Goal: Task Accomplishment & Management: Complete application form

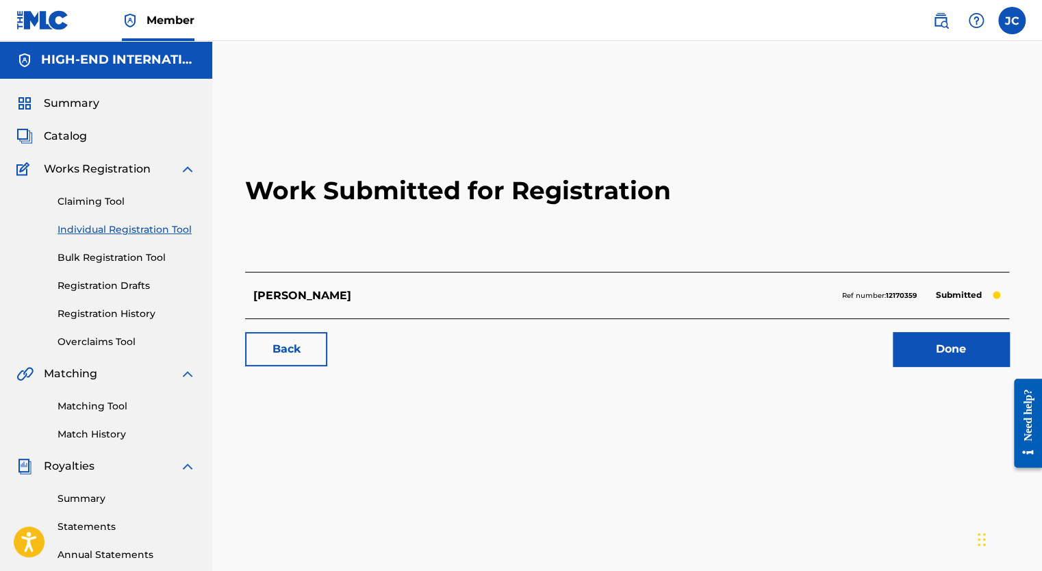
click at [110, 202] on link "Claiming Tool" at bounding box center [127, 201] width 138 height 14
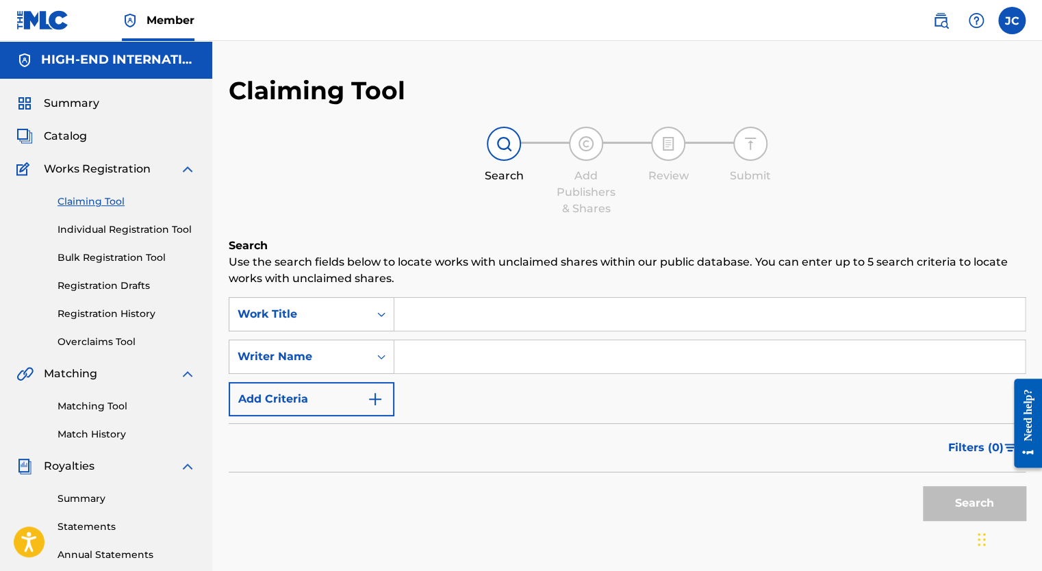
click at [507, 322] on input "Search Form" at bounding box center [709, 314] width 631 height 33
type input "[PERSON_NAME]"
click at [438, 357] on input "Search Form" at bounding box center [709, 356] width 631 height 33
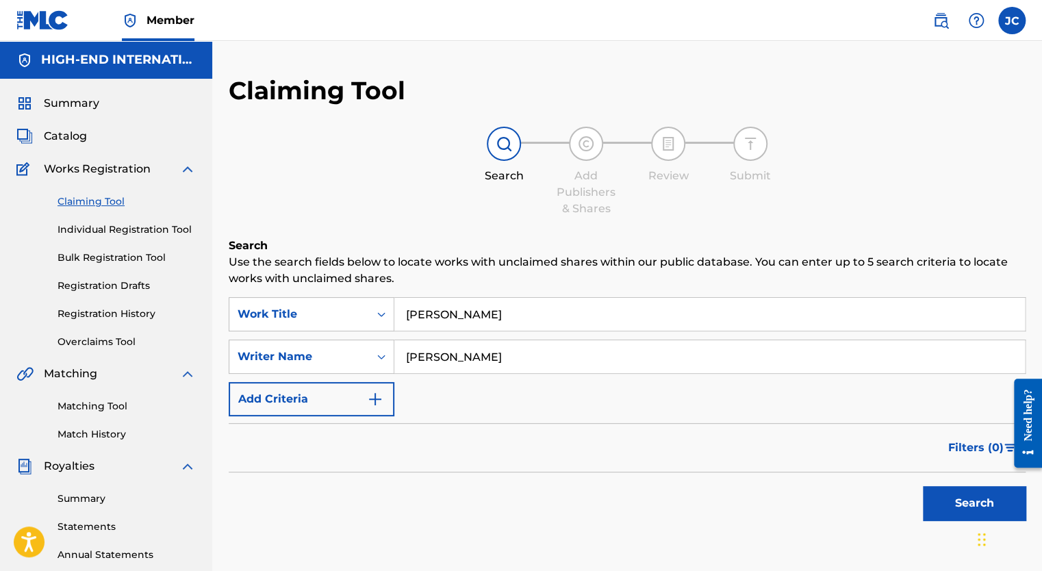
click at [923, 486] on button "Search" at bounding box center [974, 503] width 103 height 34
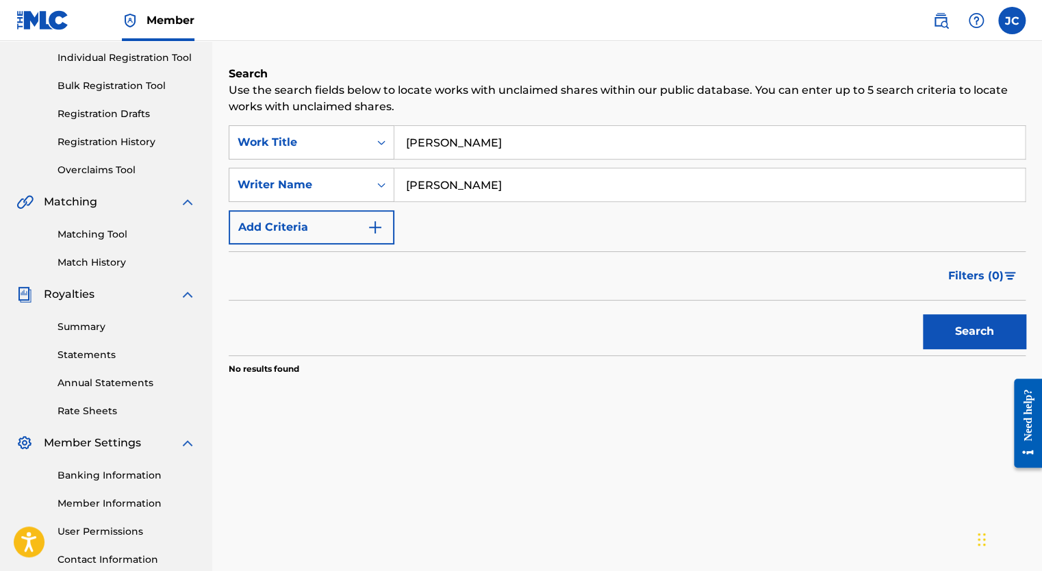
scroll to position [68, 0]
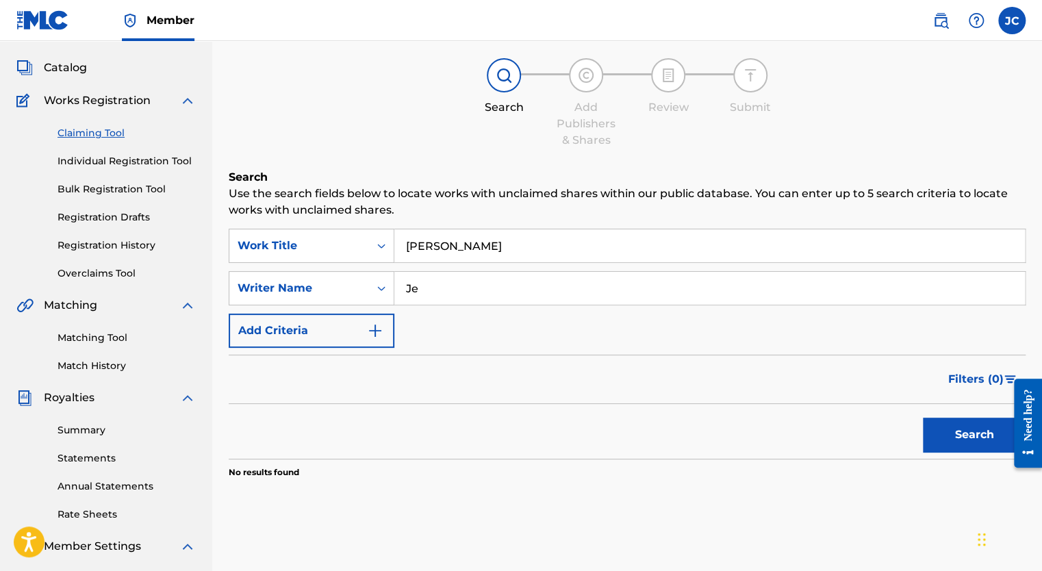
type input "J"
click at [923, 418] on button "Search" at bounding box center [974, 435] width 103 height 34
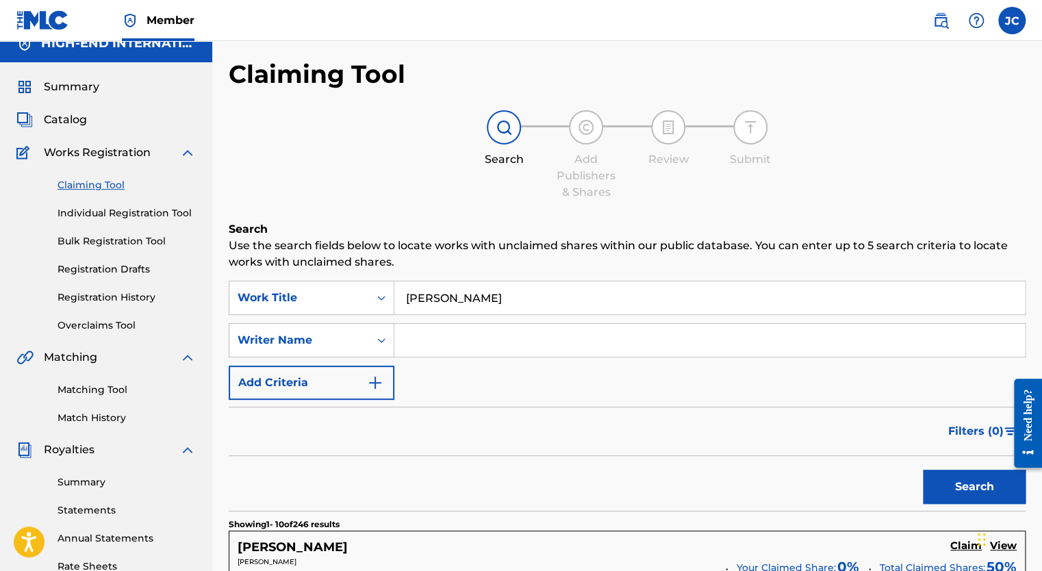
scroll to position [0, 0]
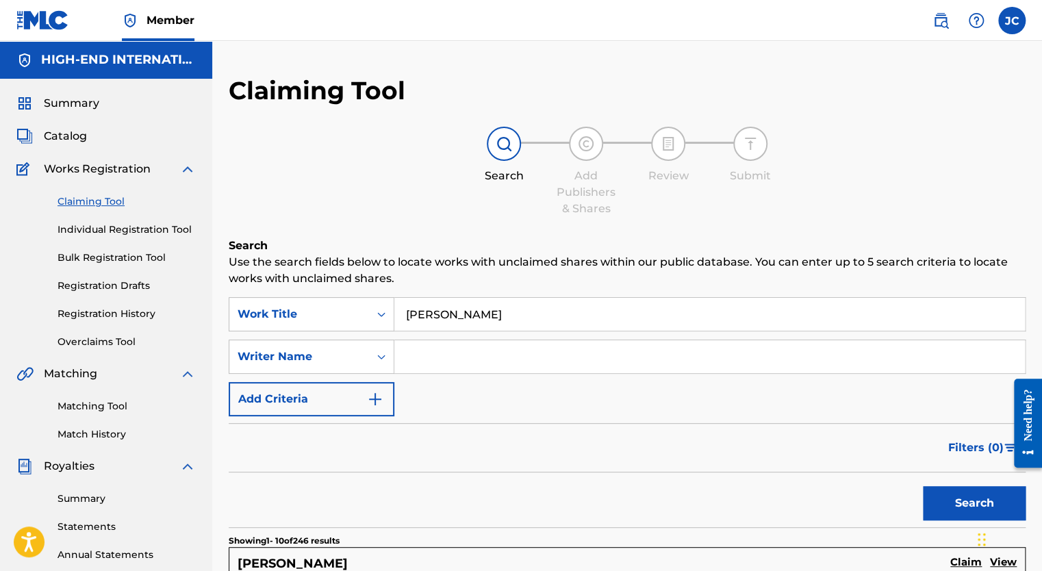
click at [114, 229] on link "Individual Registration Tool" at bounding box center [127, 230] width 138 height 14
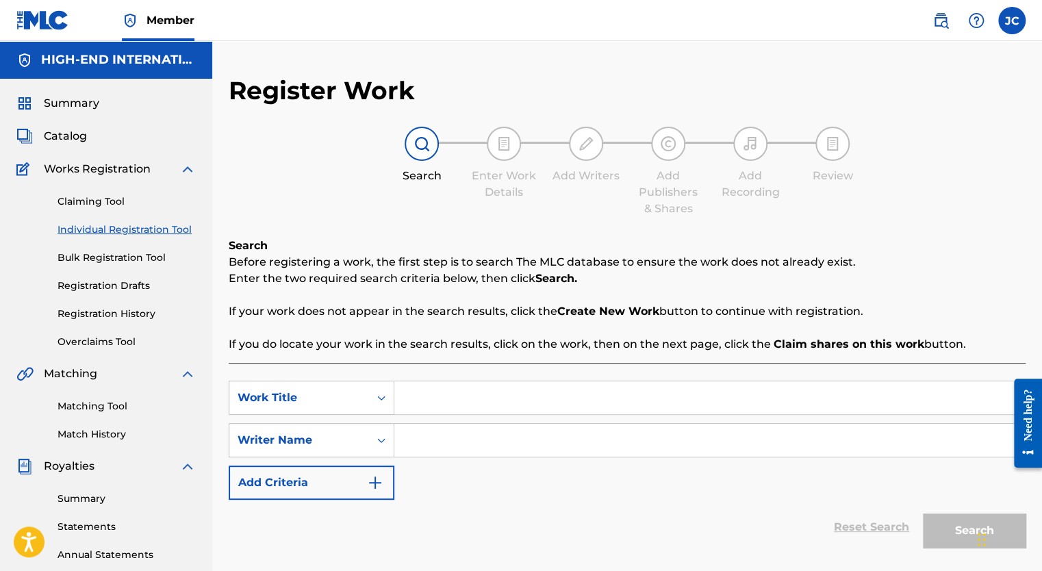
click at [449, 393] on input "Search Form" at bounding box center [709, 397] width 631 height 33
type input "[PERSON_NAME]"
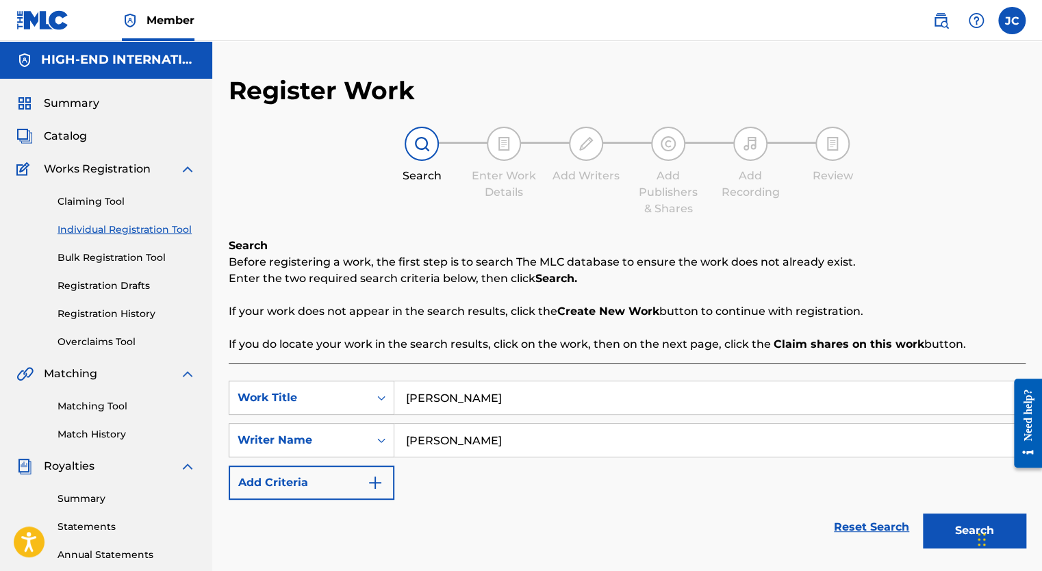
type input "[PERSON_NAME]"
click at [923, 514] on button "Search" at bounding box center [974, 531] width 103 height 34
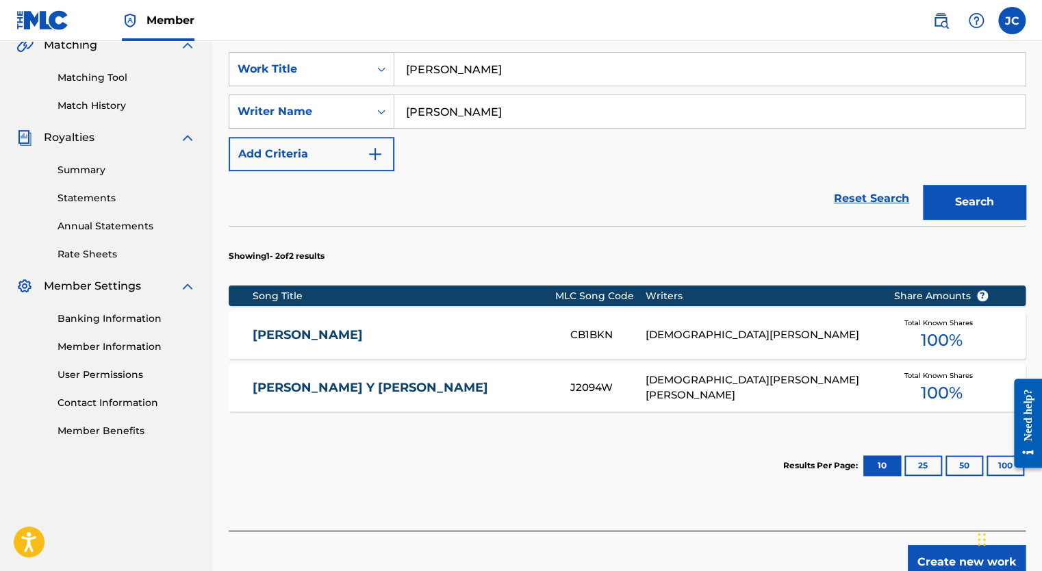
scroll to position [402, 0]
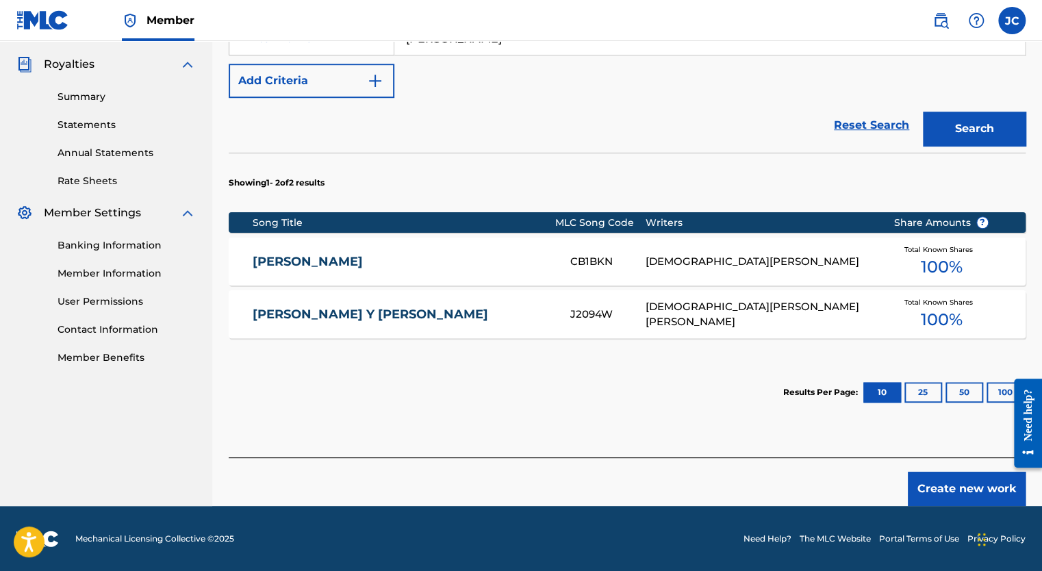
click at [950, 481] on button "Create new work" at bounding box center [967, 489] width 118 height 34
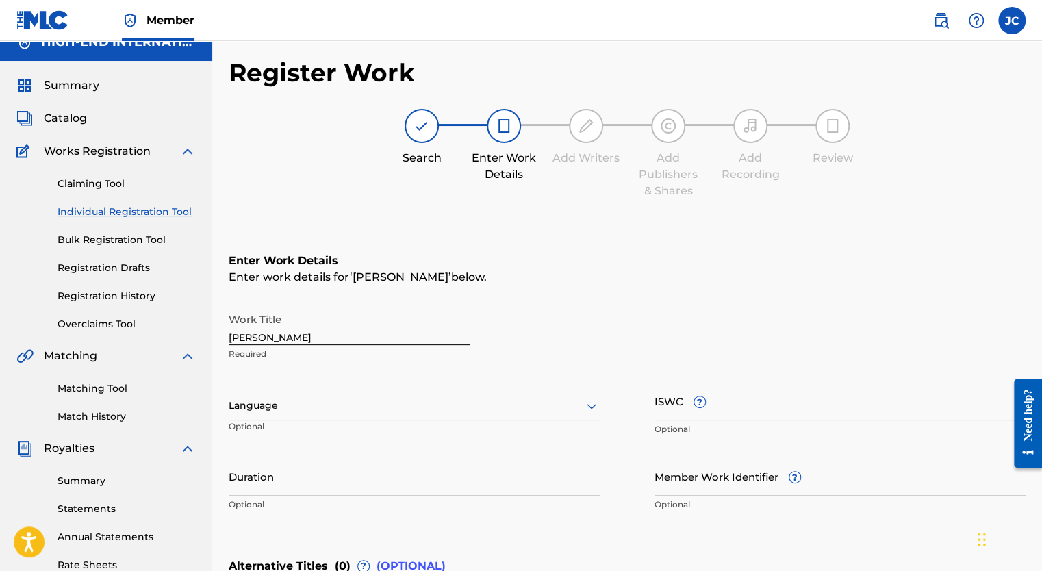
scroll to position [11, 0]
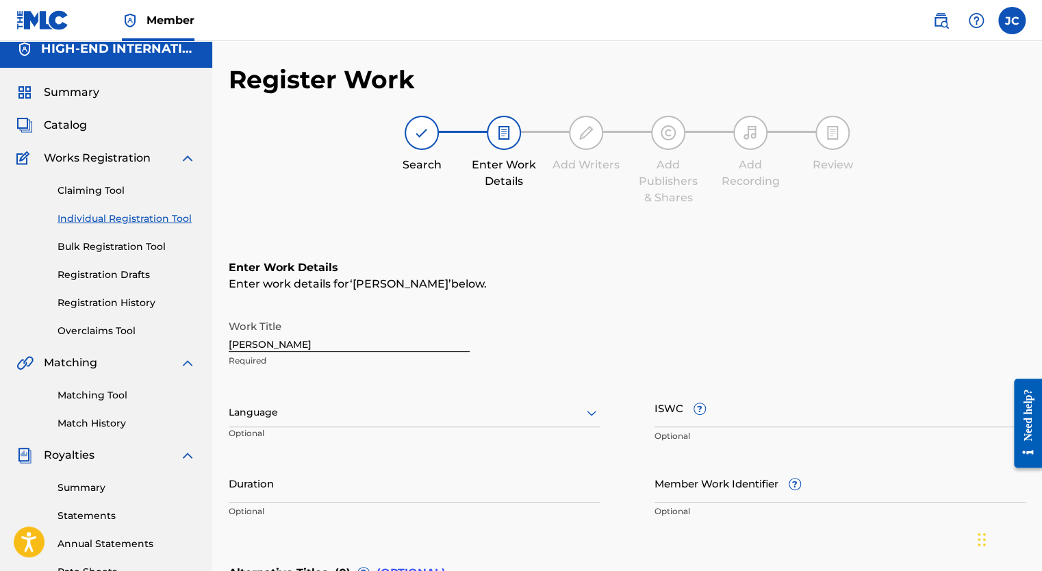
click at [587, 409] on div "Language" at bounding box center [414, 413] width 371 height 29
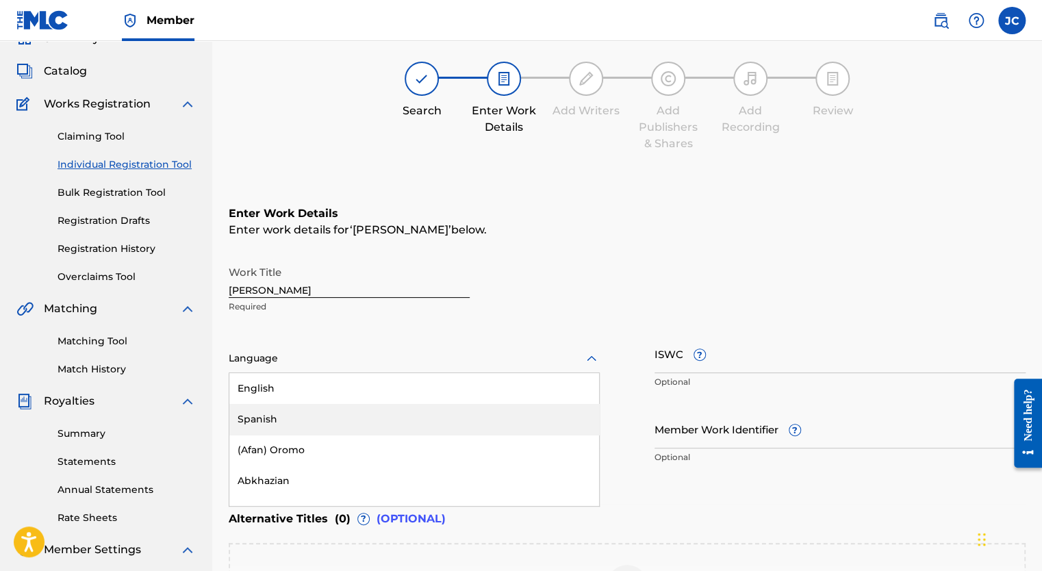
scroll to position [73, 0]
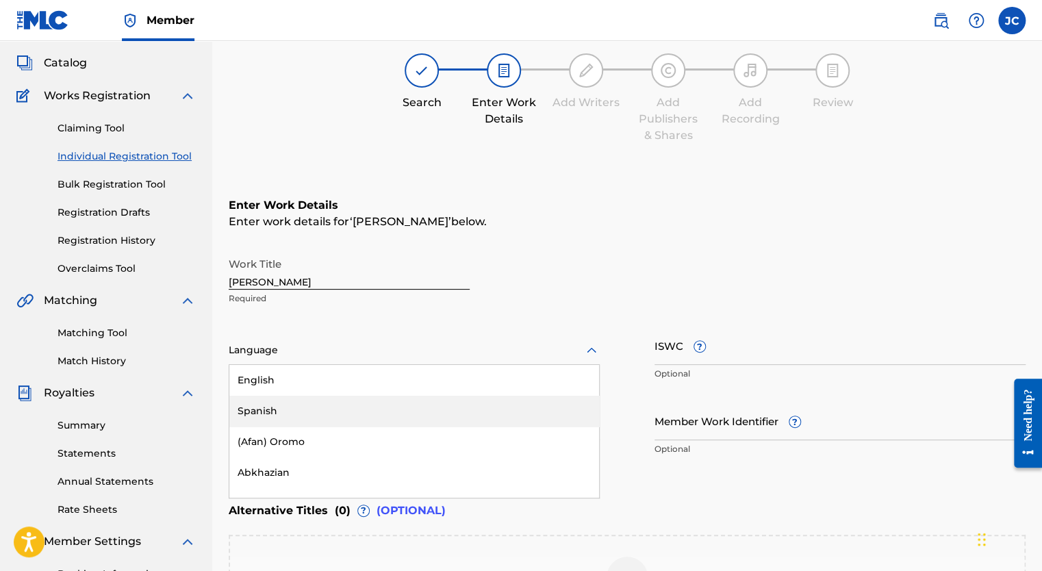
click at [303, 410] on div "Spanish" at bounding box center [414, 411] width 370 height 31
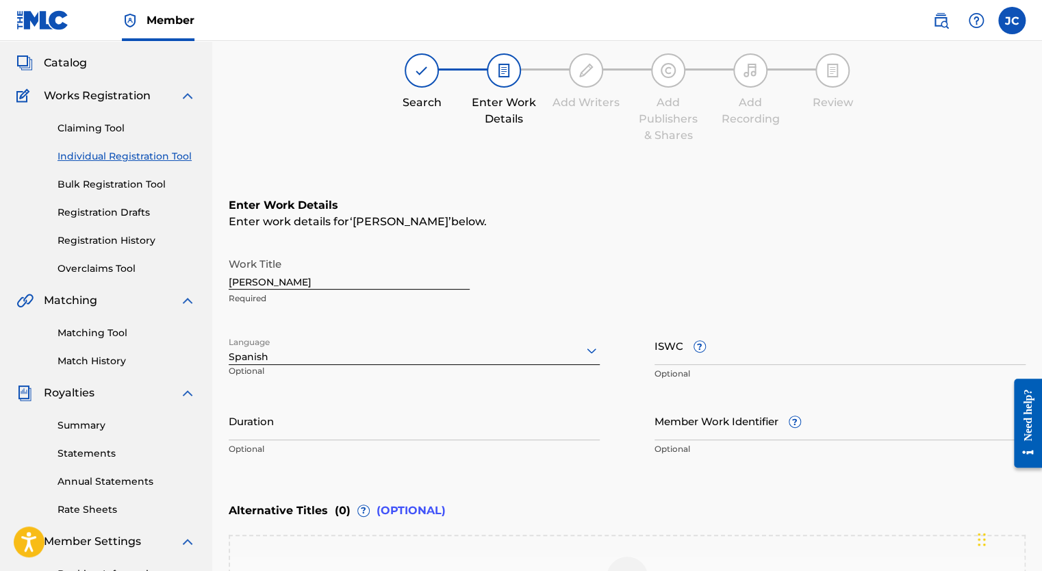
click at [354, 433] on input "Duration" at bounding box center [414, 420] width 371 height 39
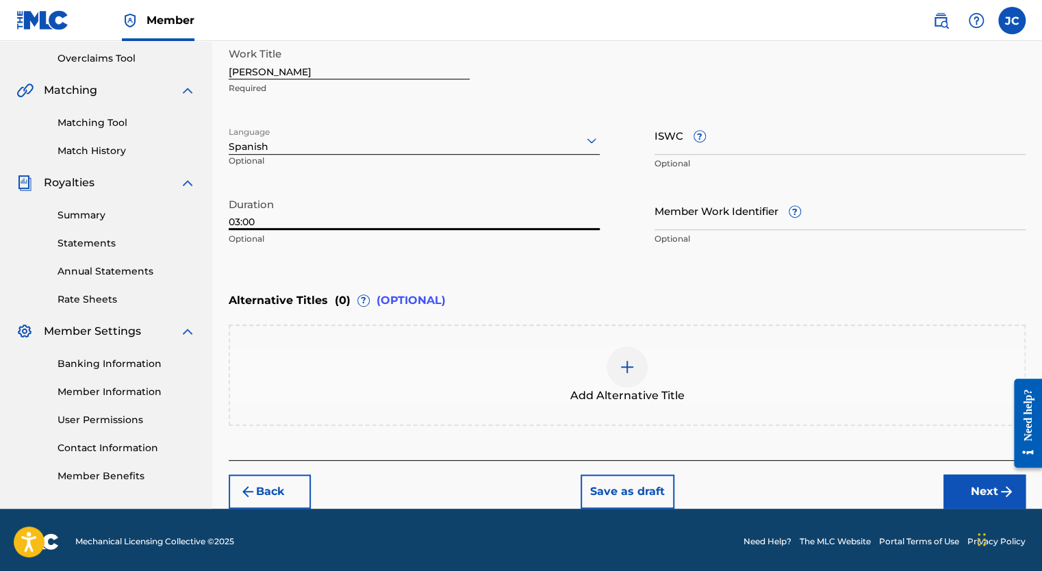
scroll to position [285, 0]
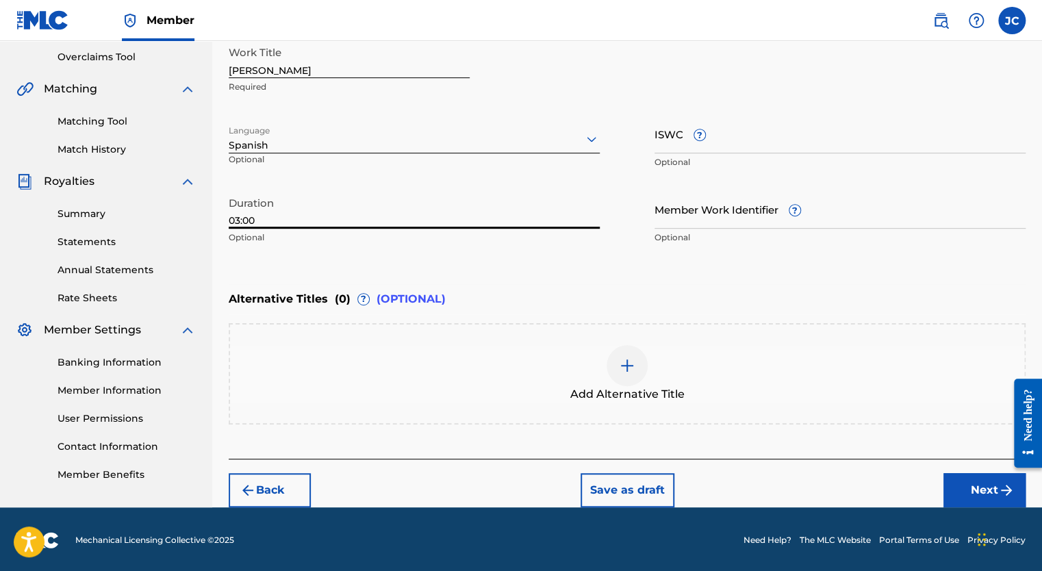
type input "03:00"
click at [970, 484] on button "Next" at bounding box center [985, 490] width 82 height 34
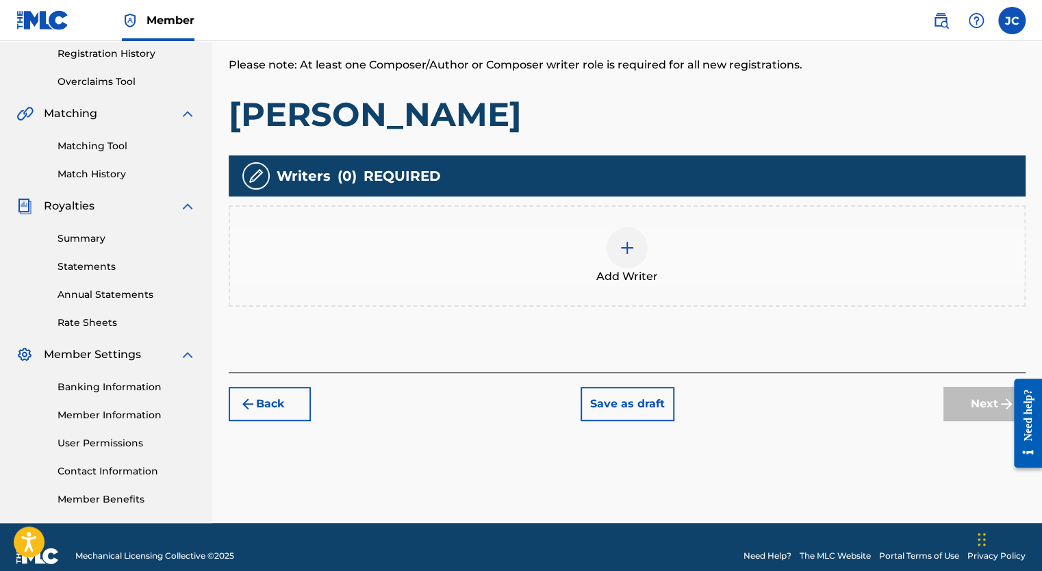
scroll to position [267, 0]
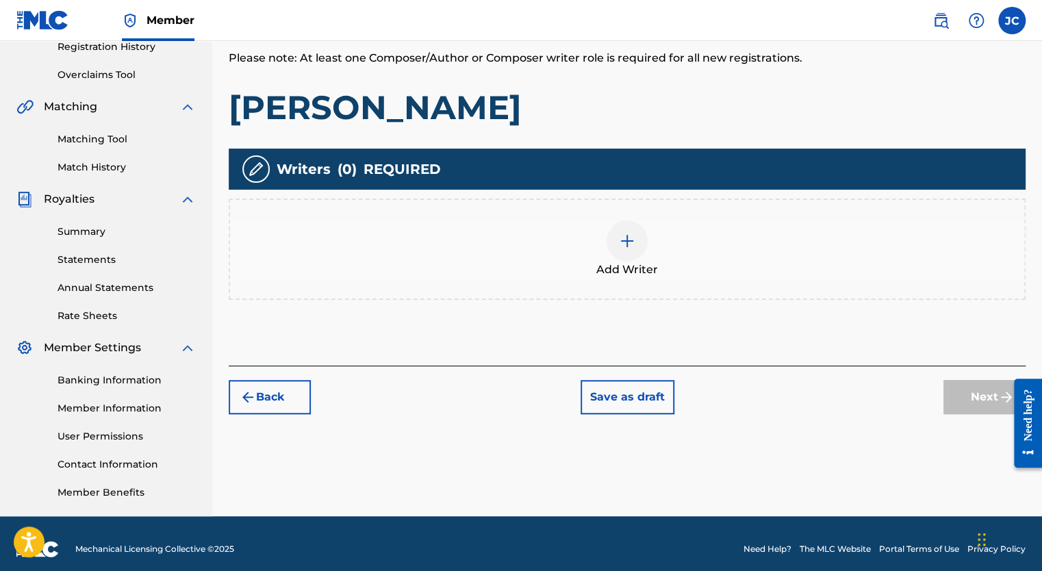
click at [623, 242] on img at bounding box center [627, 241] width 16 height 16
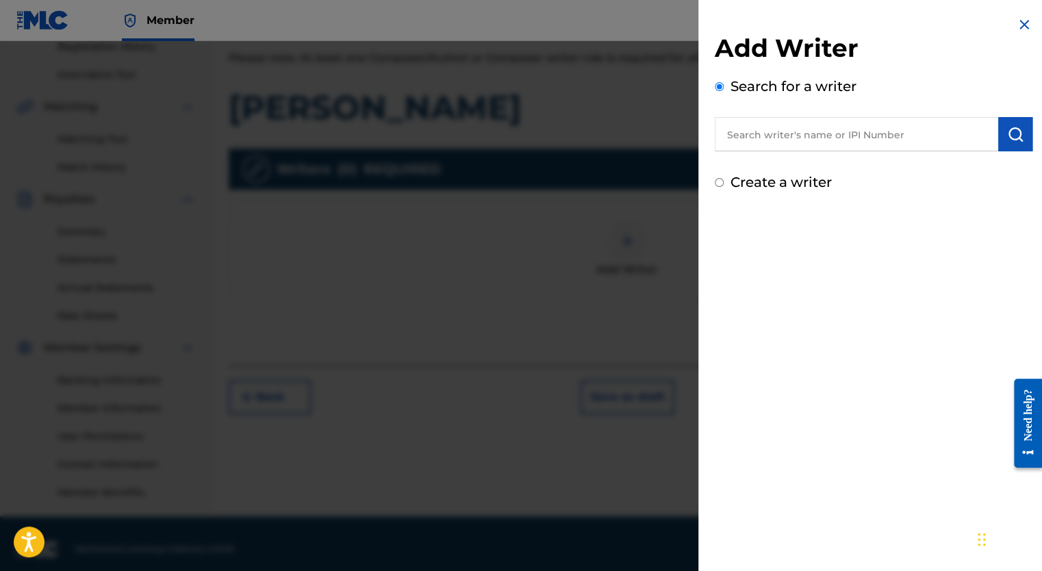
click at [778, 131] on input "text" at bounding box center [856, 134] width 283 height 34
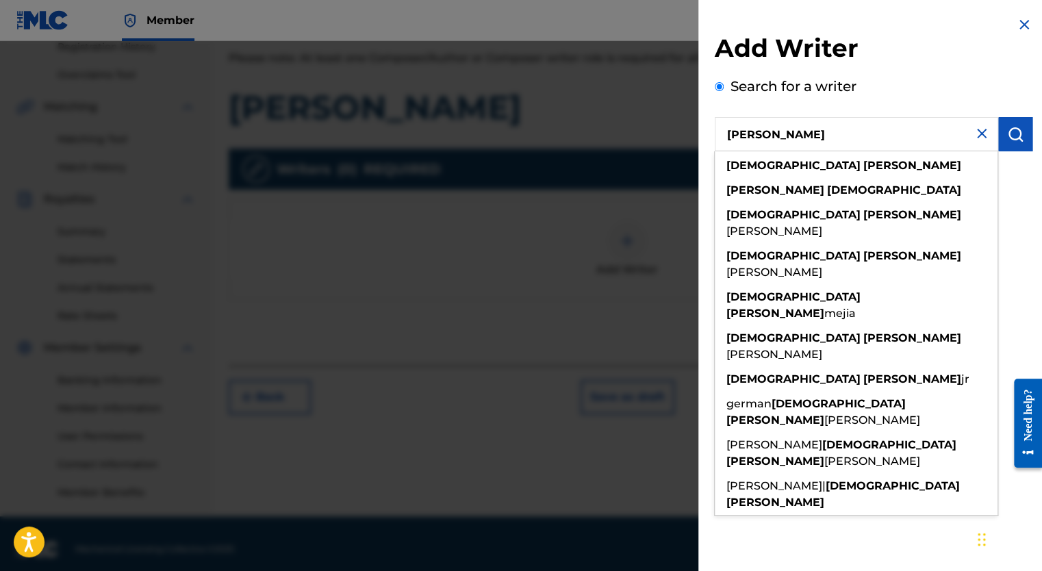
type input "[PERSON_NAME]"
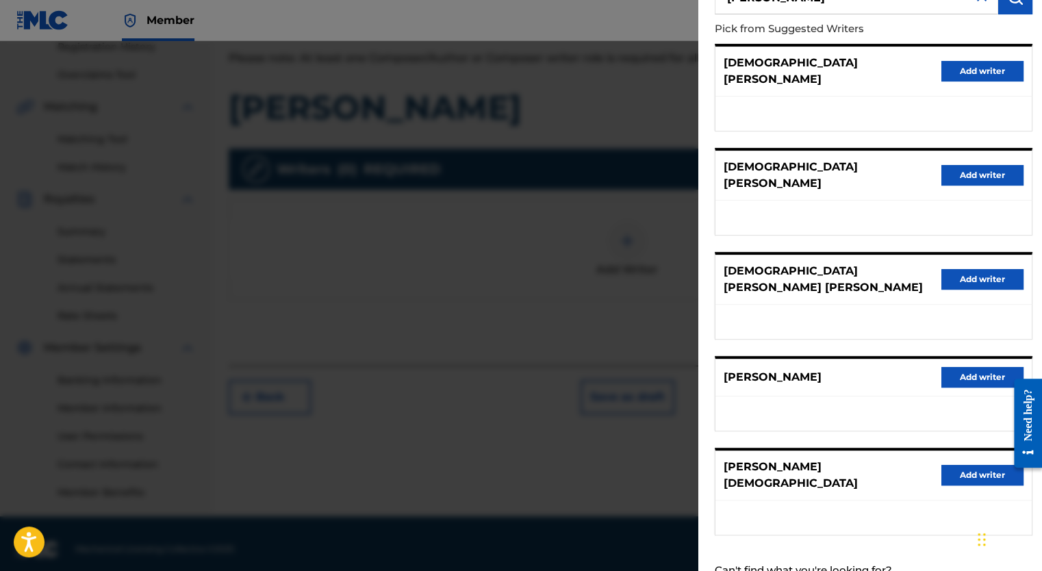
scroll to position [277, 0]
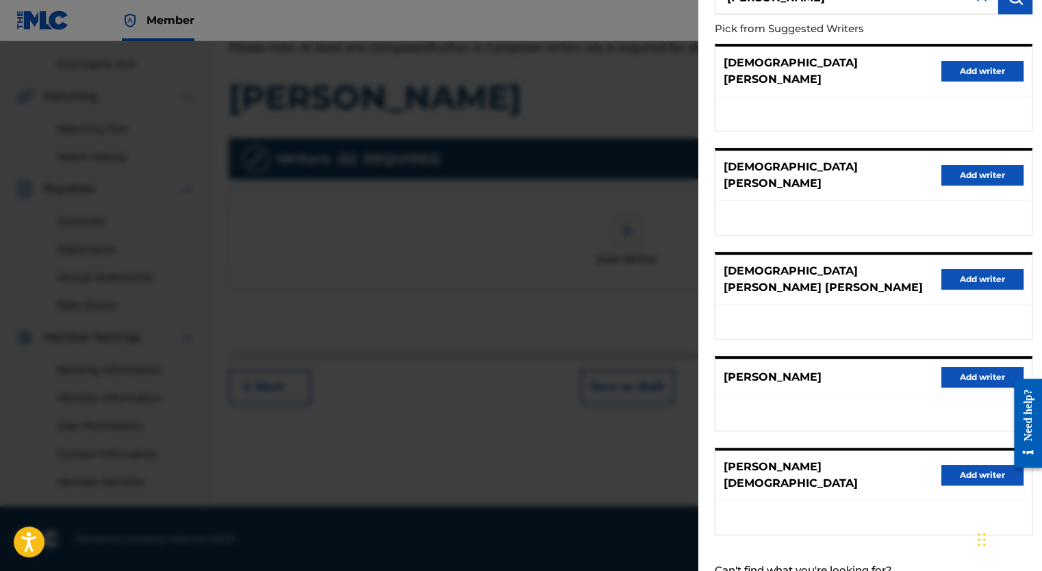
click at [957, 465] on button "Add writer" at bounding box center [983, 475] width 82 height 21
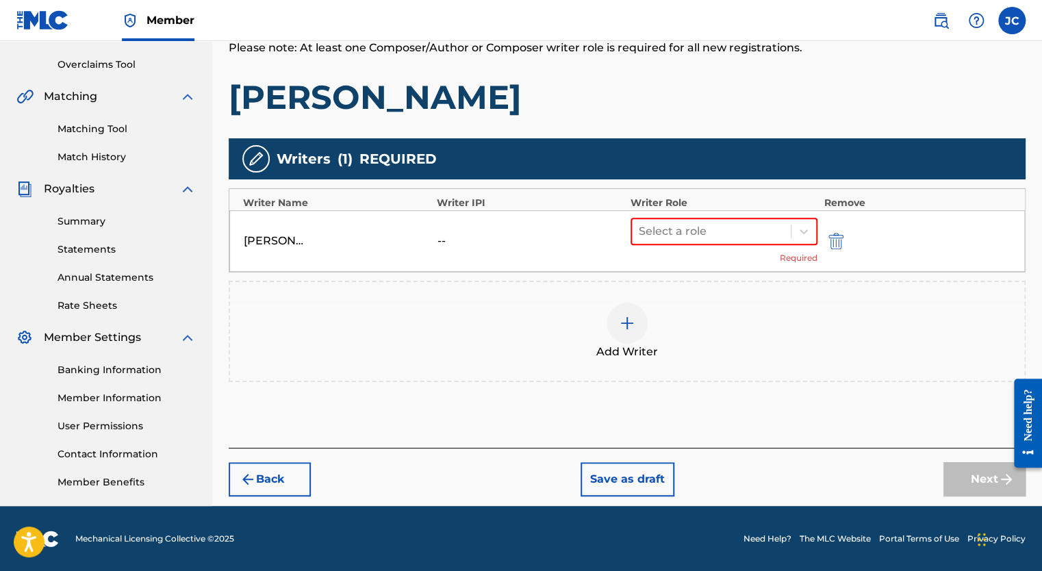
click at [761, 237] on div at bounding box center [711, 231] width 145 height 19
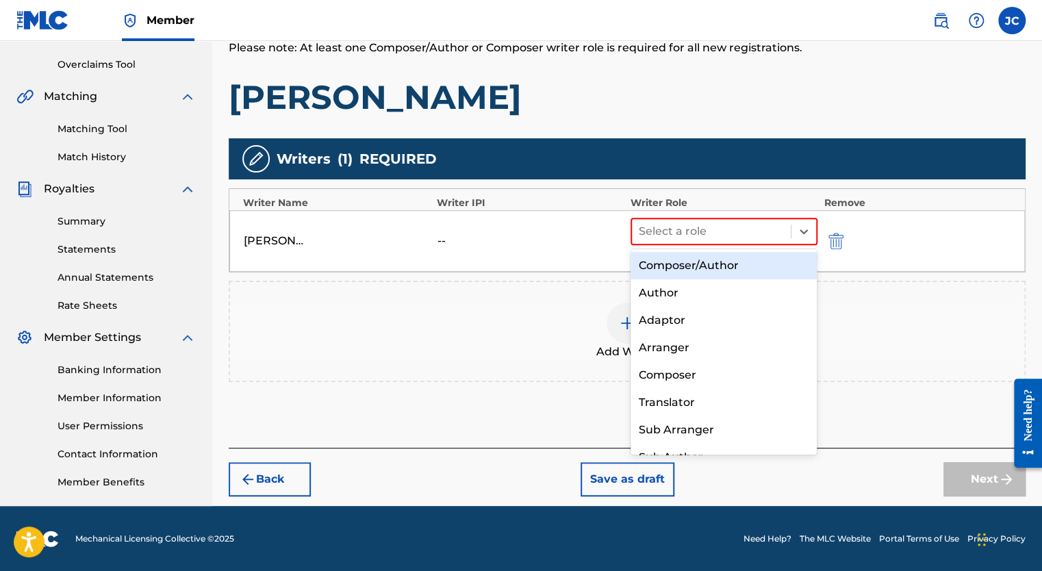
click at [738, 267] on div "Composer/Author" at bounding box center [724, 265] width 187 height 27
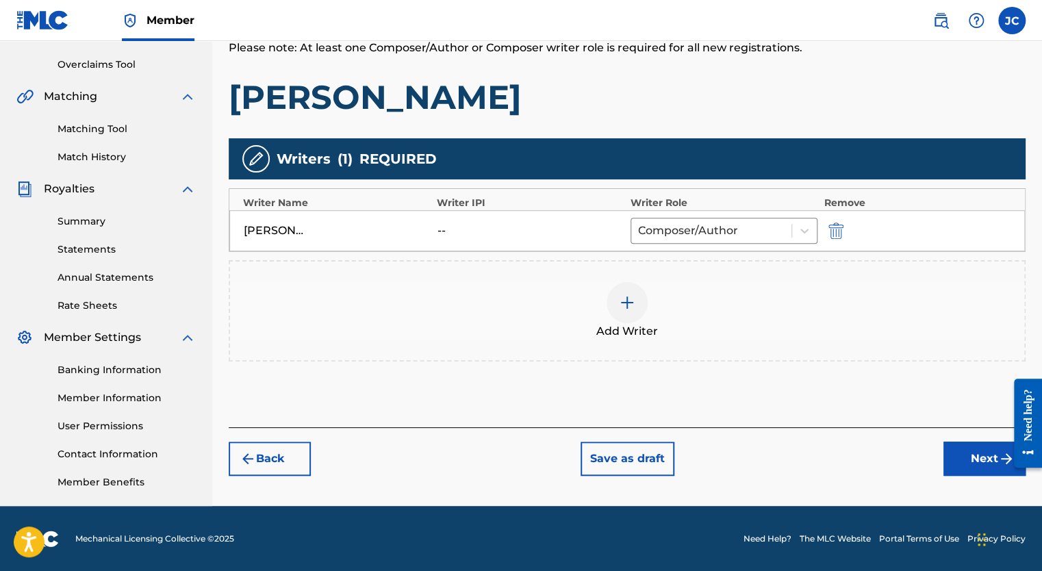
click at [837, 228] on img "submit" at bounding box center [836, 231] width 15 height 16
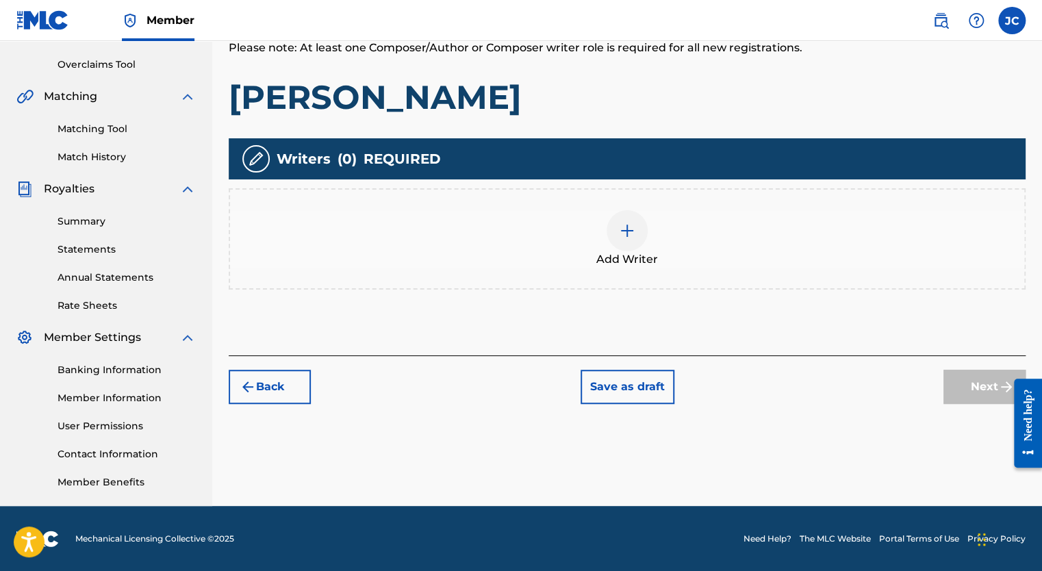
click at [635, 236] on img at bounding box center [627, 231] width 16 height 16
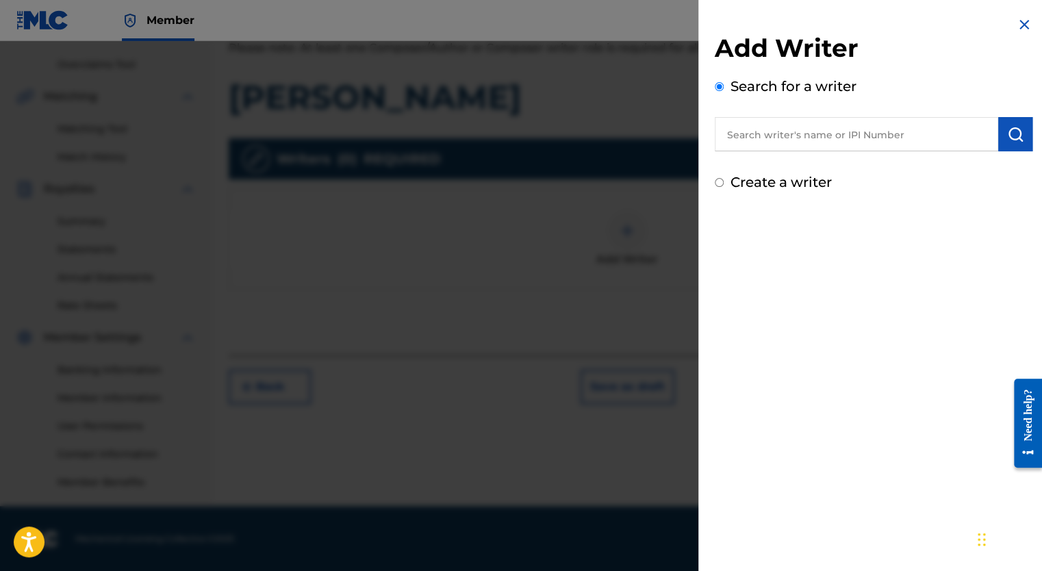
click at [754, 133] on input "text" at bounding box center [856, 134] width 283 height 34
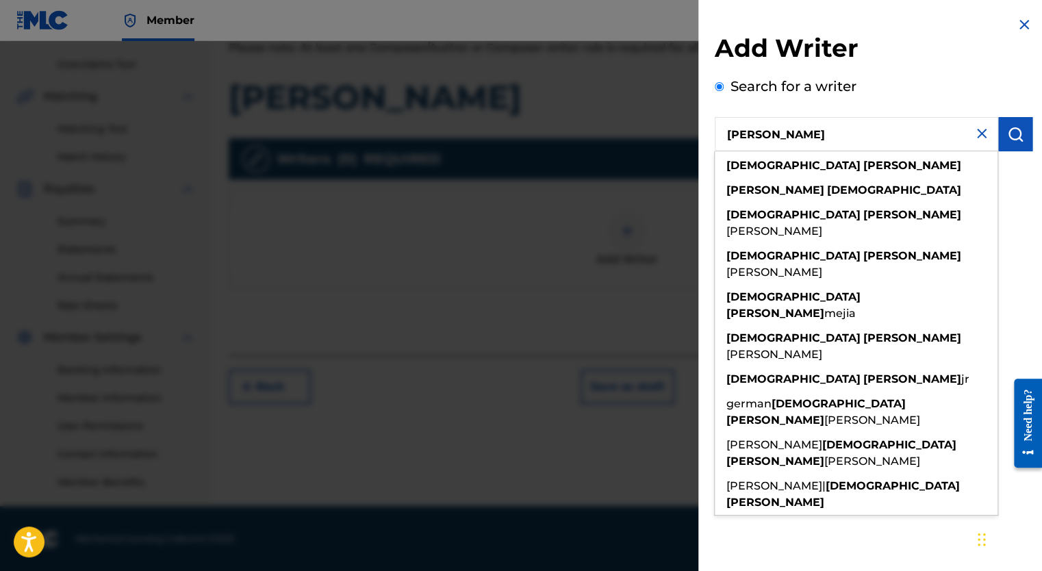
type input "[PERSON_NAME]"
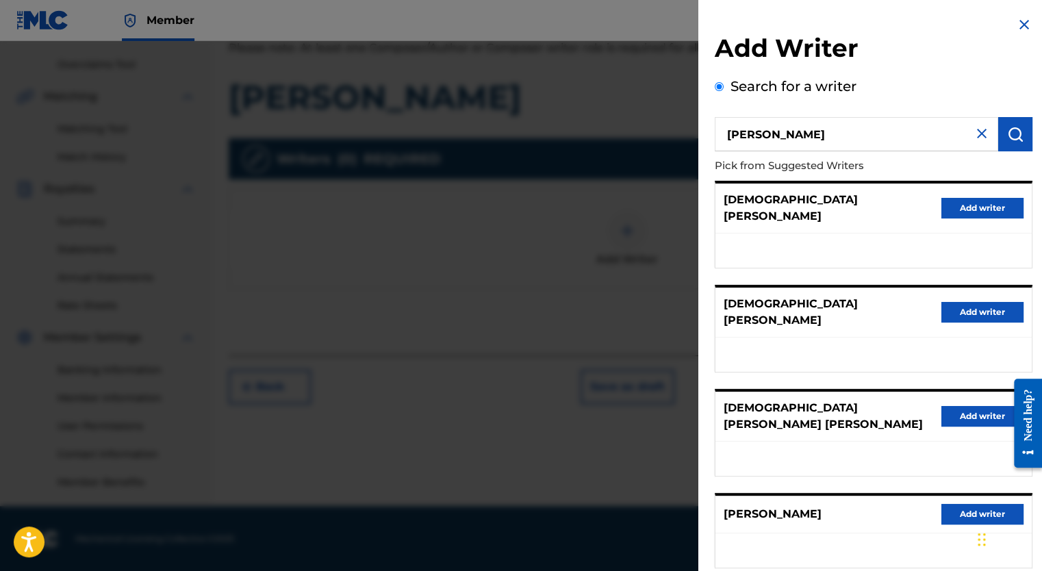
click at [981, 137] on img at bounding box center [982, 133] width 16 height 16
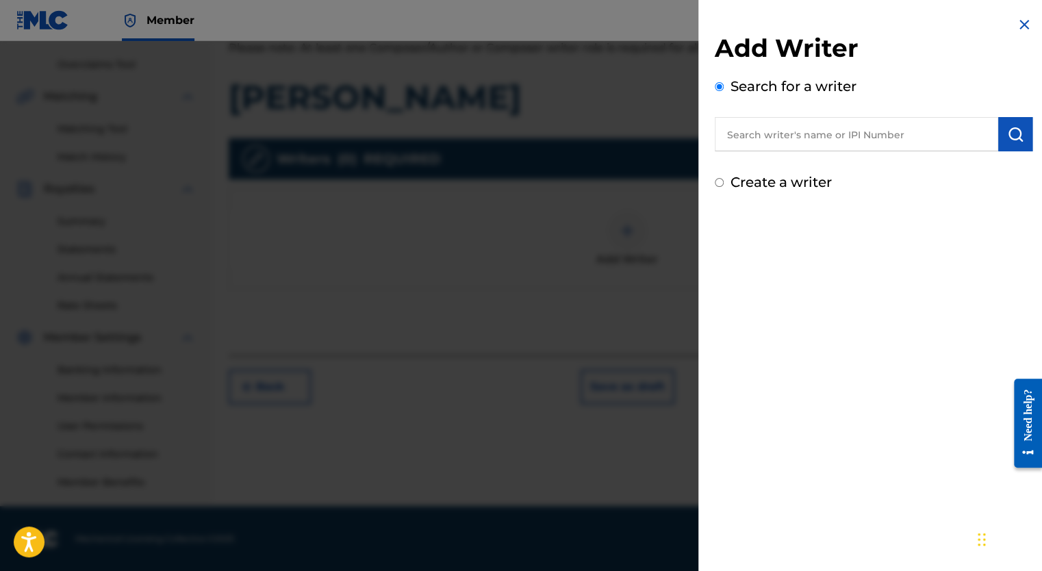
click at [718, 180] on input "Create a writer" at bounding box center [719, 182] width 9 height 9
radio input "false"
radio input "true"
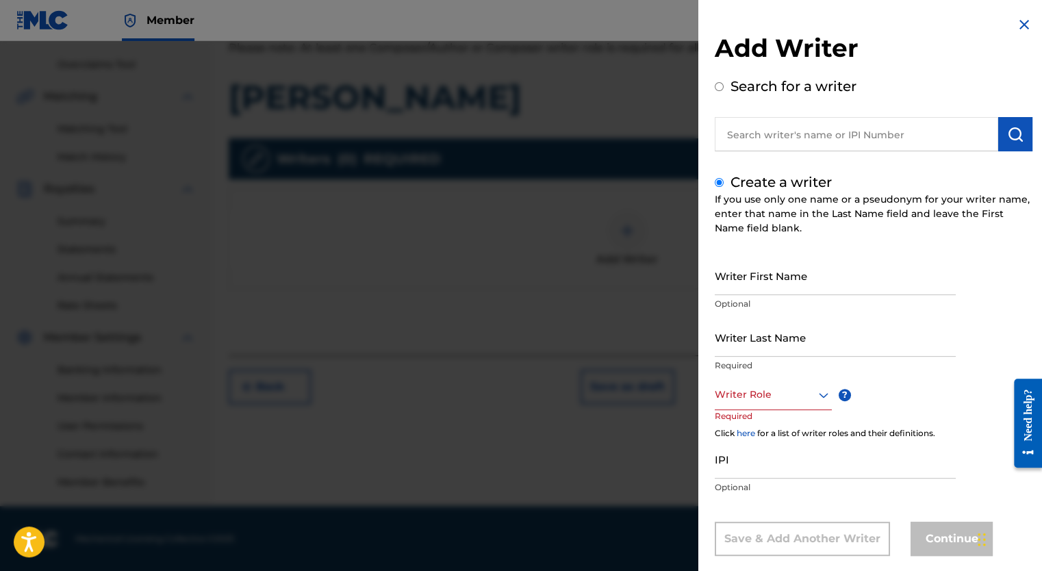
click at [770, 290] on input "Writer First Name" at bounding box center [835, 275] width 241 height 39
type input "[DEMOGRAPHIC_DATA]"
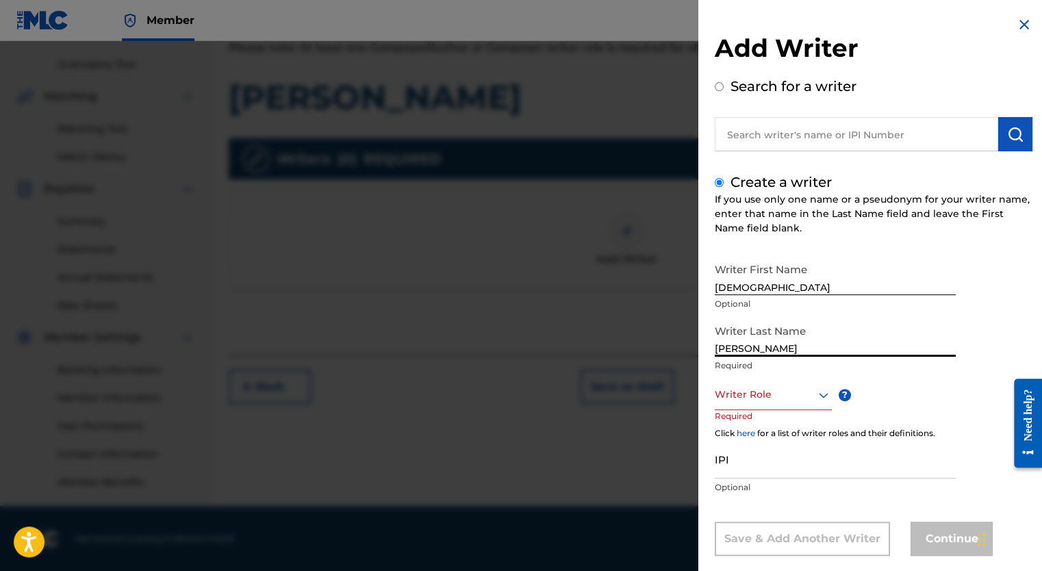
type input "[PERSON_NAME]"
click at [819, 399] on div "option , selected. Select is focused ,type to refine list, press Down to open t…" at bounding box center [773, 394] width 117 height 31
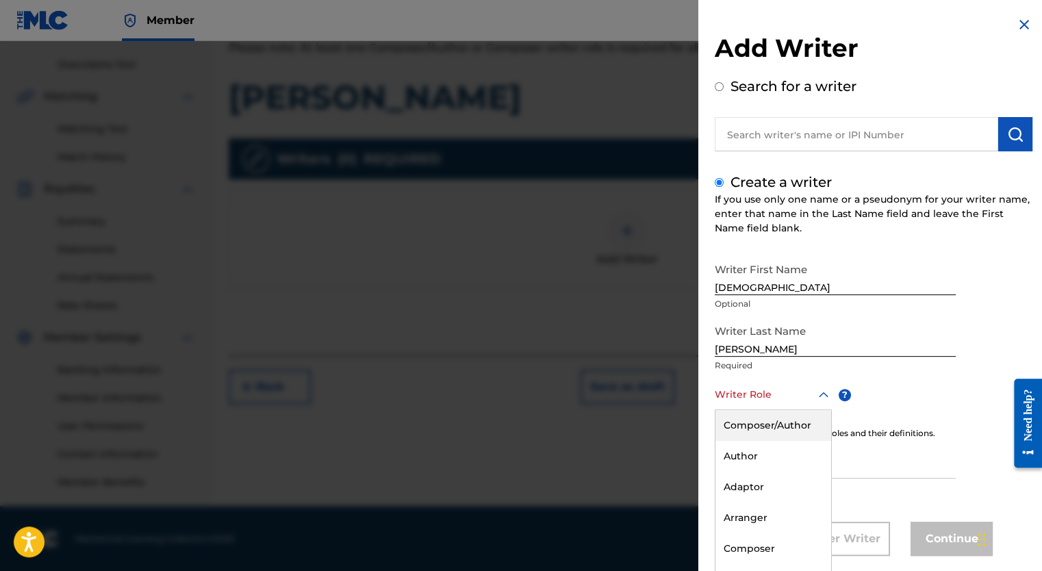
scroll to position [22, 0]
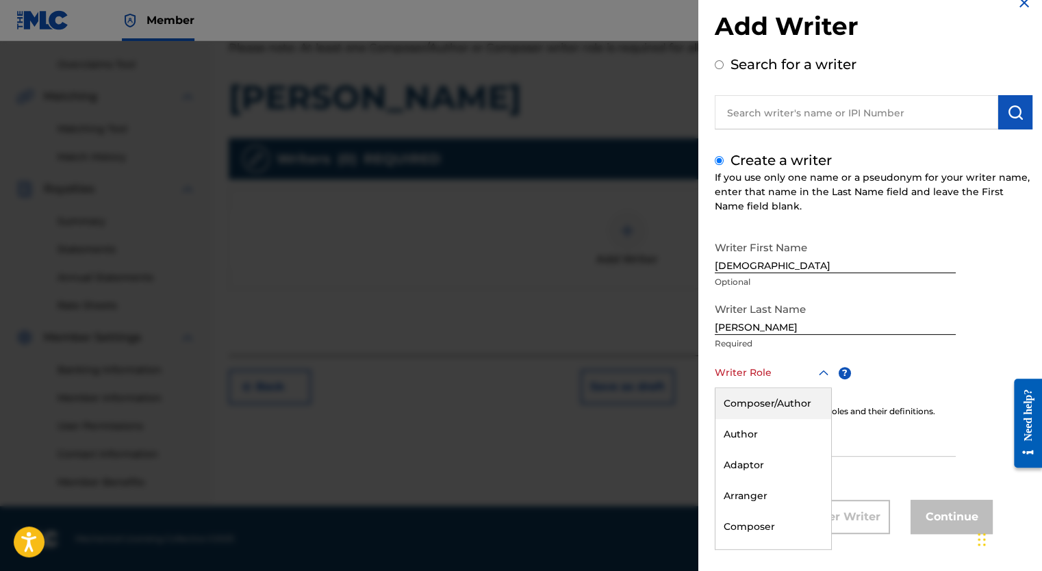
click at [794, 404] on div "Composer/Author" at bounding box center [774, 403] width 116 height 31
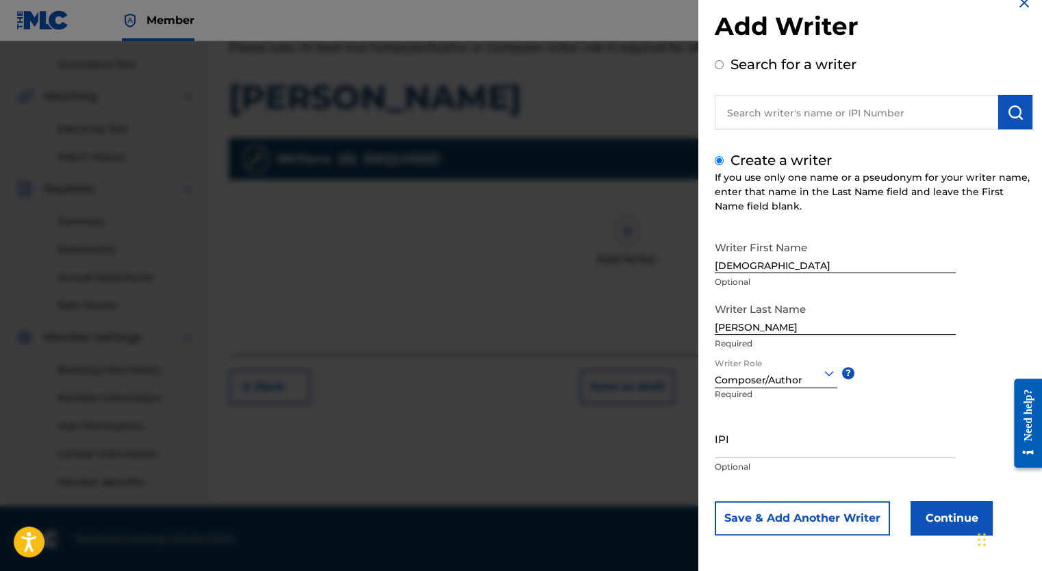
click at [767, 453] on input "IPI" at bounding box center [835, 438] width 241 height 39
drag, startPoint x: 767, startPoint y: 453, endPoint x: 742, endPoint y: 440, distance: 27.9
click at [742, 440] on input "IPI" at bounding box center [835, 438] width 241 height 39
paste input "441909848"
type input "441909848"
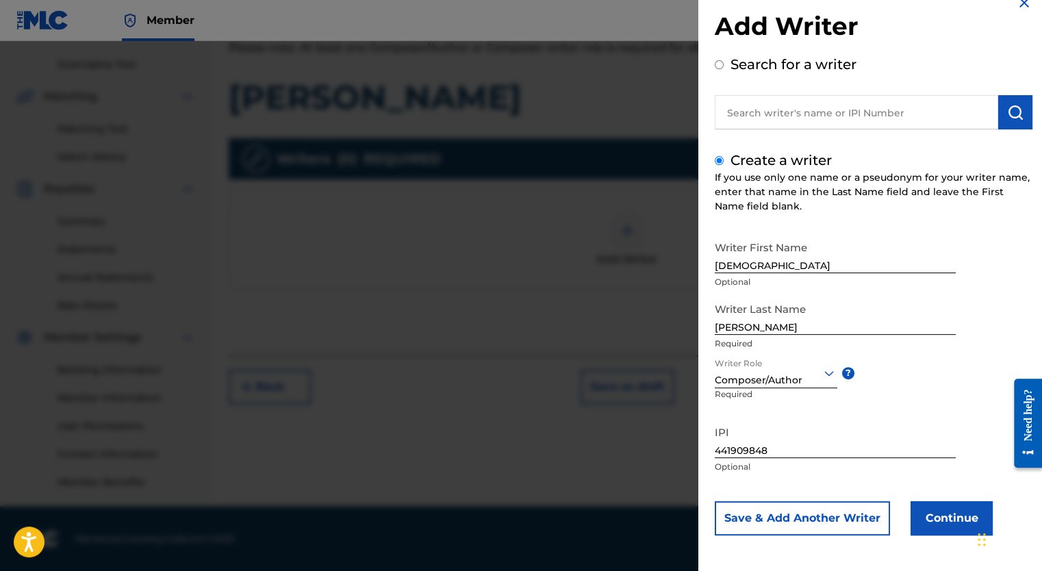
click at [953, 516] on button "Continue" at bounding box center [952, 518] width 82 height 34
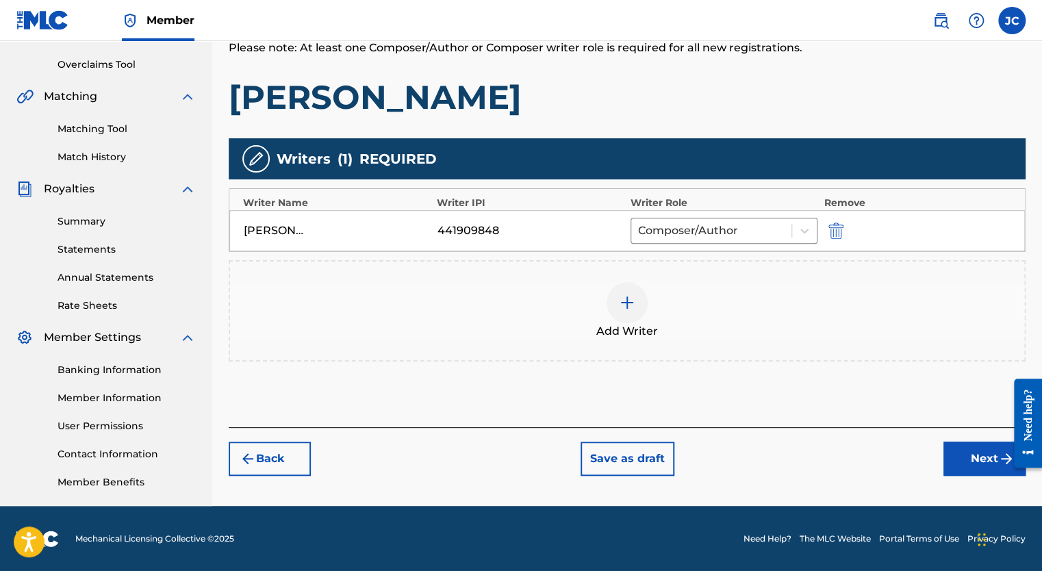
click at [982, 467] on button "Next" at bounding box center [985, 459] width 82 height 34
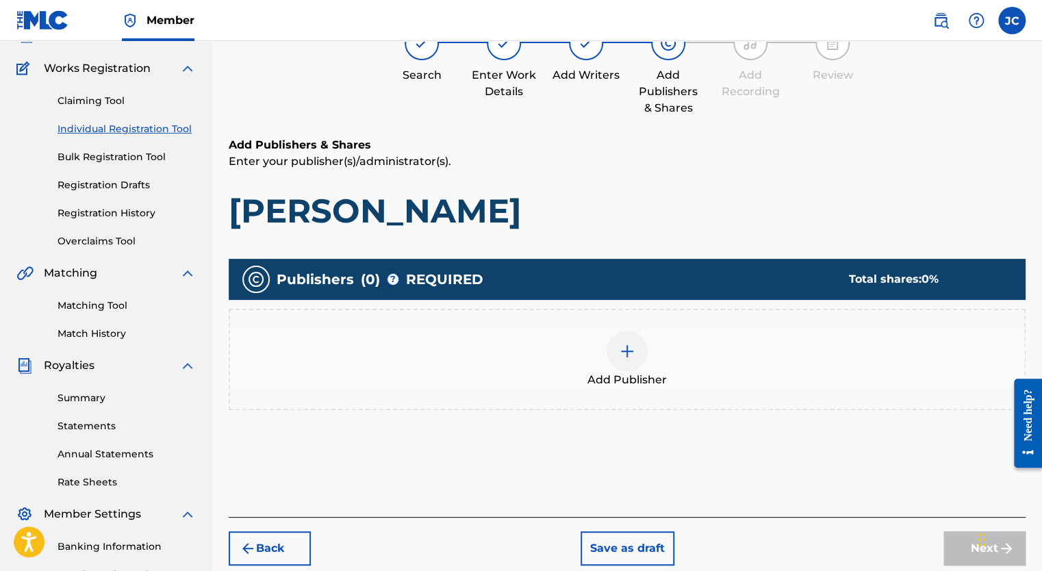
scroll to position [62, 0]
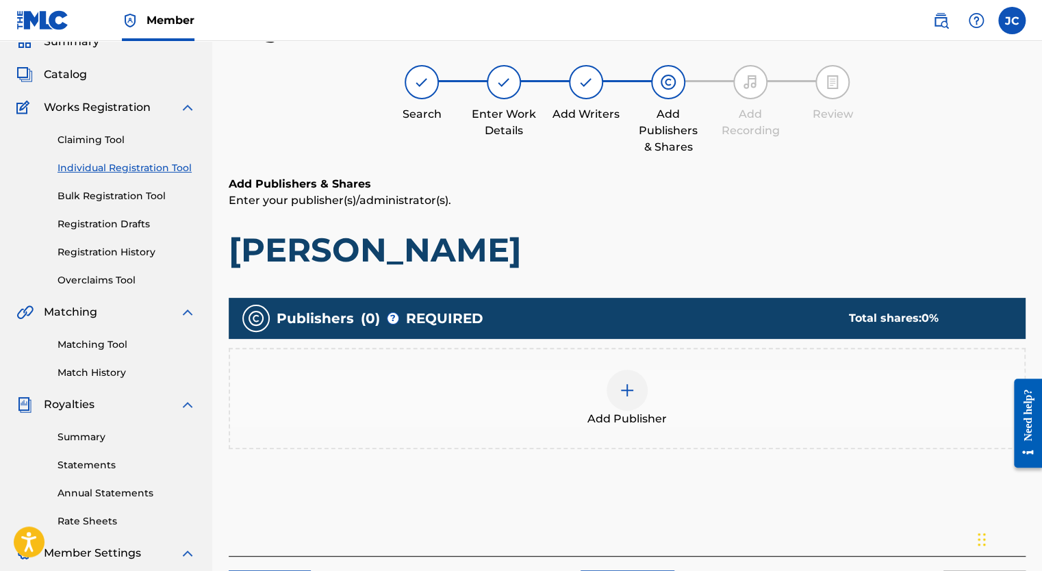
click at [624, 383] on img at bounding box center [627, 390] width 16 height 16
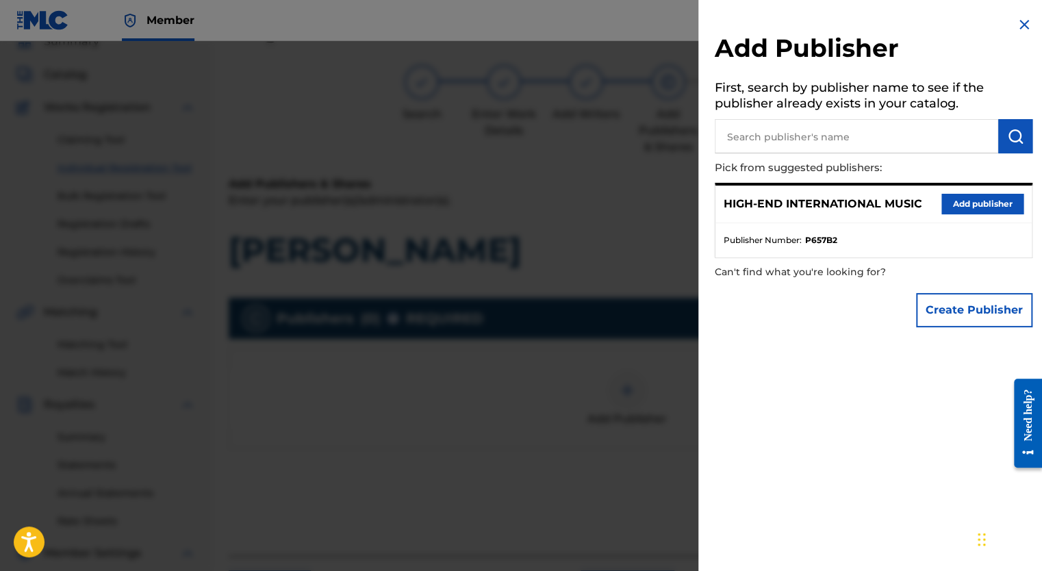
click at [964, 207] on button "Add publisher" at bounding box center [983, 204] width 82 height 21
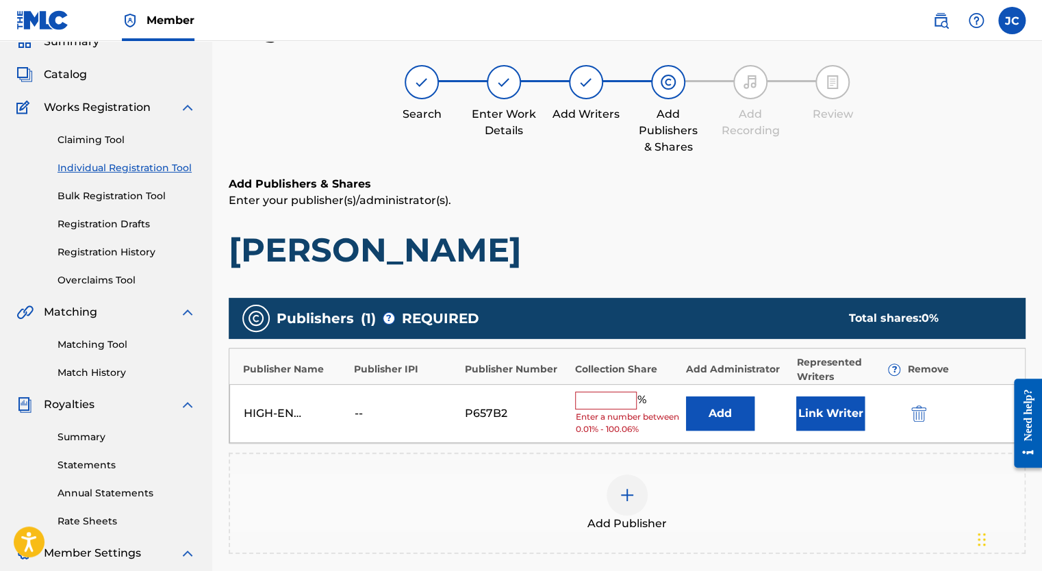
click at [611, 401] on input "text" at bounding box center [606, 401] width 62 height 18
type input "100"
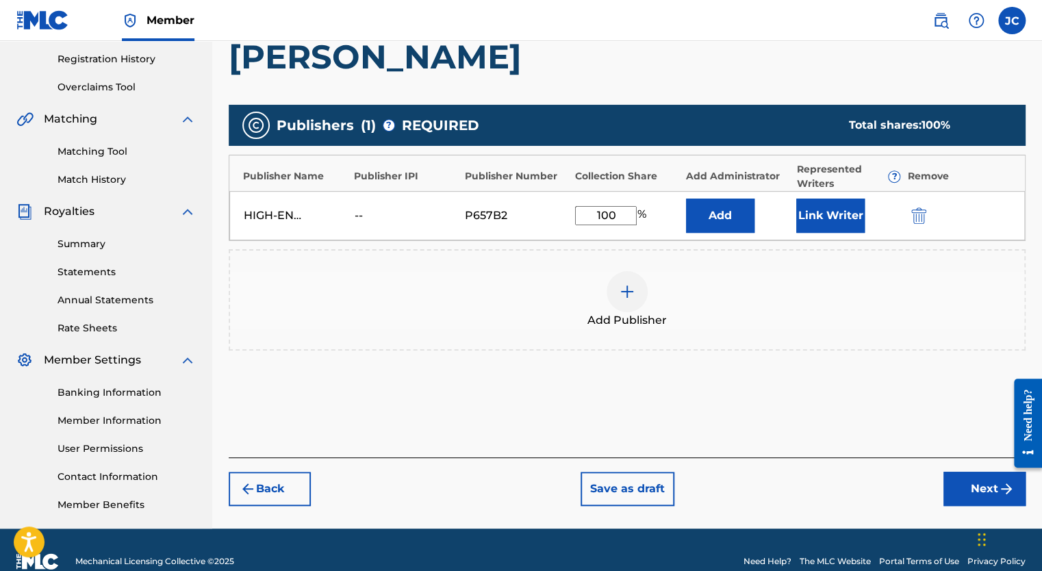
scroll to position [267, 0]
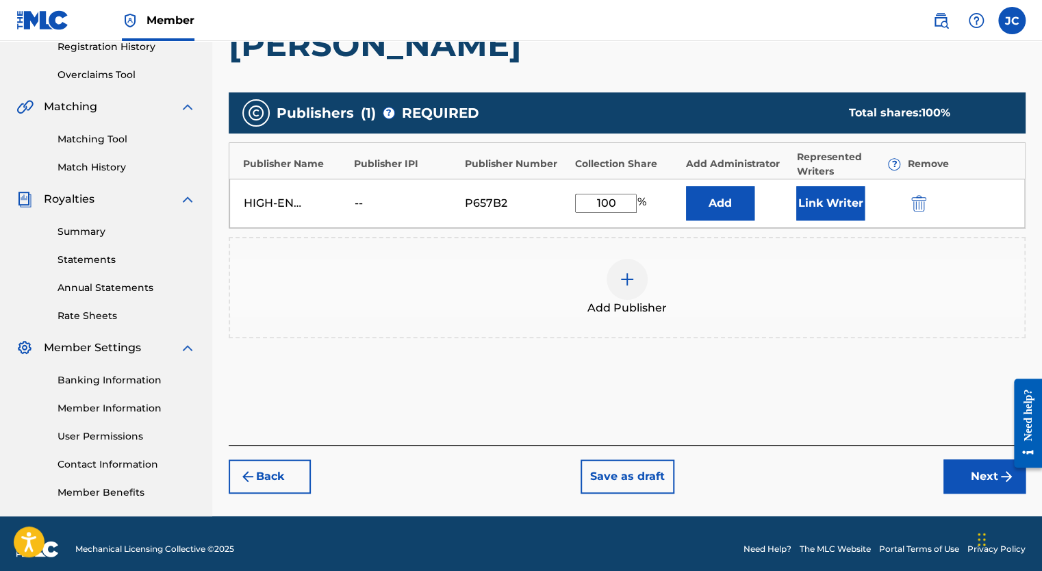
click at [959, 467] on button "Next" at bounding box center [985, 476] width 82 height 34
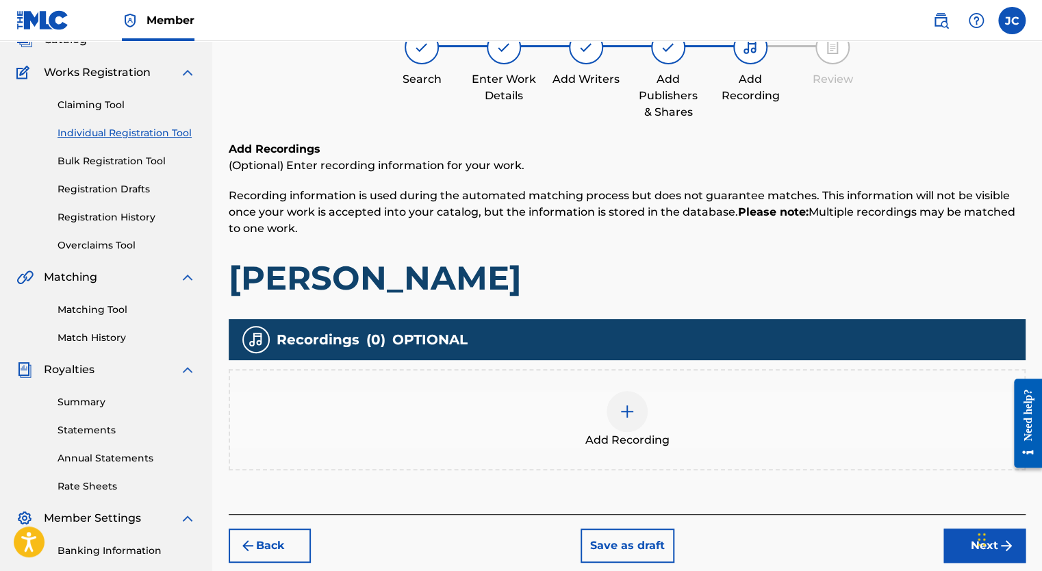
scroll to position [130, 0]
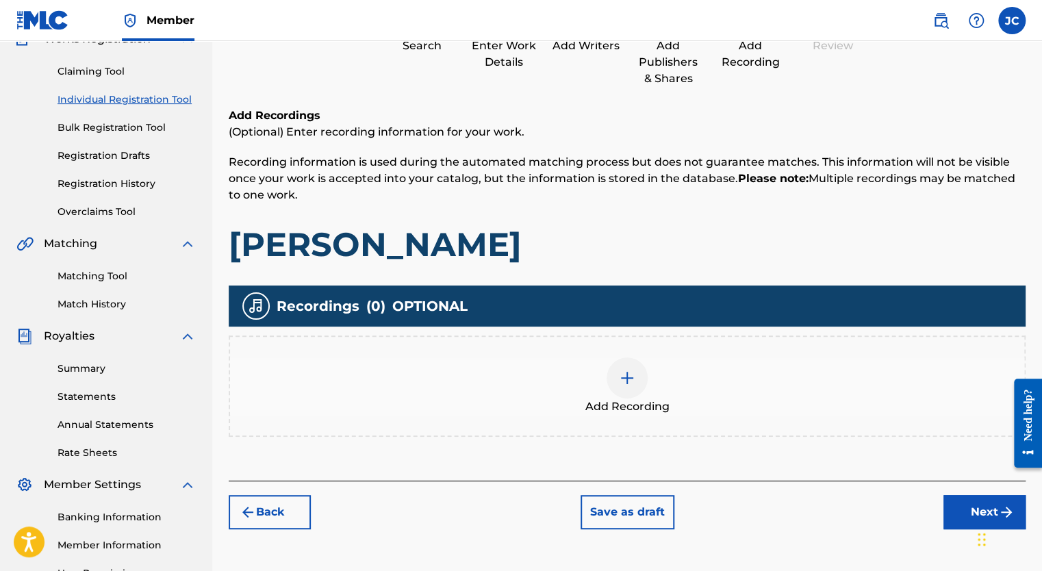
click at [627, 370] on img at bounding box center [627, 378] width 16 height 16
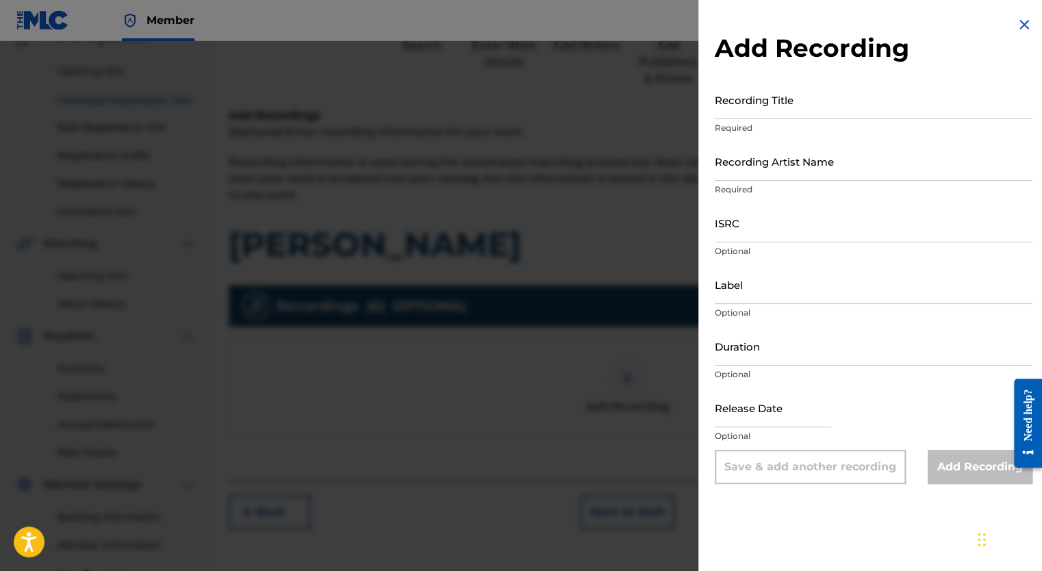
click at [759, 114] on input "Recording Title" at bounding box center [874, 99] width 318 height 39
type input "[PERSON_NAME]"
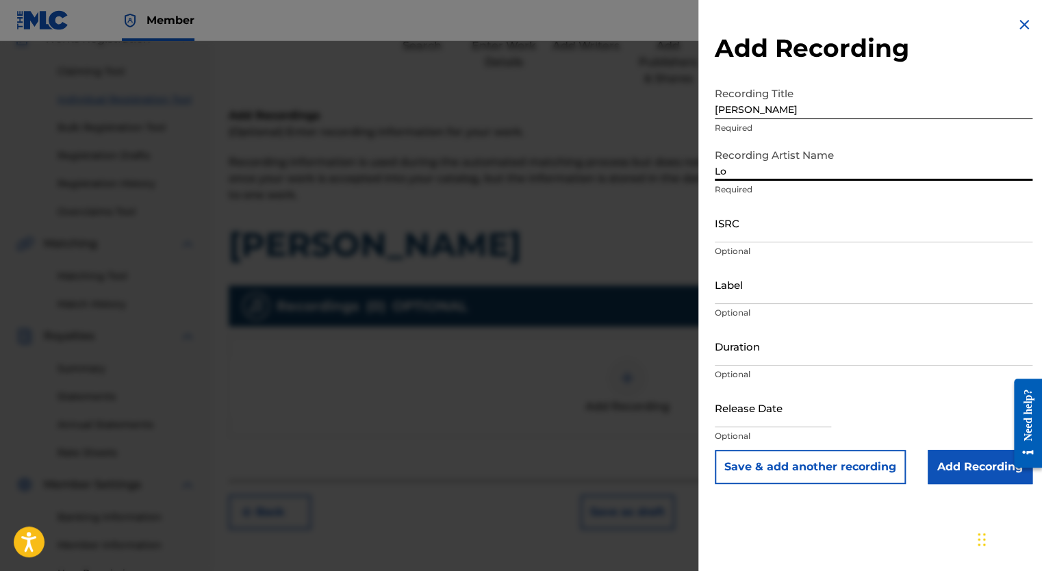
type input "Los Originales De San [PERSON_NAME]"
type input "Enoch Records"
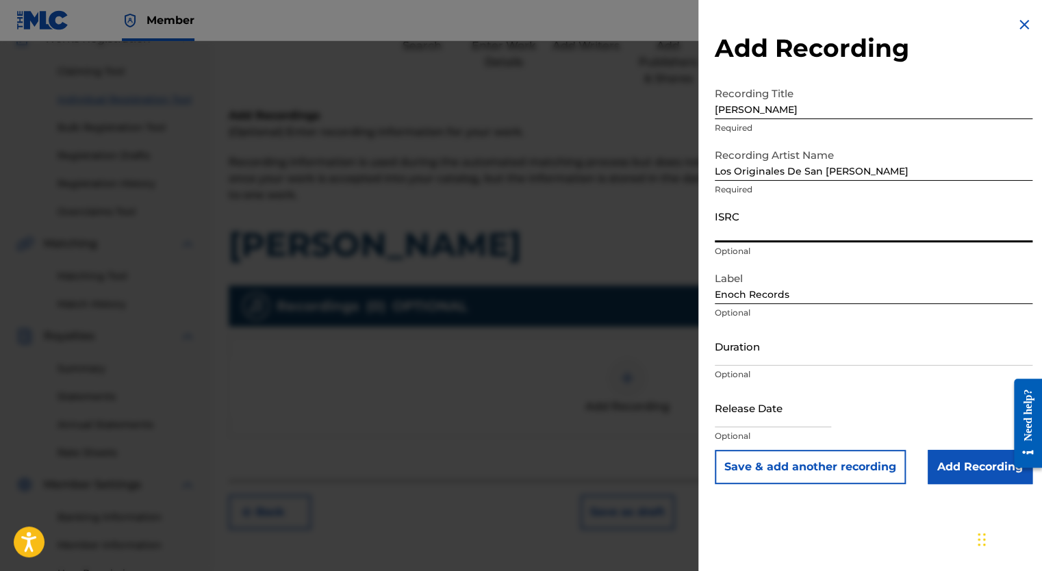
click at [755, 228] on input "ISRC" at bounding box center [874, 222] width 318 height 39
click at [737, 234] on input "ISRC" at bounding box center [874, 222] width 318 height 39
paste input "QM6N21494902, QM6DC1998994"
type input "QM6N21494902"
drag, startPoint x: 796, startPoint y: 296, endPoint x: 653, endPoint y: 286, distance: 143.5
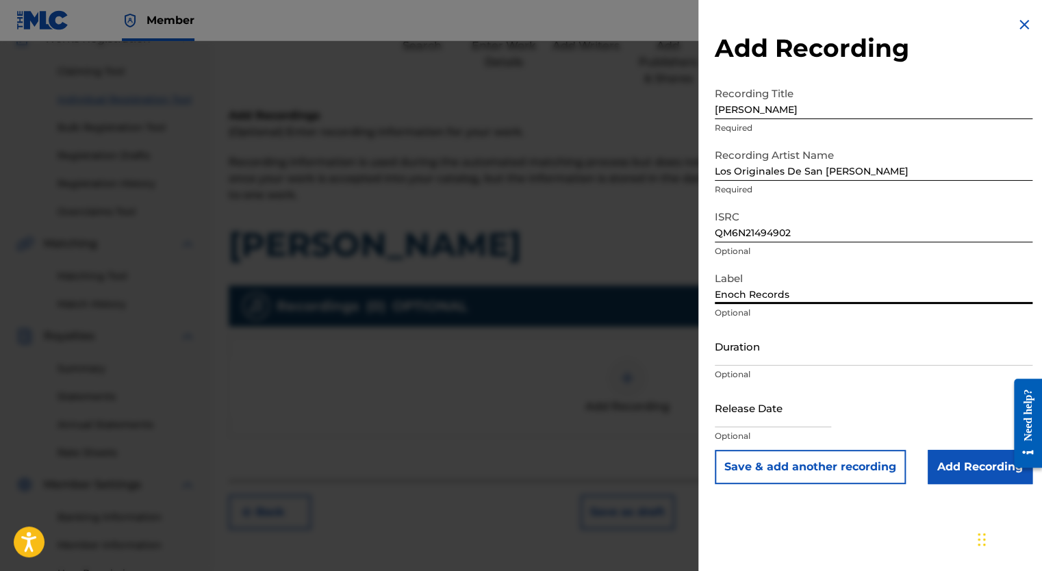
click at [653, 286] on div "Add Recording Recording Title [PERSON_NAME] Required Recording Artist Name Los …" at bounding box center [521, 306] width 1042 height 530
type input "Hyphy Music"
click at [844, 357] on input "Duration" at bounding box center [874, 346] width 318 height 39
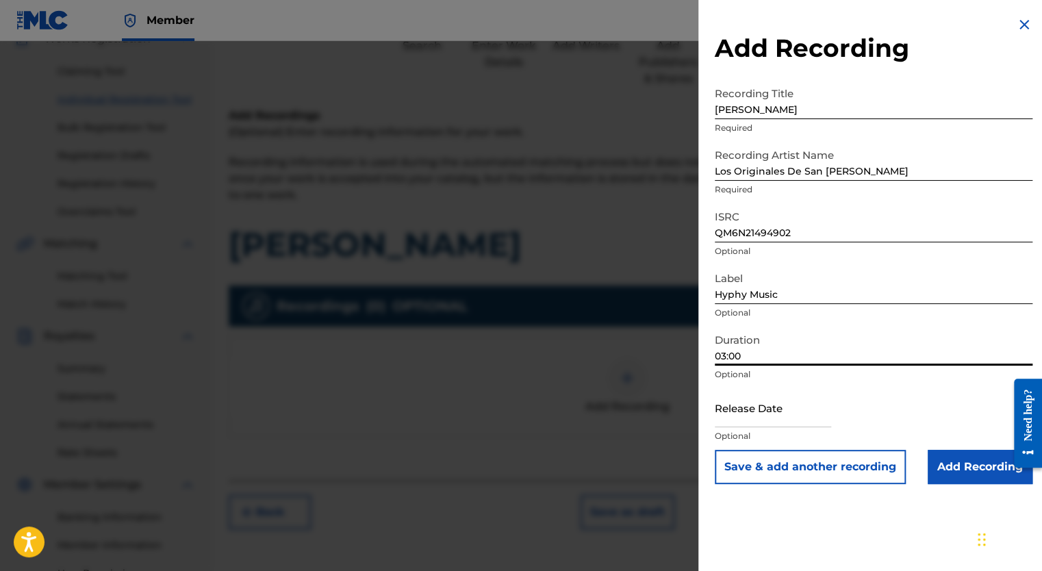
type input "03:00"
click at [789, 420] on input "text" at bounding box center [773, 407] width 116 height 39
select select "8"
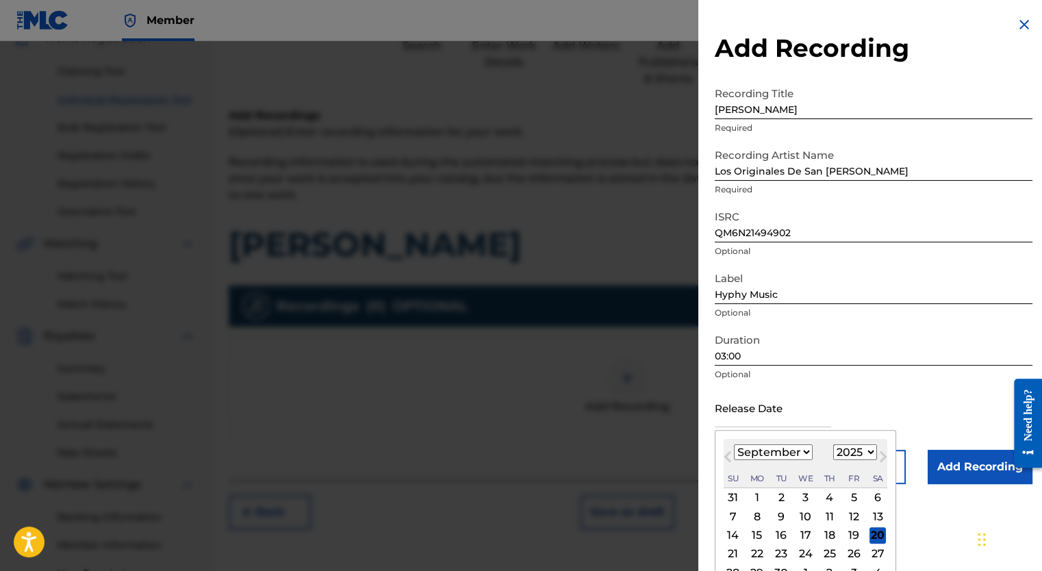
scroll to position [38, 0]
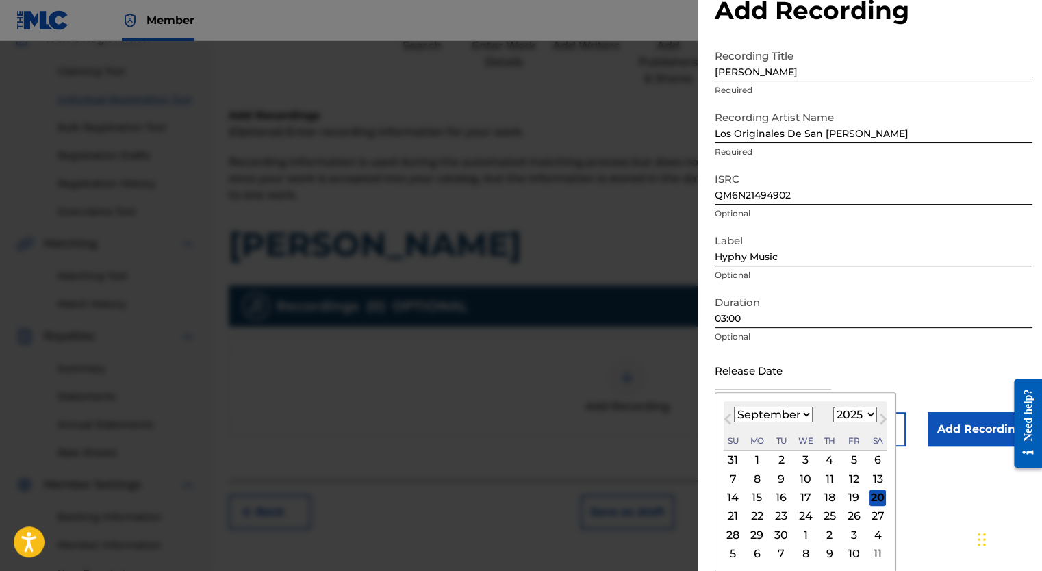
click at [867, 414] on select "1899 1900 1901 1902 1903 1904 1905 1906 1907 1908 1909 1910 1911 1912 1913 1914…" at bounding box center [855, 415] width 44 height 16
select select "2015"
click at [833, 407] on select "1899 1900 1901 1902 1903 1904 1905 1906 1907 1908 1909 1910 1911 1912 1913 1914…" at bounding box center [855, 415] width 44 height 16
click at [800, 420] on select "January February March April May June July August September October November De…" at bounding box center [773, 415] width 79 height 16
select select "1"
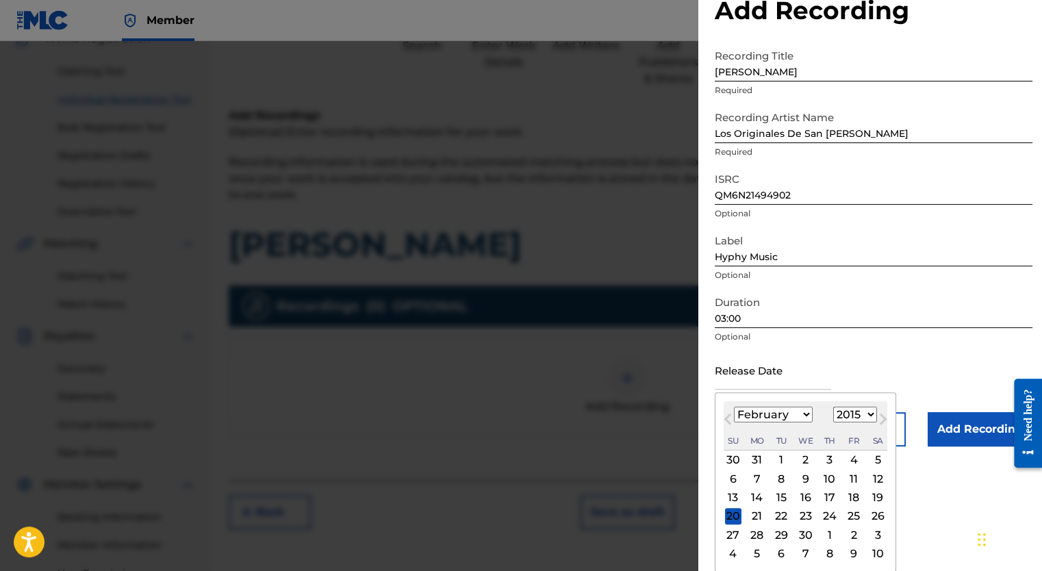
click at [734, 422] on select "January February March April May June July August September October November De…" at bounding box center [773, 415] width 79 height 16
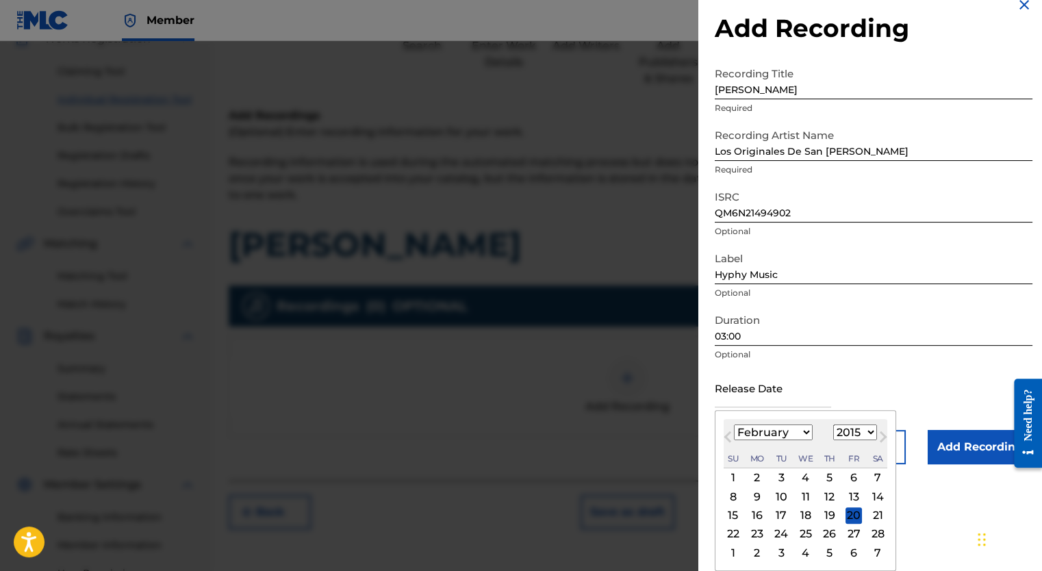
scroll to position [19, 0]
click at [781, 533] on div "24" at bounding box center [781, 535] width 16 height 16
type input "[DATE]"
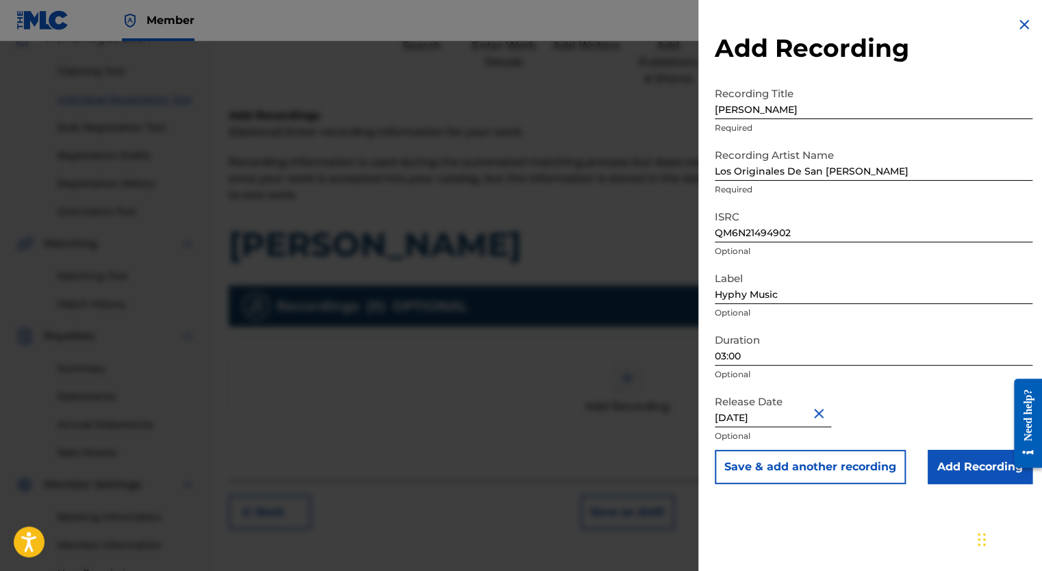
scroll to position [0, 0]
click at [980, 464] on input "Add Recording" at bounding box center [980, 467] width 105 height 34
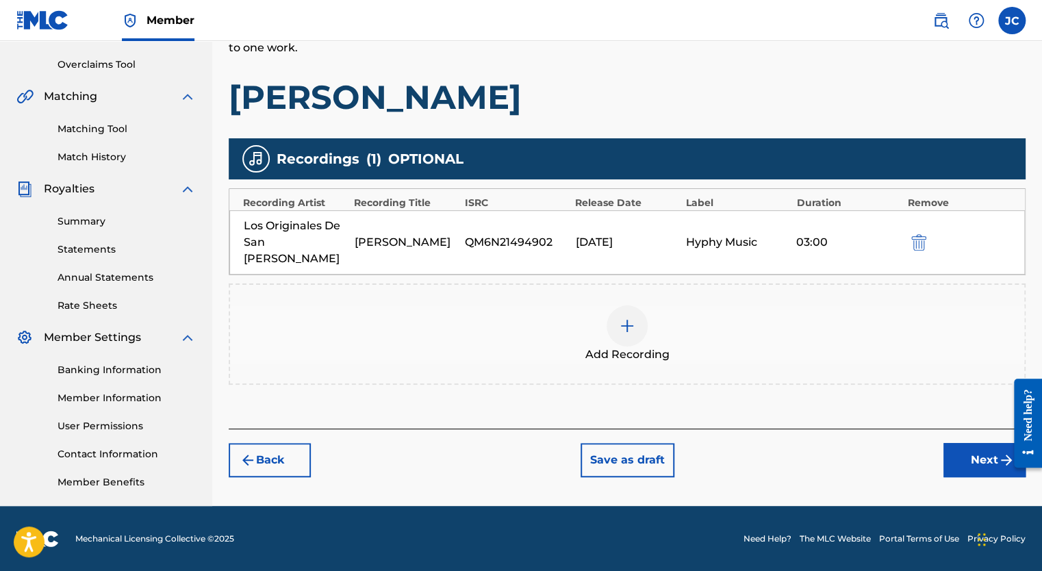
click at [989, 444] on button "Next" at bounding box center [985, 460] width 82 height 34
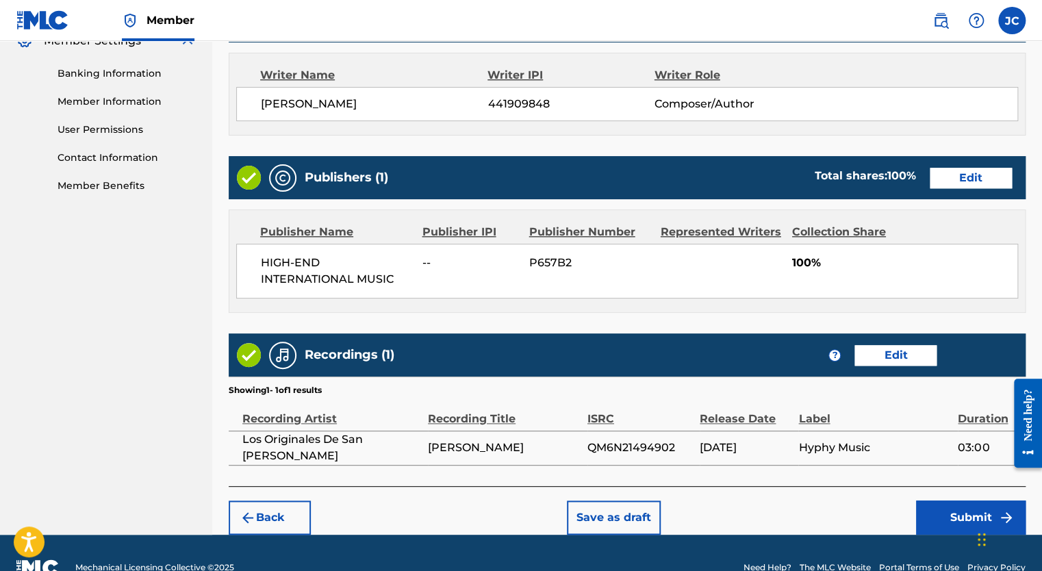
scroll to position [601, 0]
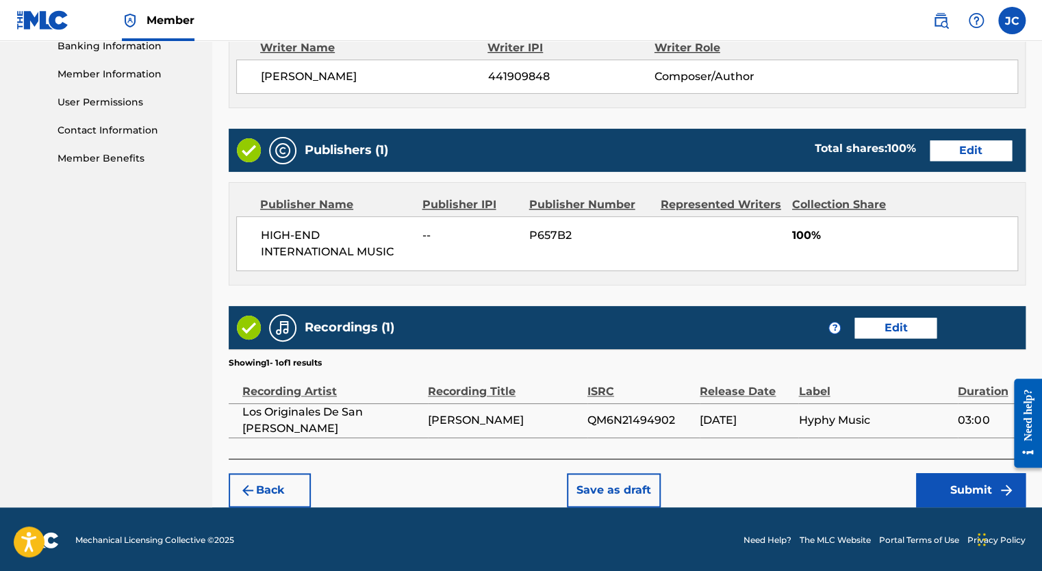
click at [950, 488] on button "Submit" at bounding box center [971, 490] width 110 height 34
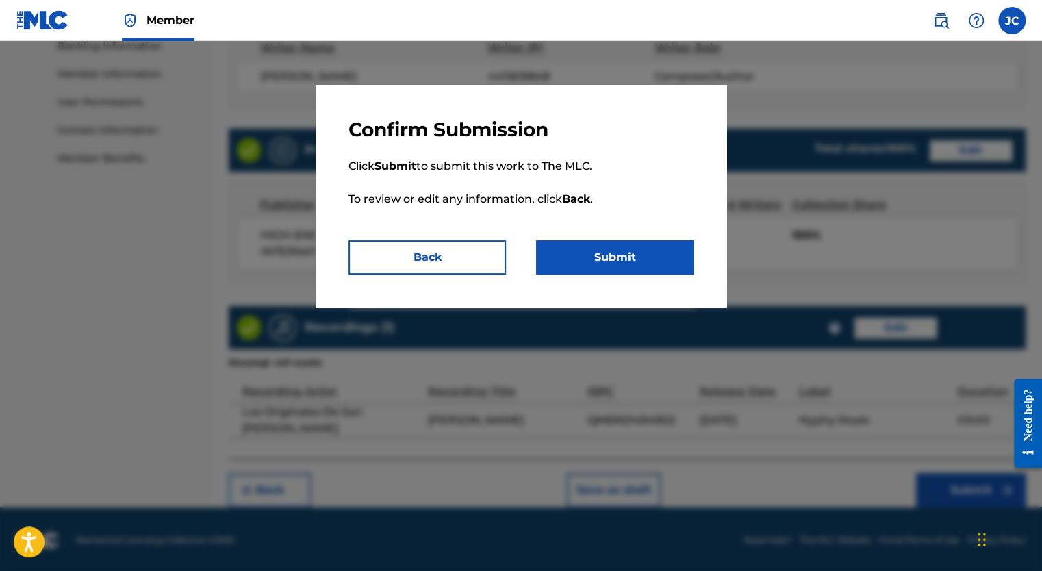
click at [631, 255] on button "Submit" at bounding box center [614, 257] width 157 height 34
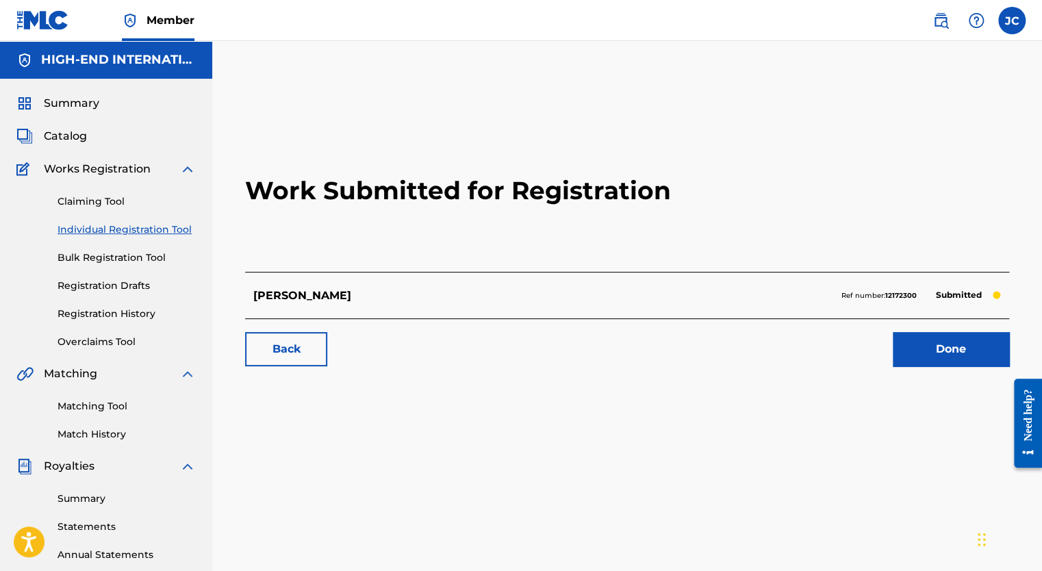
click at [108, 201] on link "Claiming Tool" at bounding box center [127, 201] width 138 height 14
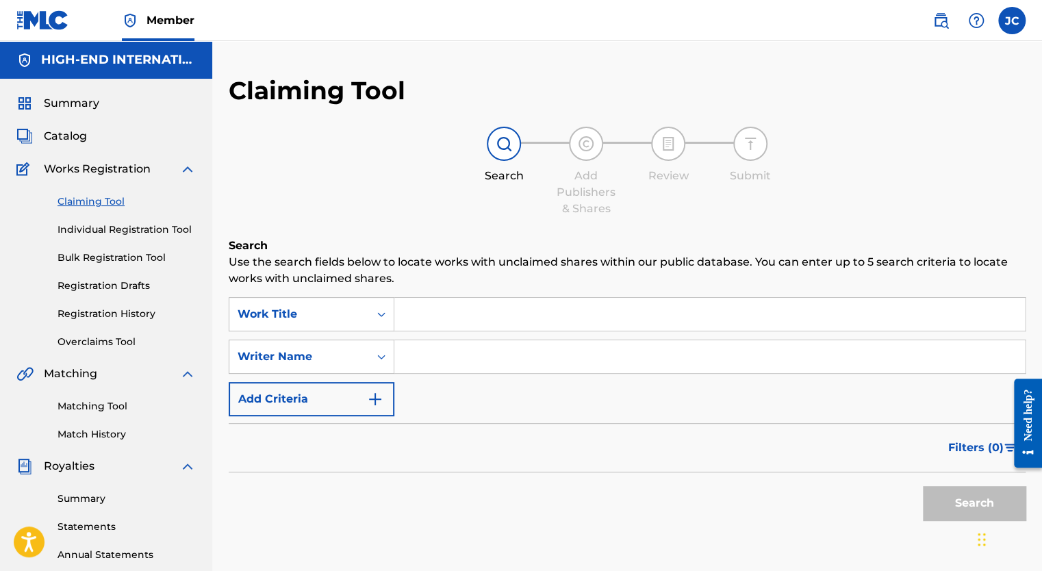
click at [433, 320] on input "Search Form" at bounding box center [709, 314] width 631 height 33
type input "[PERSON_NAME]"
click at [923, 486] on button "Search" at bounding box center [974, 503] width 103 height 34
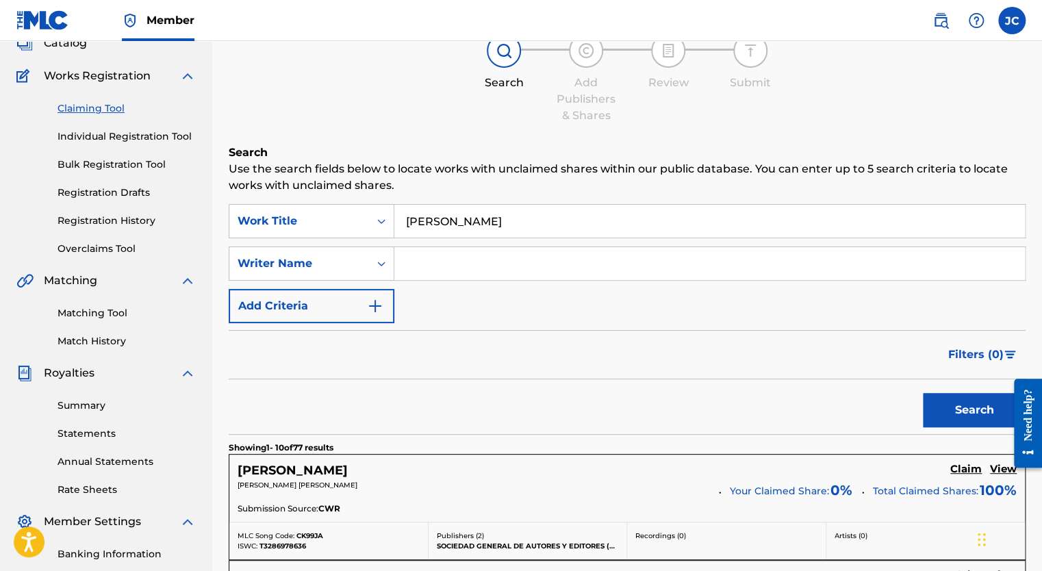
scroll to position [68, 0]
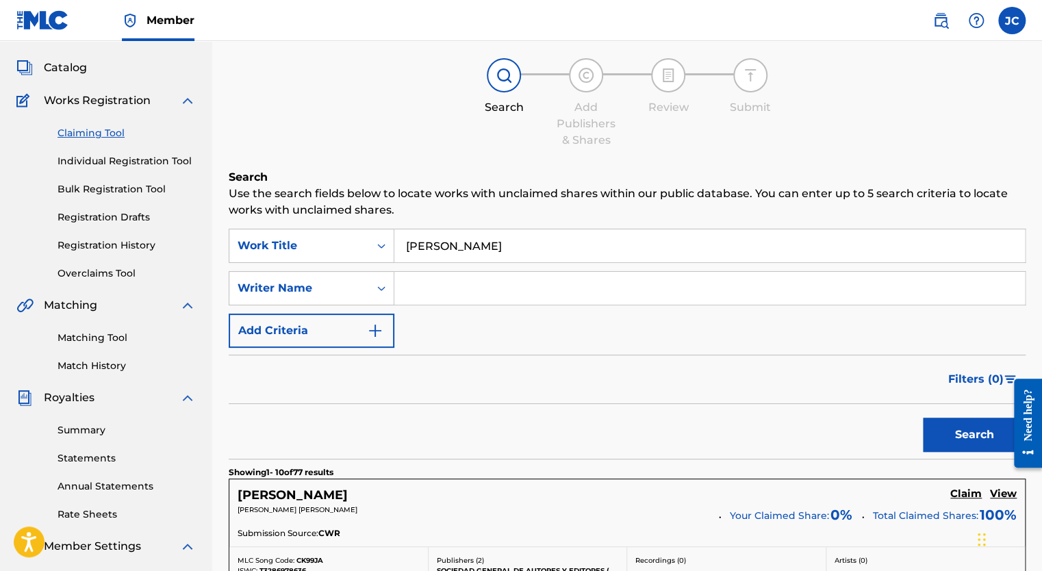
click at [443, 297] on input "Search Form" at bounding box center [709, 288] width 631 height 33
type input "L"
type input "[PERSON_NAME]"
click at [923, 418] on button "Search" at bounding box center [974, 435] width 103 height 34
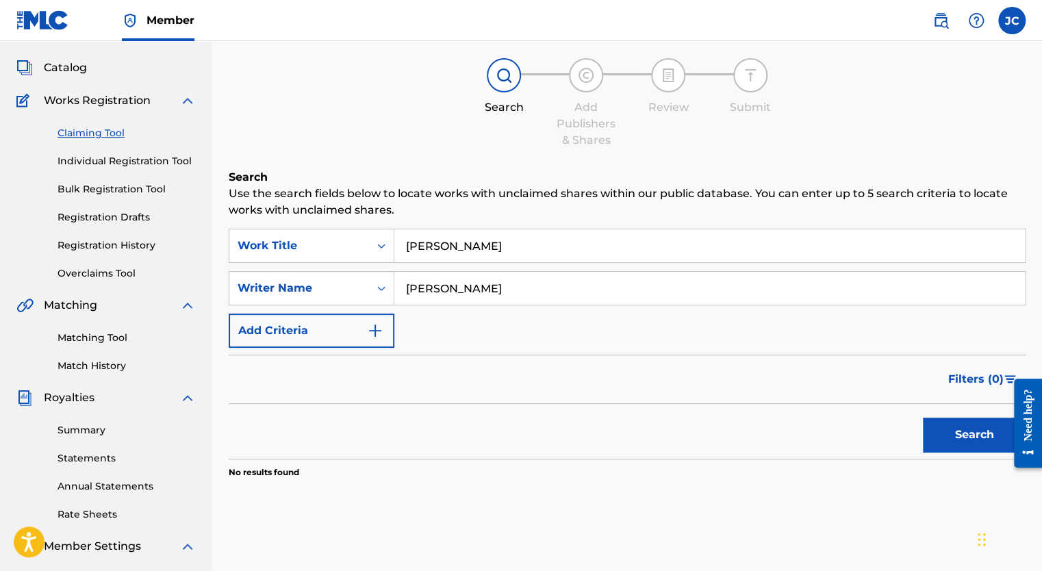
click at [957, 434] on button "Search" at bounding box center [974, 435] width 103 height 34
click at [110, 160] on link "Individual Registration Tool" at bounding box center [127, 161] width 138 height 14
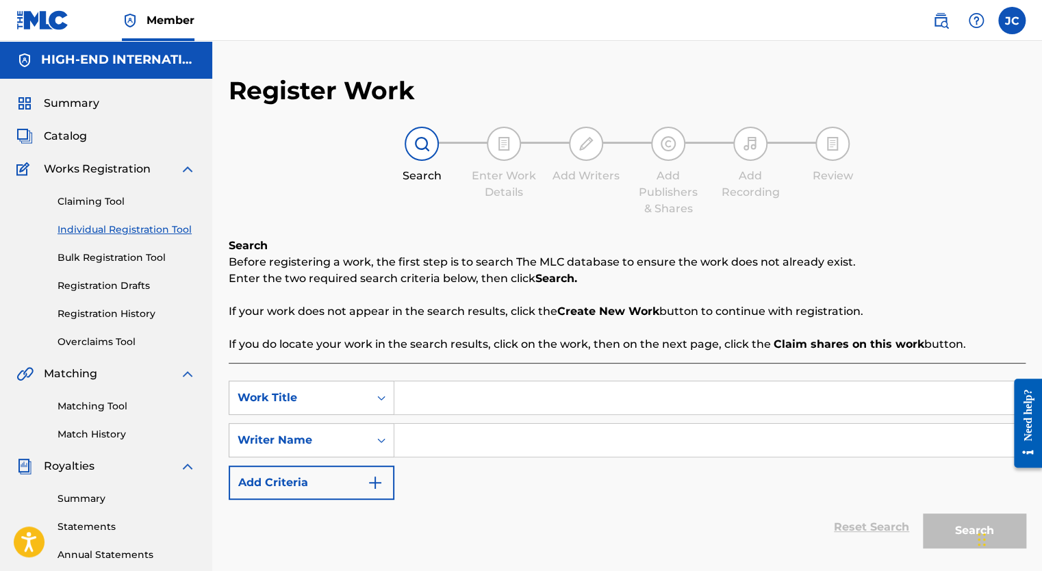
click at [445, 400] on input "Search Form" at bounding box center [709, 397] width 631 height 33
type input "[PERSON_NAME]"
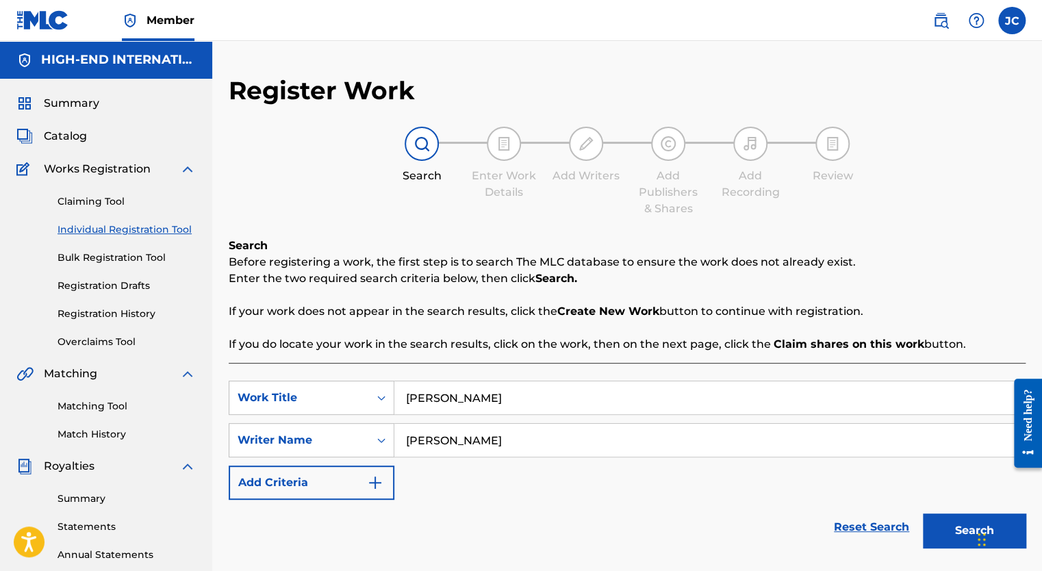
type input "[PERSON_NAME]"
click at [923, 514] on button "Search" at bounding box center [974, 531] width 103 height 34
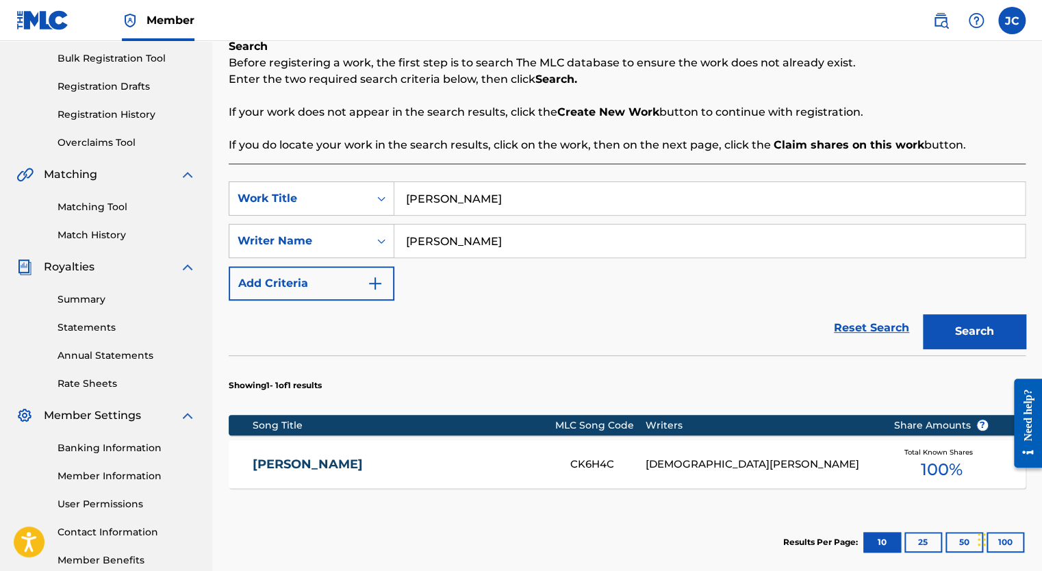
scroll to position [205, 0]
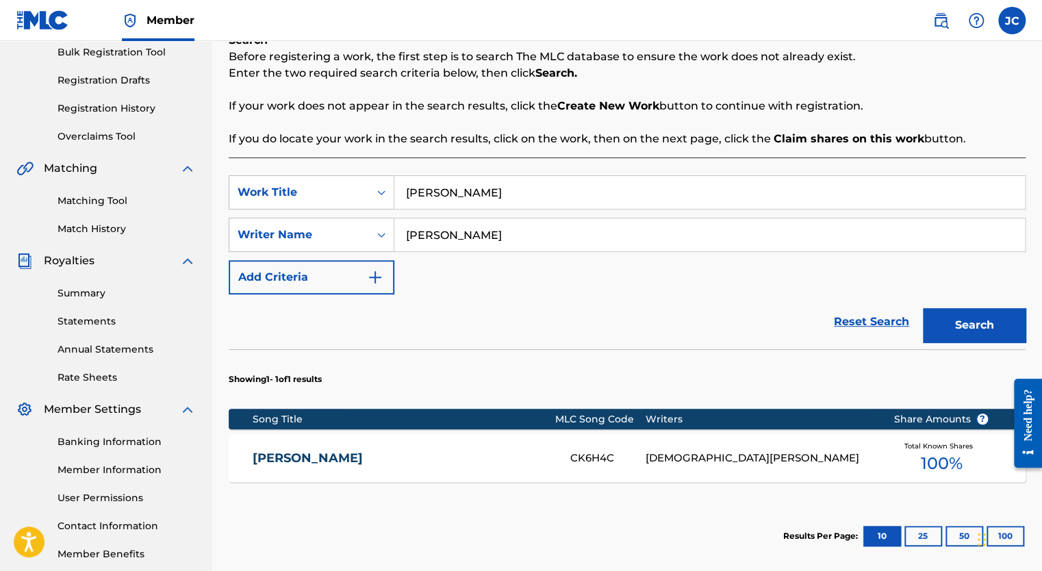
click at [362, 459] on link "[PERSON_NAME]" at bounding box center [402, 459] width 299 height 16
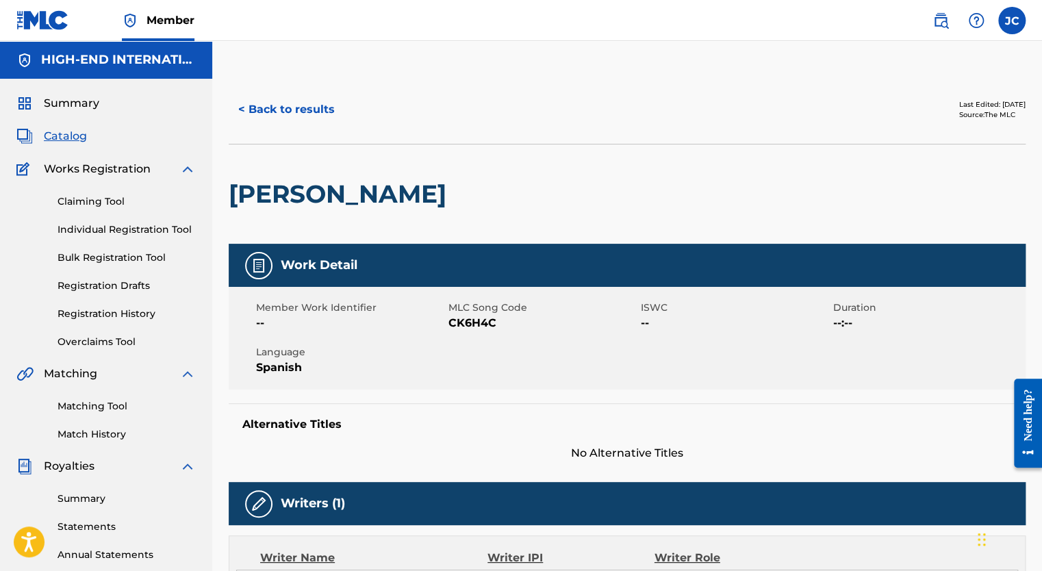
click at [310, 118] on button "< Back to results" at bounding box center [287, 109] width 116 height 34
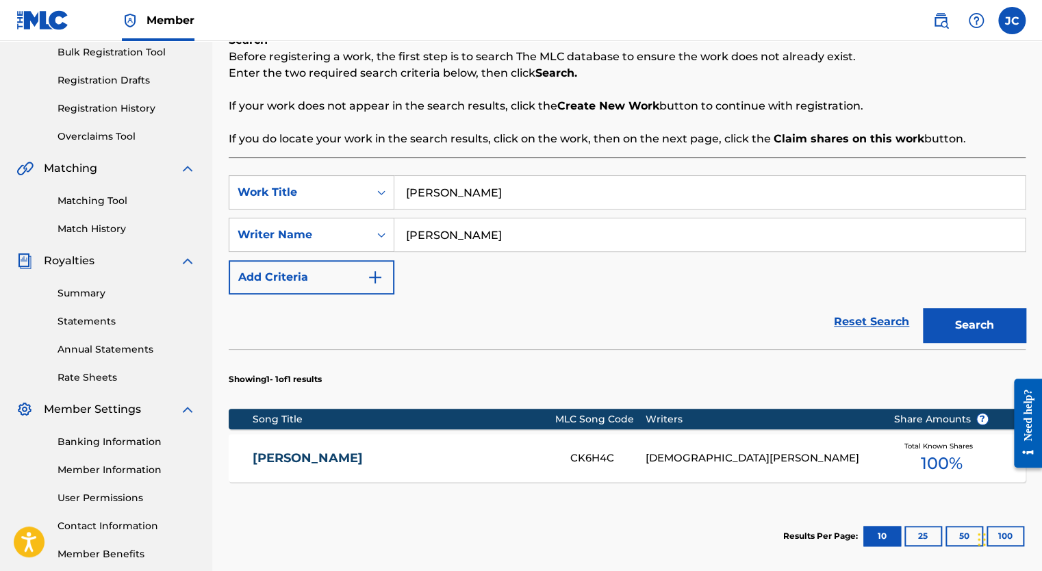
drag, startPoint x: 529, startPoint y: 192, endPoint x: 307, endPoint y: 165, distance: 222.8
click at [312, 166] on div "SearchWithCriteria836849a7-9139-457f-b357-f6642d2bce09 Work Title [PERSON_NAME]…" at bounding box center [627, 379] width 797 height 444
type input "[PERSON_NAME]"
click at [923, 308] on button "Search" at bounding box center [974, 325] width 103 height 34
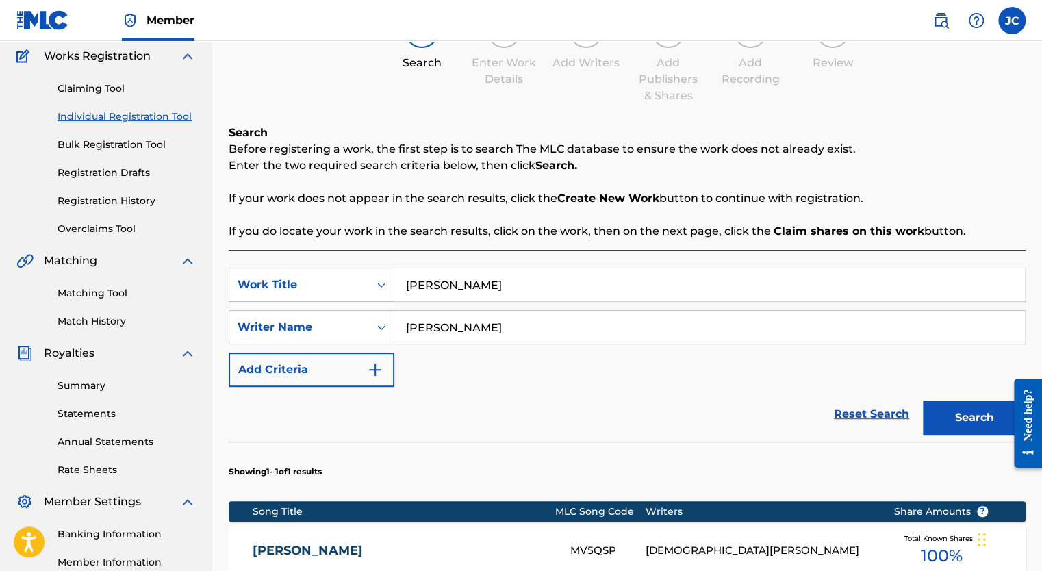
scroll to position [349, 0]
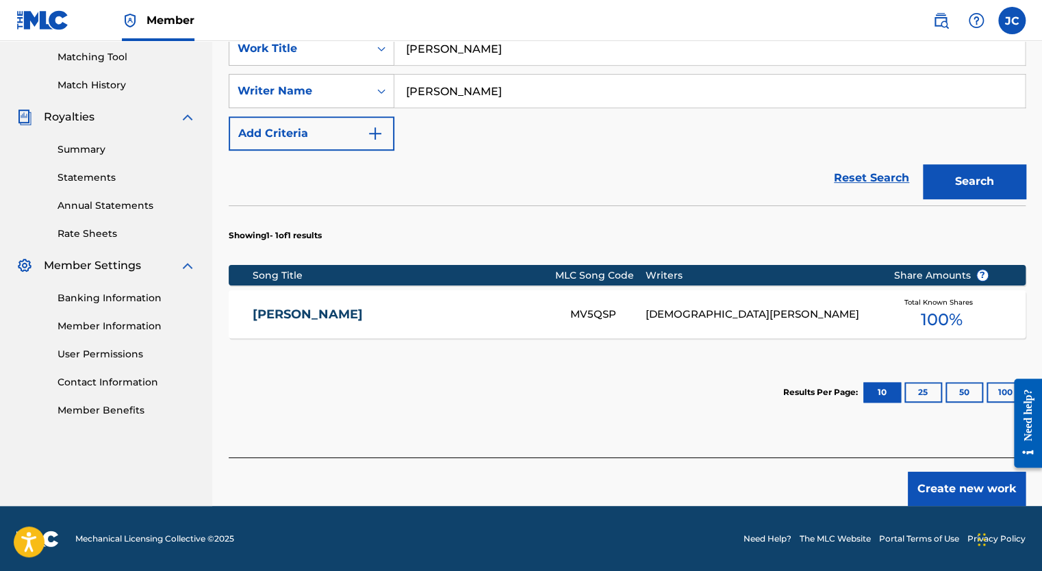
click at [980, 490] on button "Create new work" at bounding box center [967, 489] width 118 height 34
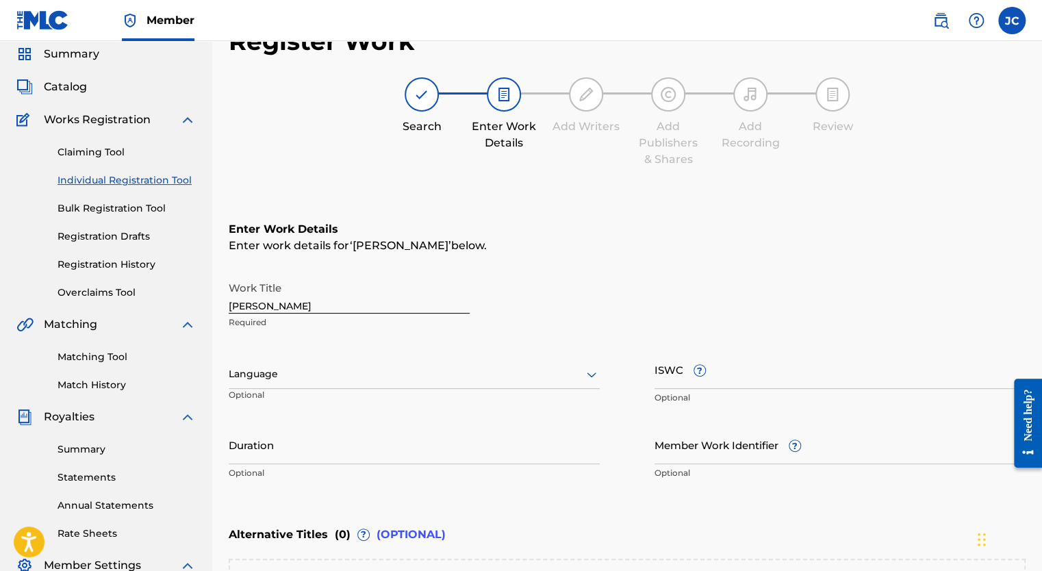
scroll to position [79, 0]
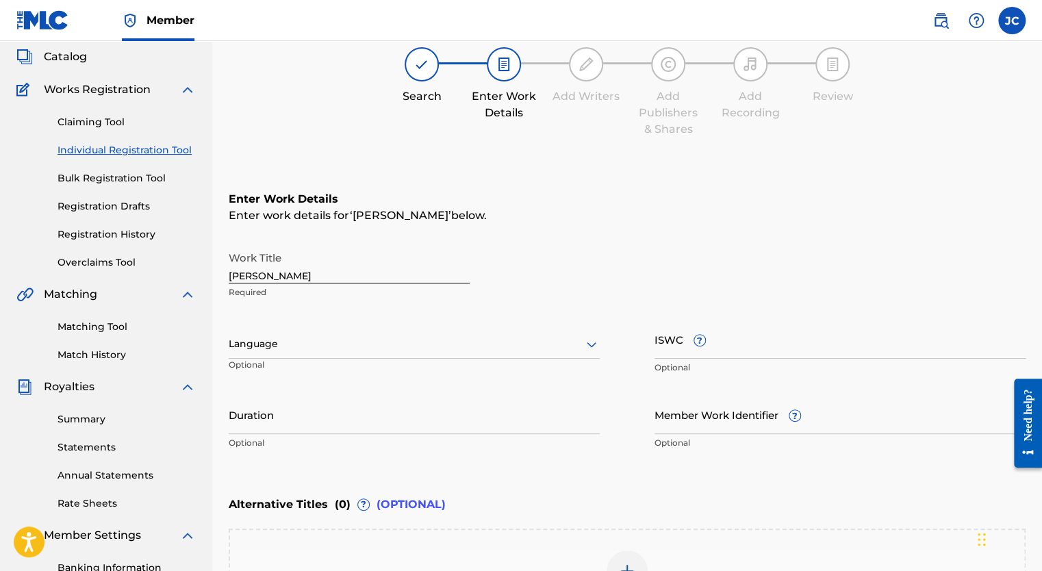
click at [303, 342] on div at bounding box center [414, 344] width 371 height 17
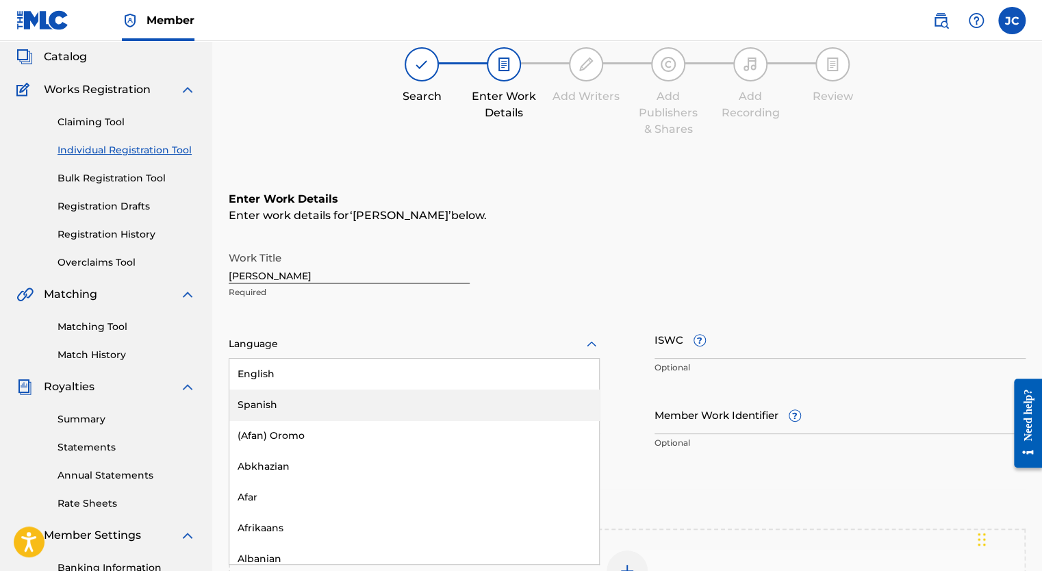
click at [288, 399] on div "Spanish" at bounding box center [414, 405] width 370 height 31
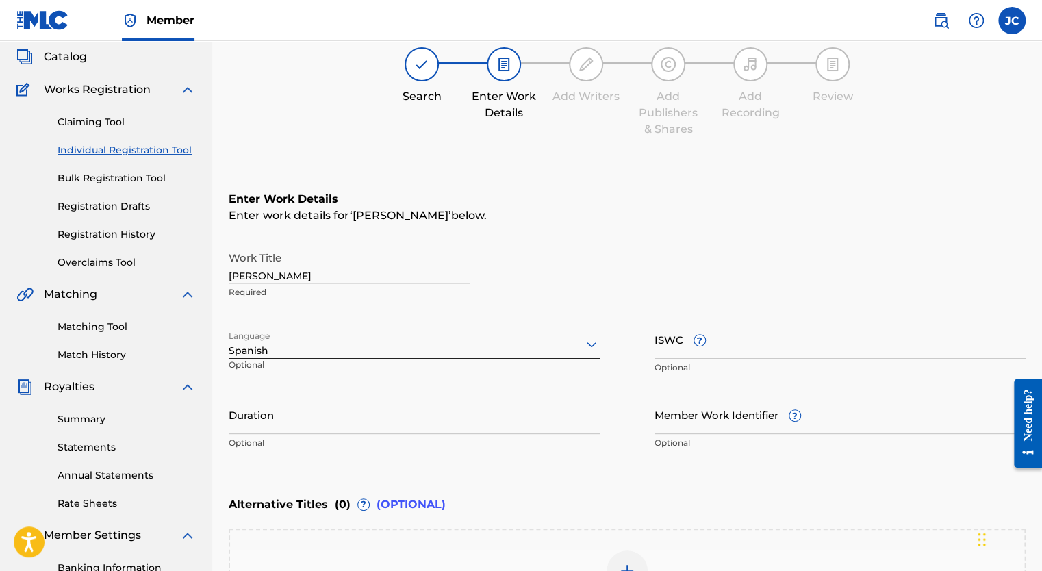
click at [248, 423] on input "Duration" at bounding box center [414, 414] width 371 height 39
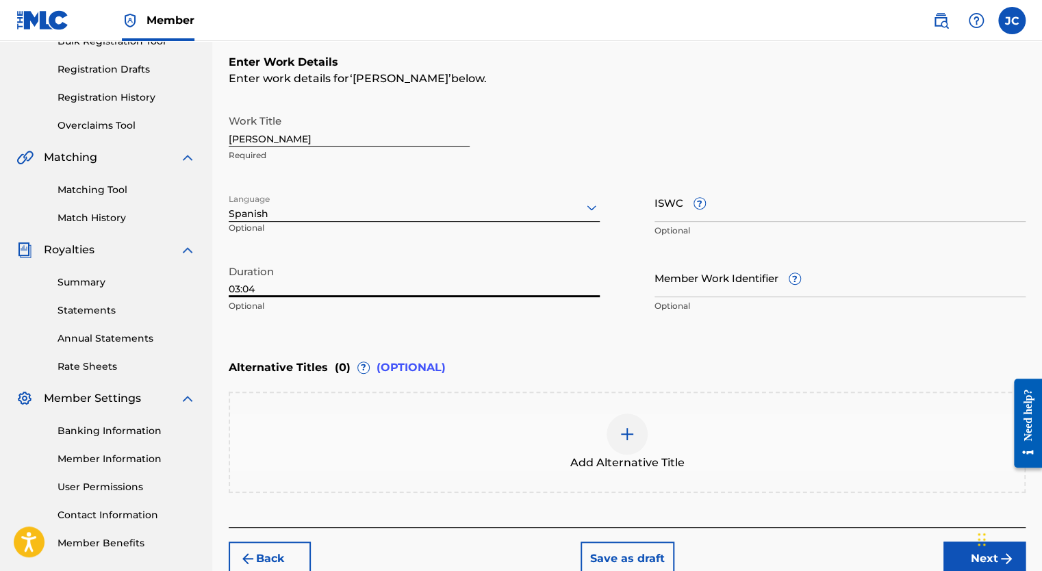
scroll to position [285, 0]
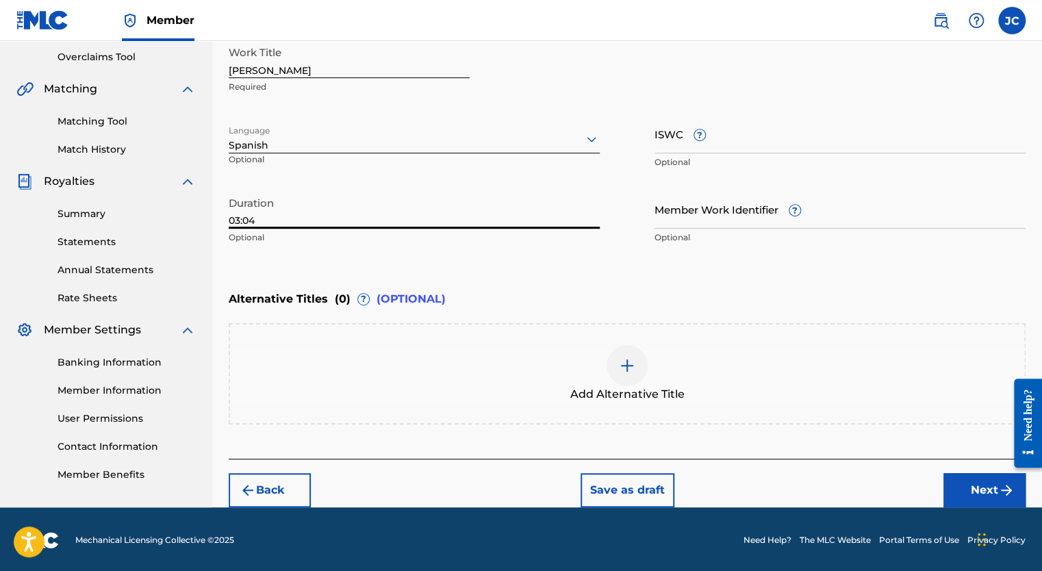
type input "03:04"
click at [630, 373] on div at bounding box center [627, 365] width 41 height 41
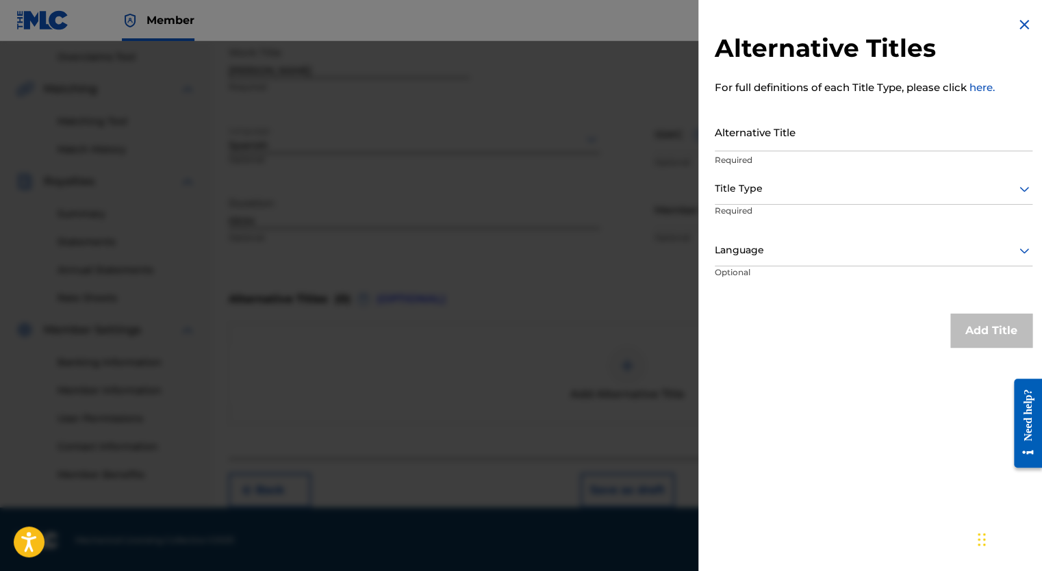
click at [1020, 24] on img at bounding box center [1024, 24] width 16 height 16
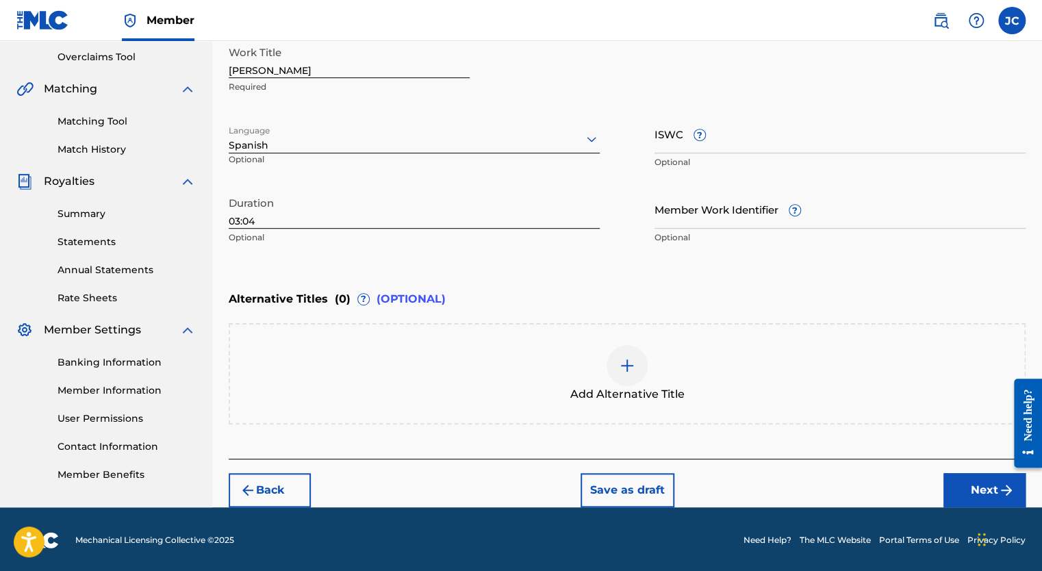
click at [966, 492] on button "Next" at bounding box center [985, 490] width 82 height 34
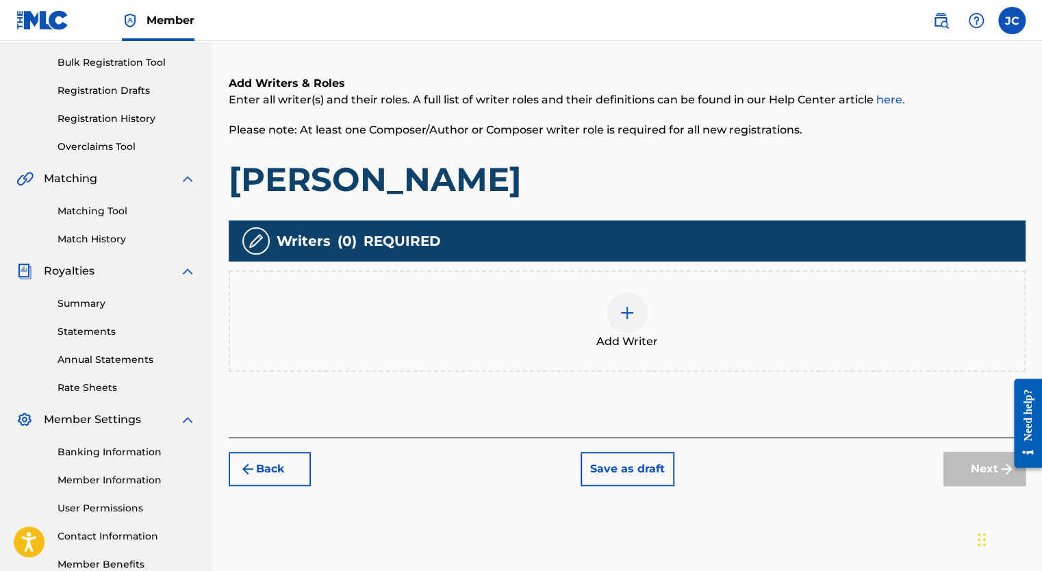
scroll to position [199, 0]
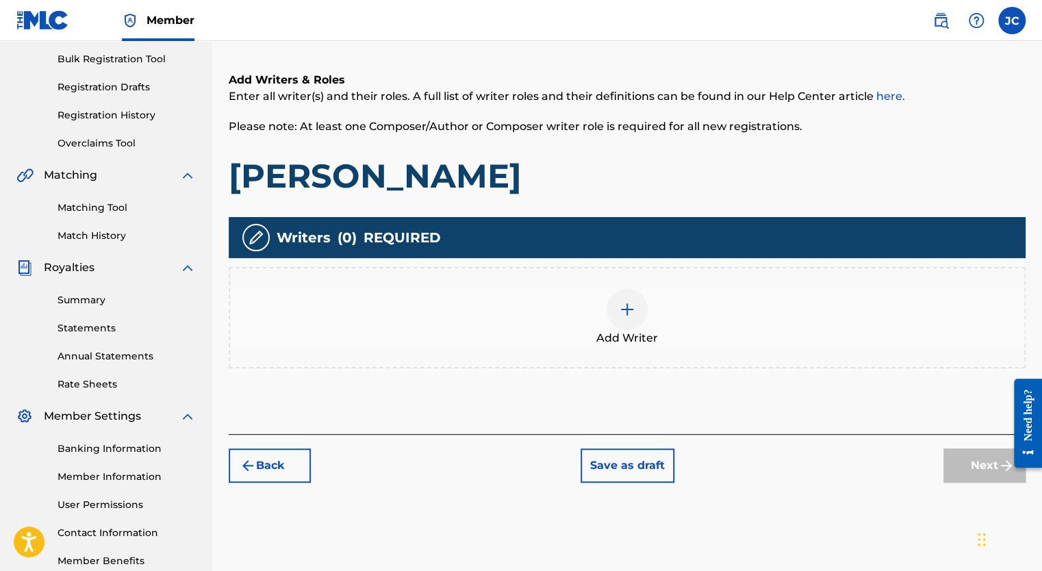
click at [627, 314] on img at bounding box center [627, 309] width 16 height 16
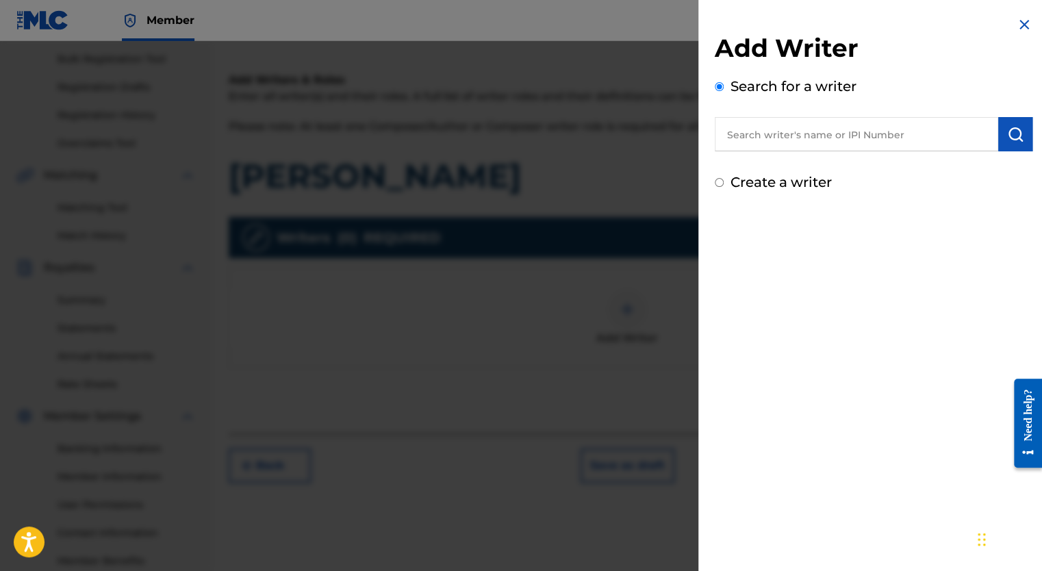
click at [720, 182] on input "Create a writer" at bounding box center [719, 182] width 9 height 9
radio input "false"
radio input "true"
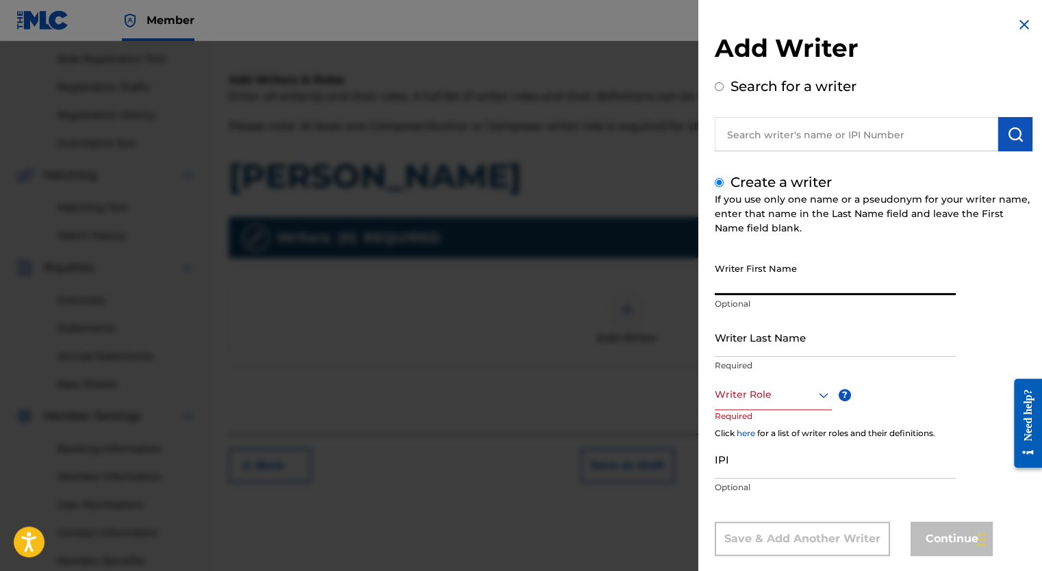
click at [746, 286] on input "Writer First Name" at bounding box center [835, 275] width 241 height 39
type input "[DEMOGRAPHIC_DATA]"
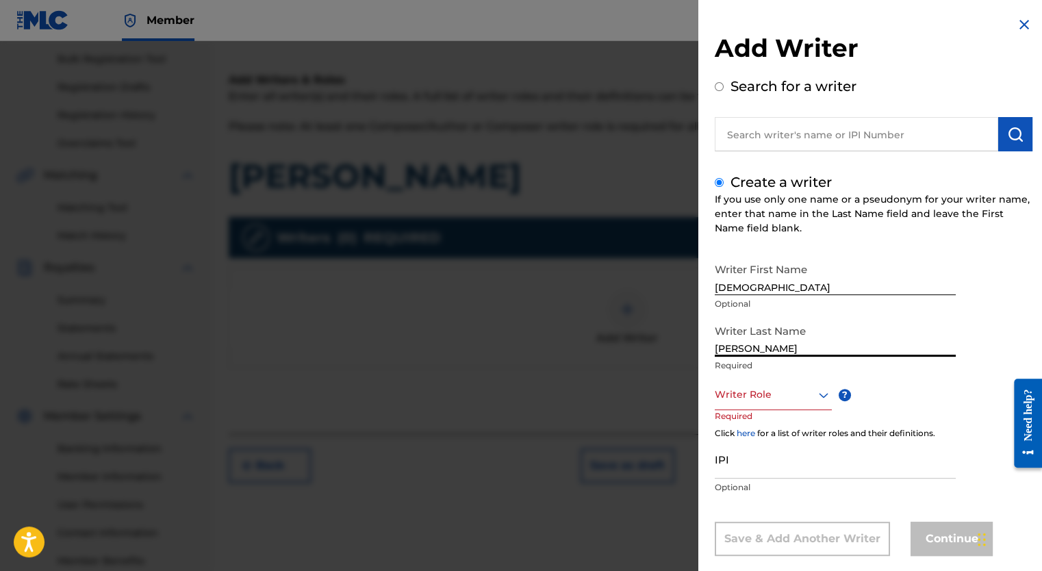
type input "[PERSON_NAME]"
click at [824, 396] on div "option , selected. Select is focused ,type to refine list, press Down to open t…" at bounding box center [773, 394] width 117 height 31
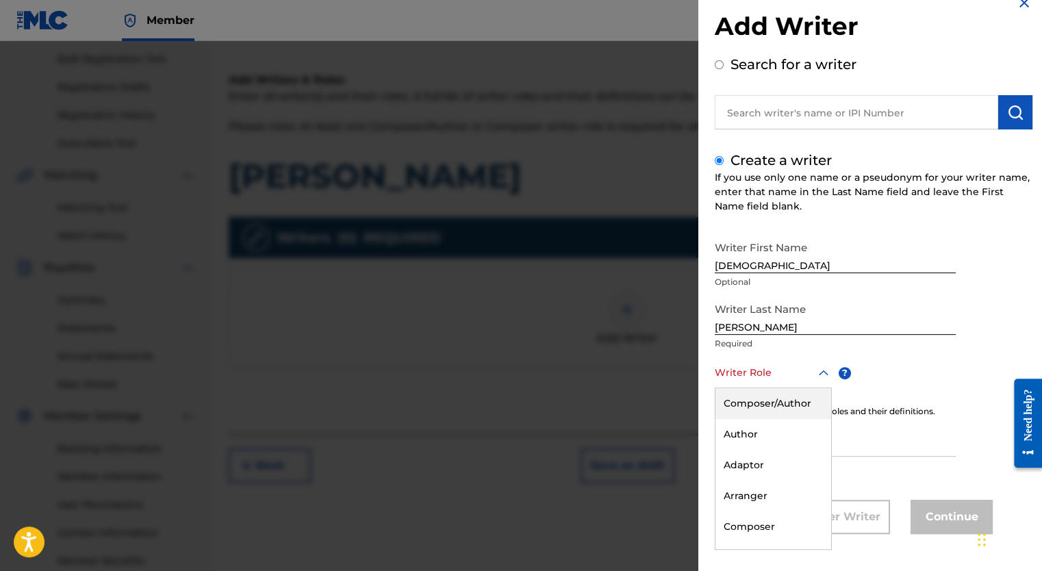
click at [783, 404] on div "Composer/Author" at bounding box center [774, 403] width 116 height 31
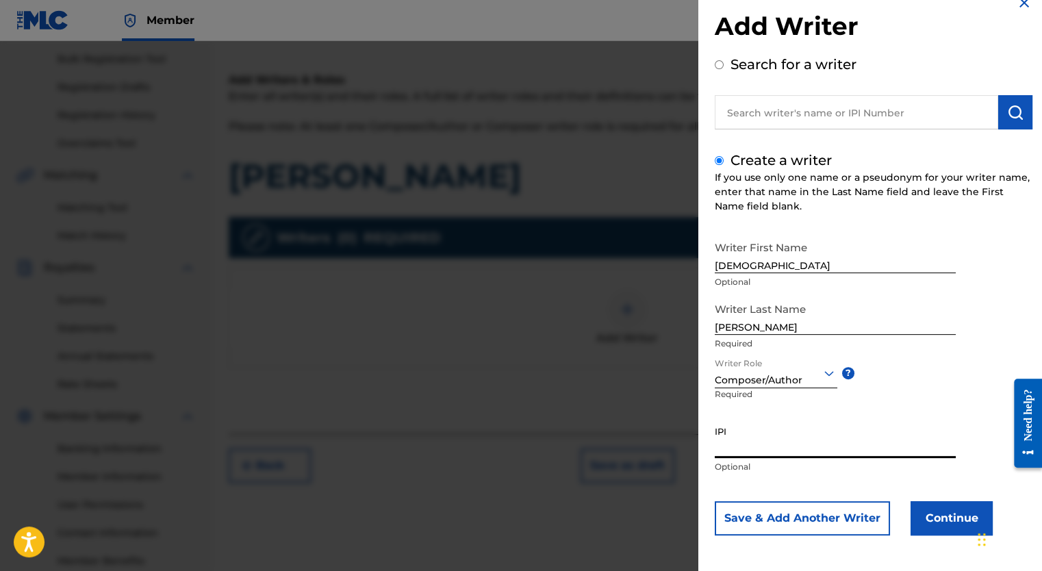
click at [773, 447] on input "IPI" at bounding box center [835, 438] width 241 height 39
paste input "441909848"
type input "441909848"
click at [942, 523] on button "Continue" at bounding box center [952, 518] width 82 height 34
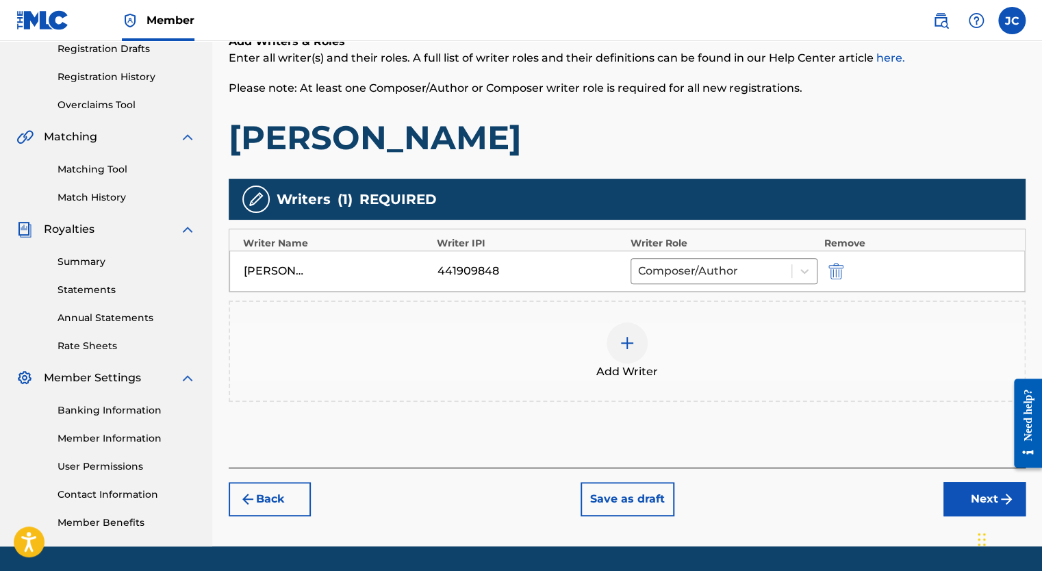
scroll to position [267, 0]
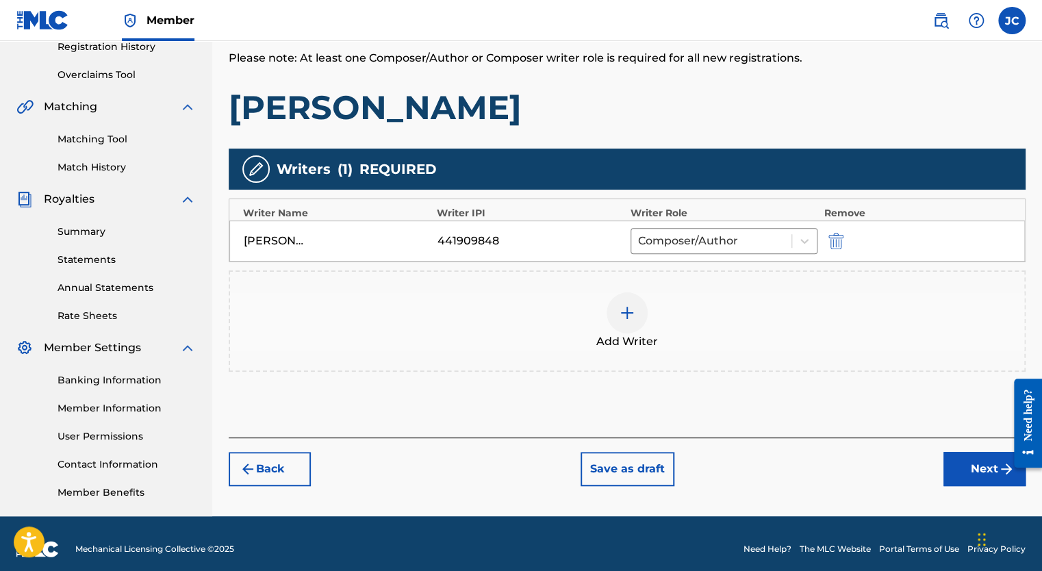
click at [967, 471] on button "Next" at bounding box center [985, 469] width 82 height 34
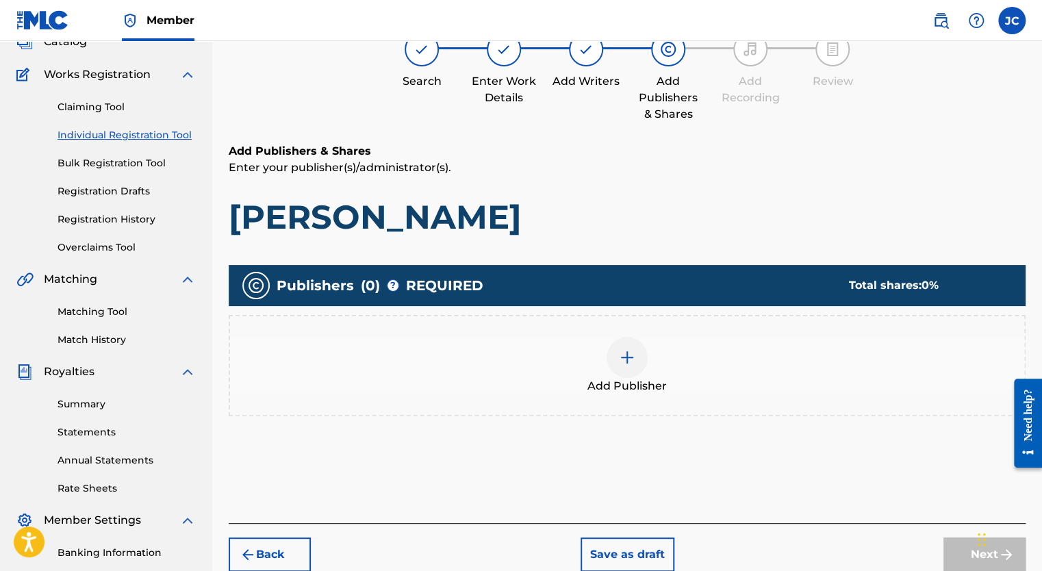
scroll to position [62, 0]
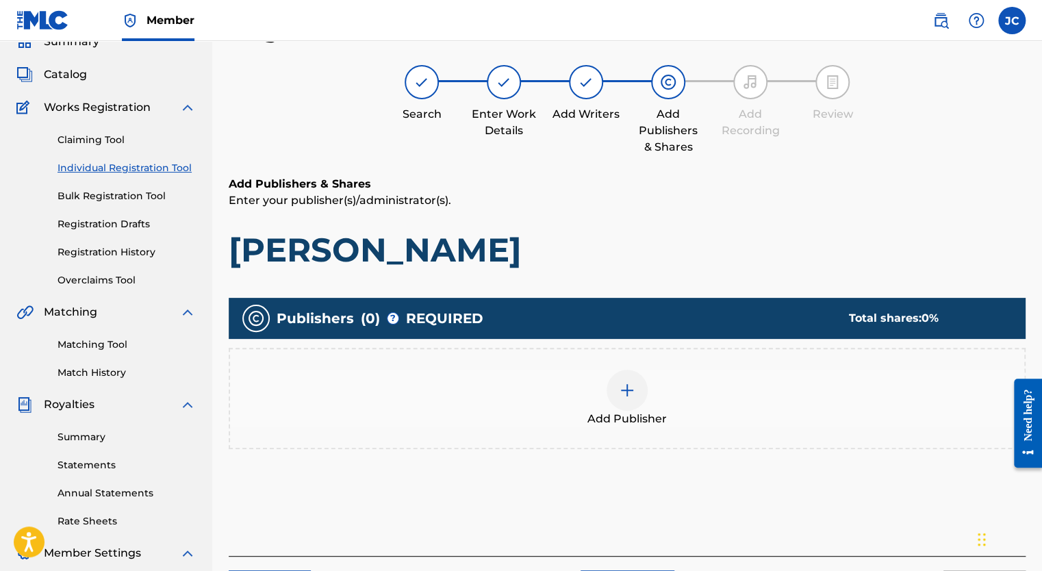
click at [624, 385] on img at bounding box center [627, 390] width 16 height 16
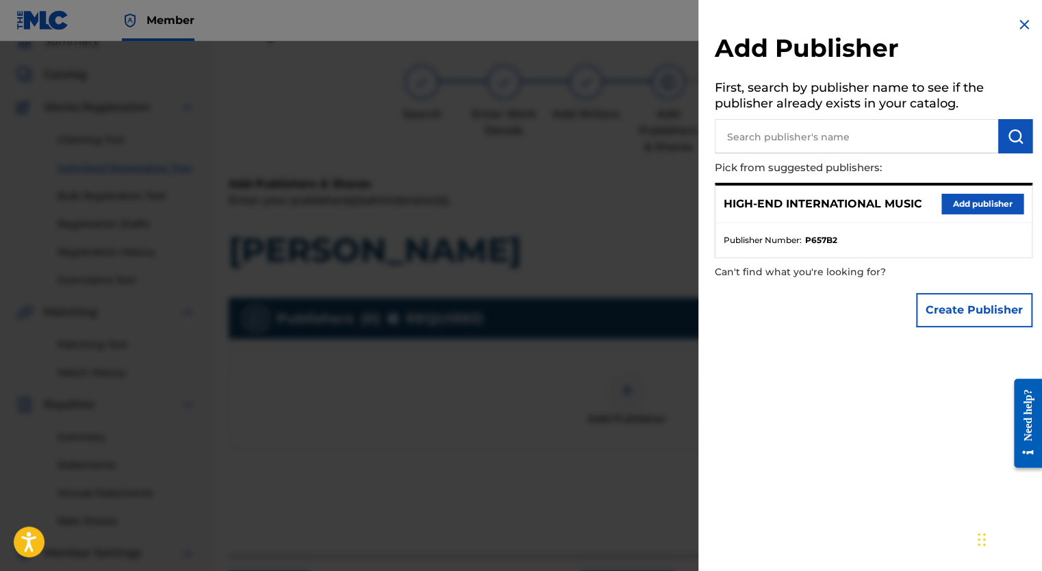
click at [953, 204] on button "Add publisher" at bounding box center [983, 204] width 82 height 21
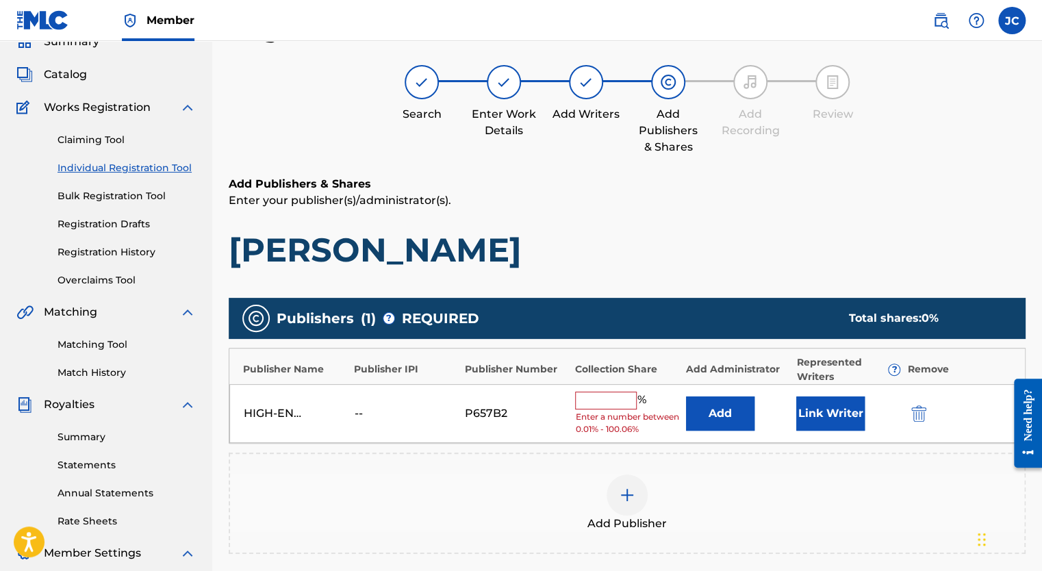
click at [603, 396] on input "text" at bounding box center [606, 401] width 62 height 18
type input "100"
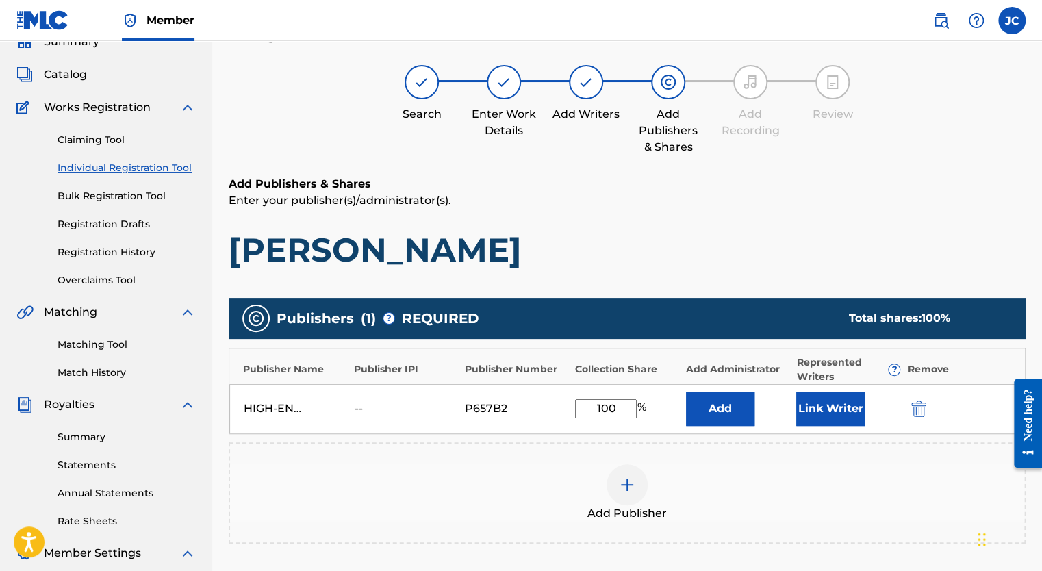
click at [833, 413] on button "Link Writer" at bounding box center [830, 409] width 68 height 34
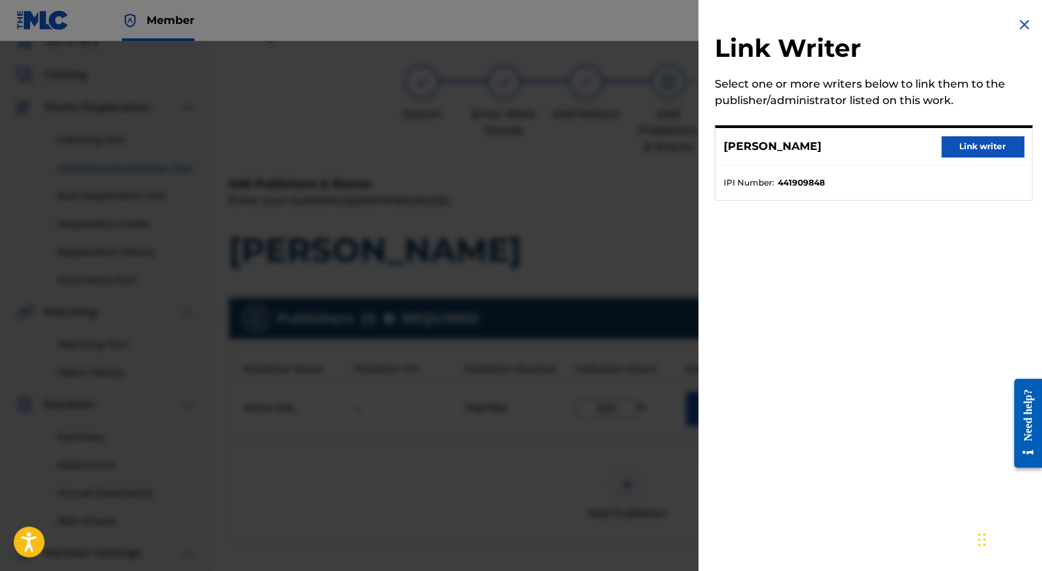
click at [948, 145] on button "Link writer" at bounding box center [983, 146] width 82 height 21
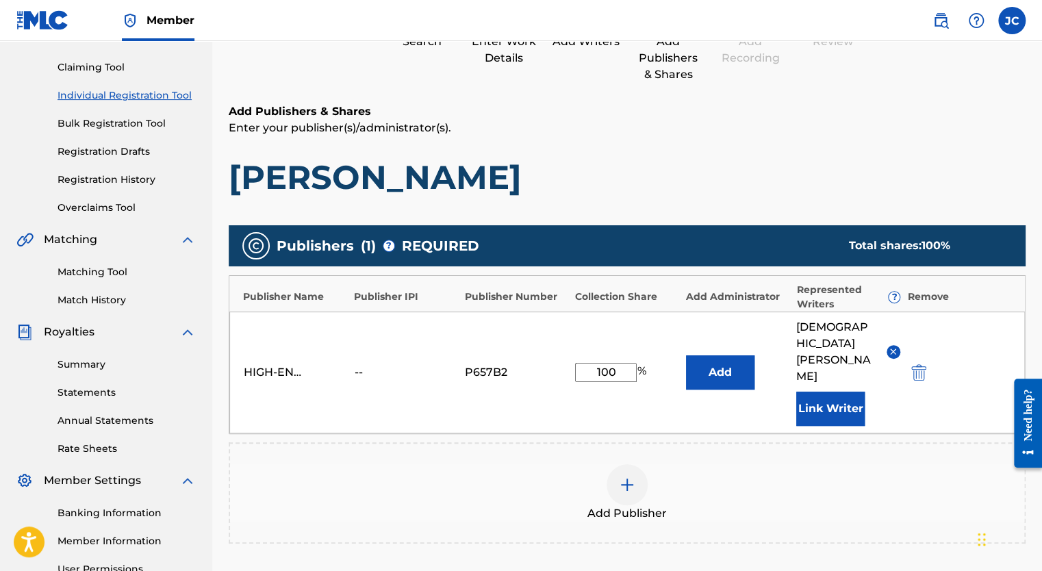
scroll to position [199, 0]
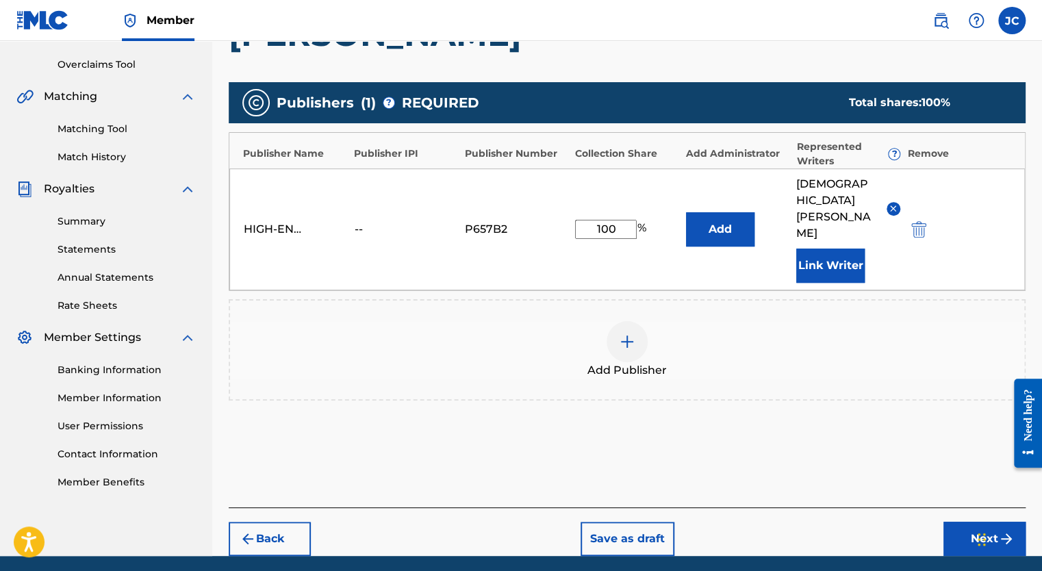
click at [992, 522] on button "Next" at bounding box center [985, 539] width 82 height 34
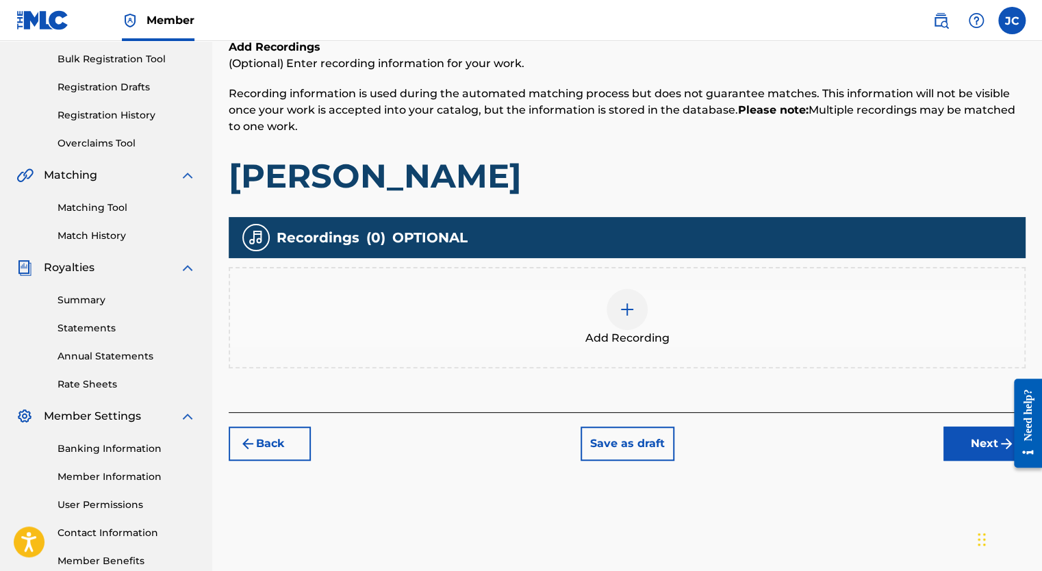
click at [639, 310] on div at bounding box center [627, 309] width 41 height 41
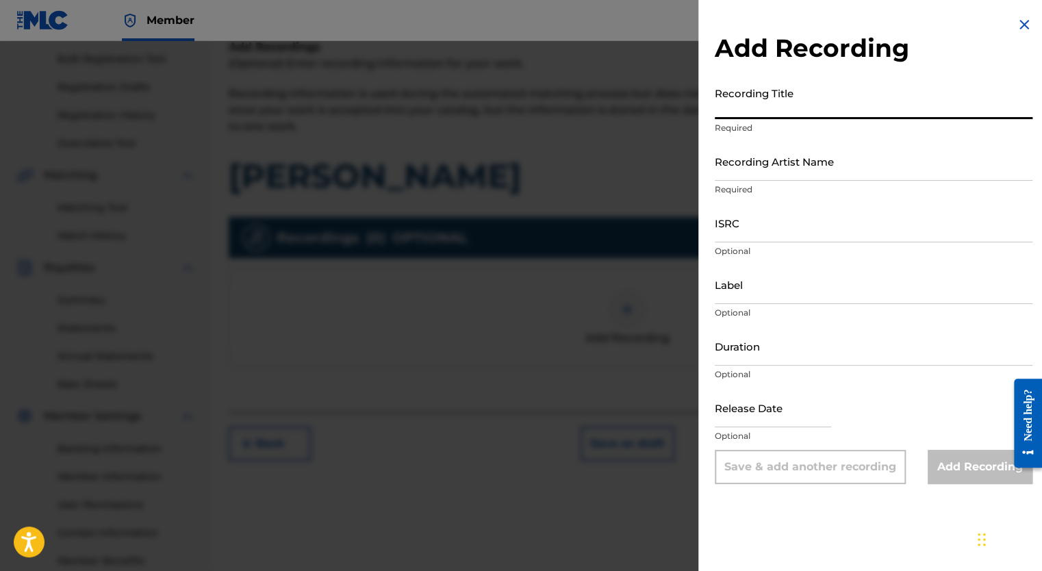
click at [764, 112] on input "Recording Title" at bounding box center [874, 99] width 318 height 39
type input "[PERSON_NAME]"
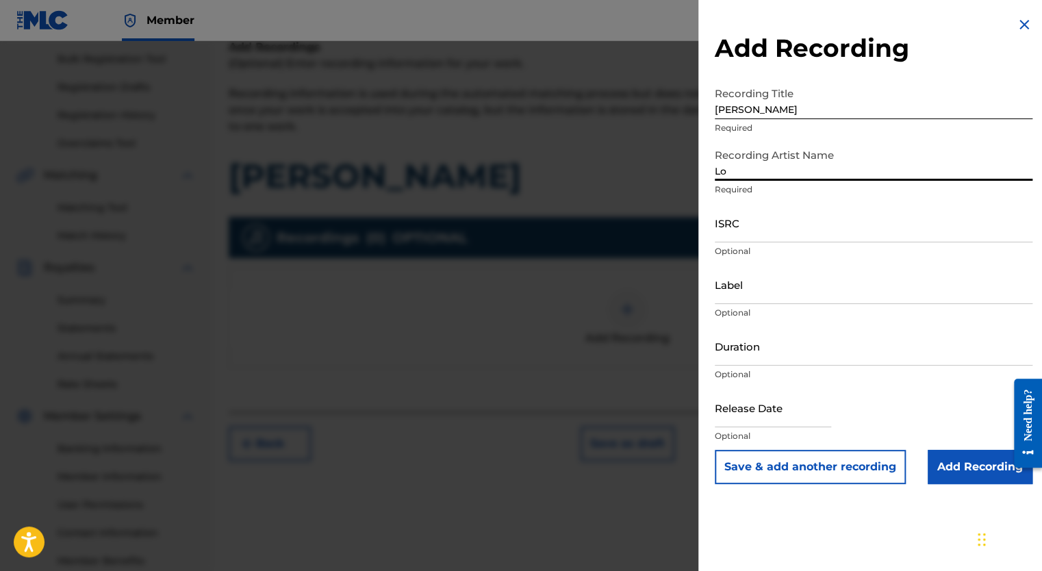
type input "Los Originales De San [PERSON_NAME]"
type input "Enoch Records"
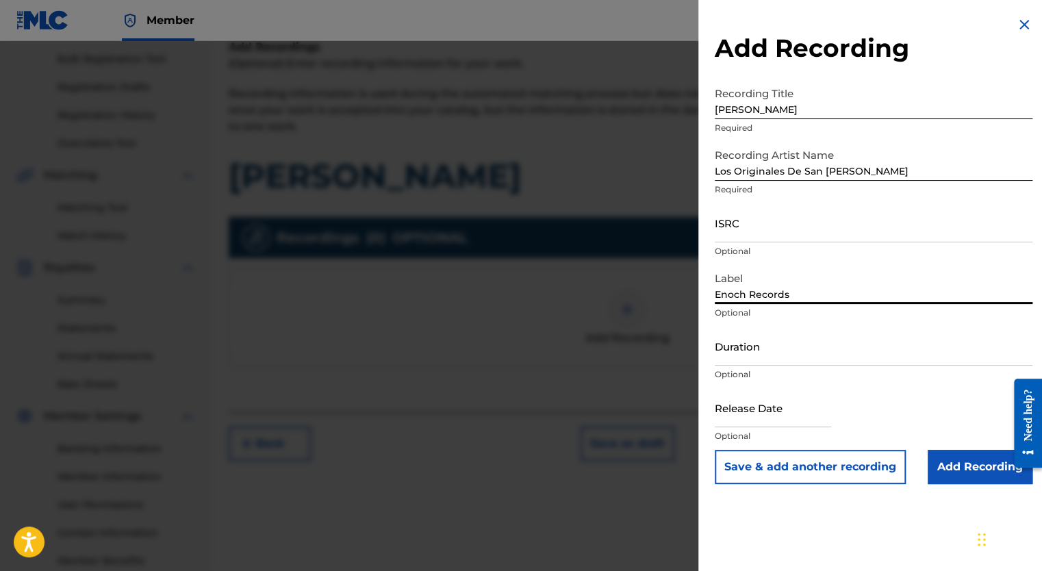
drag, startPoint x: 813, startPoint y: 289, endPoint x: 611, endPoint y: 264, distance: 204.2
click at [611, 264] on div "Add Recording Recording Title [PERSON_NAME] Required Recording Artist Name Los …" at bounding box center [521, 306] width 1042 height 530
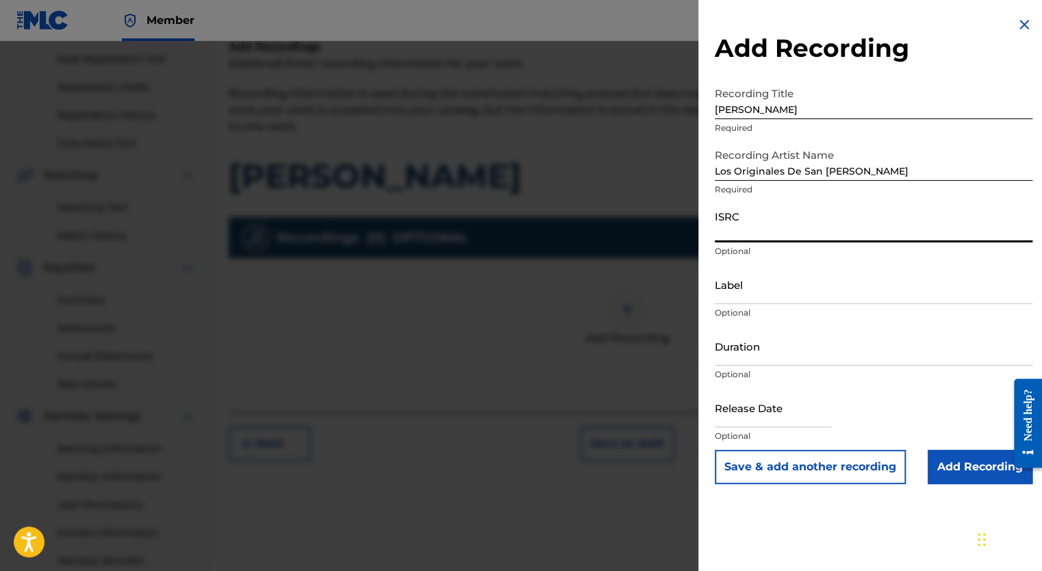
click at [737, 231] on input "ISRC" at bounding box center [874, 222] width 318 height 39
paste input "QM6DC1998955, QZXLZ2521885, US9CY1302003"
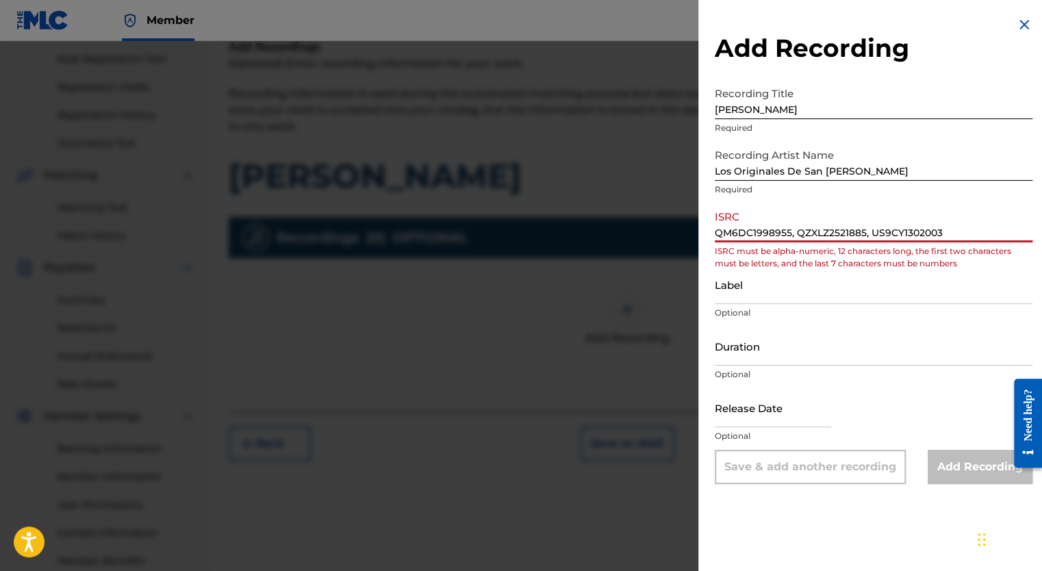
drag, startPoint x: 947, startPoint y: 229, endPoint x: 794, endPoint y: 239, distance: 153.0
click at [794, 239] on input "QM6DC1998955, QZXLZ2521885, US9CY1302003" at bounding box center [874, 222] width 318 height 39
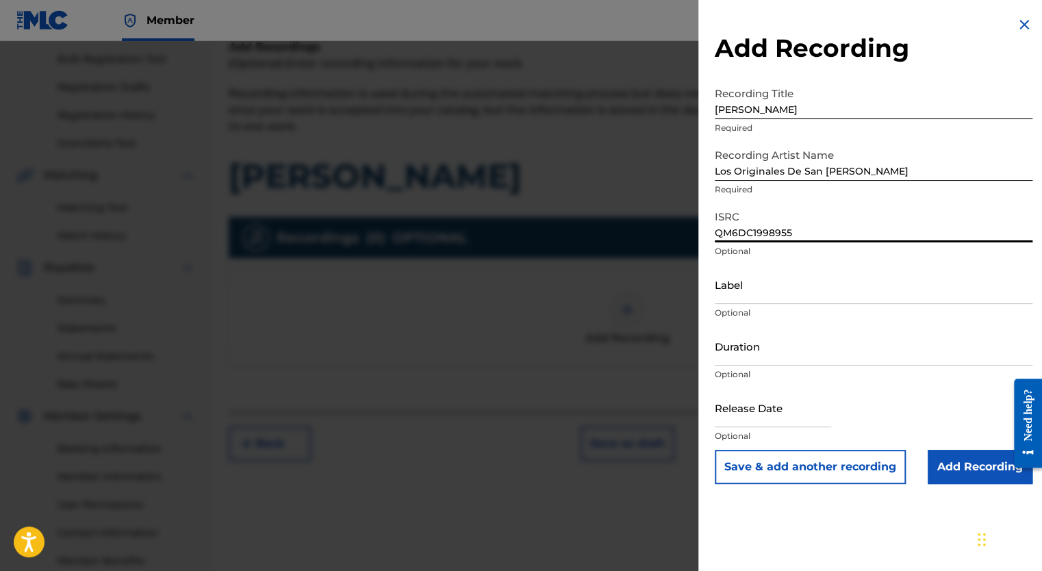
type input "QM6DC1998955"
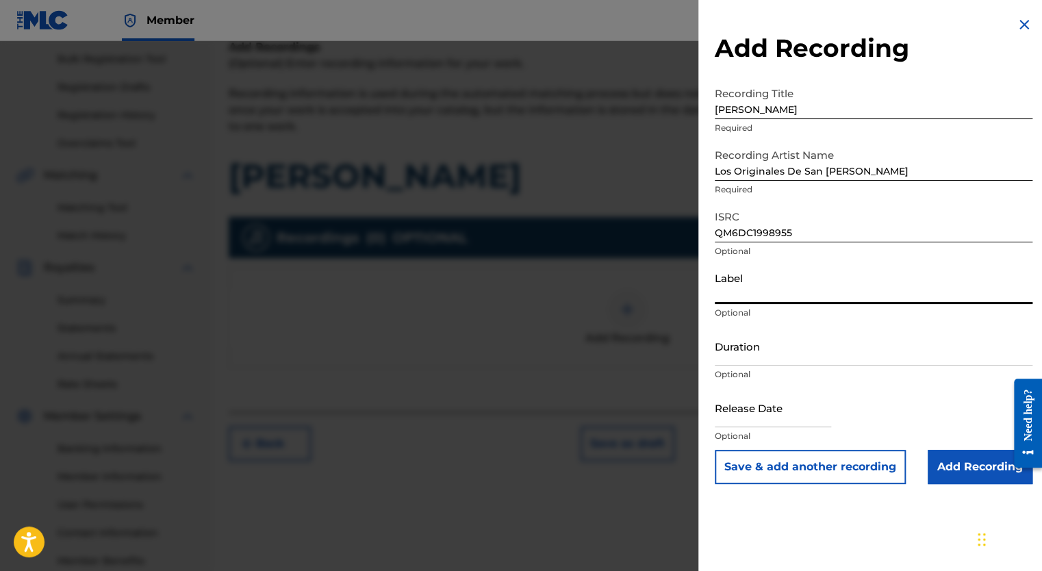
click at [760, 296] on input "Label" at bounding box center [874, 284] width 318 height 39
type input "Long Play Music"
click at [755, 359] on input "Duration" at bounding box center [874, 346] width 318 height 39
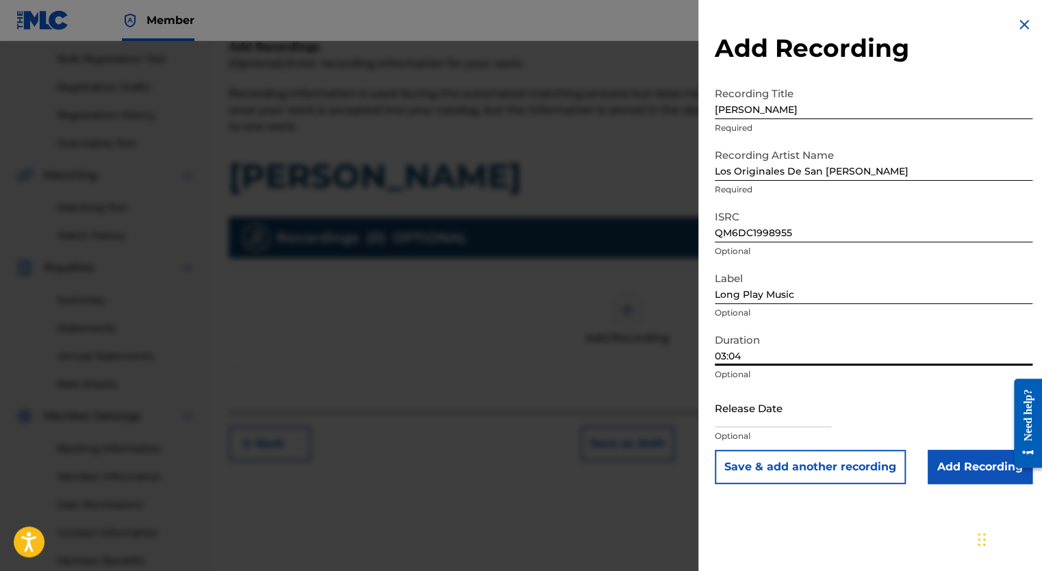
type input "03:04"
click at [750, 415] on input "text" at bounding box center [773, 407] width 116 height 39
select select "8"
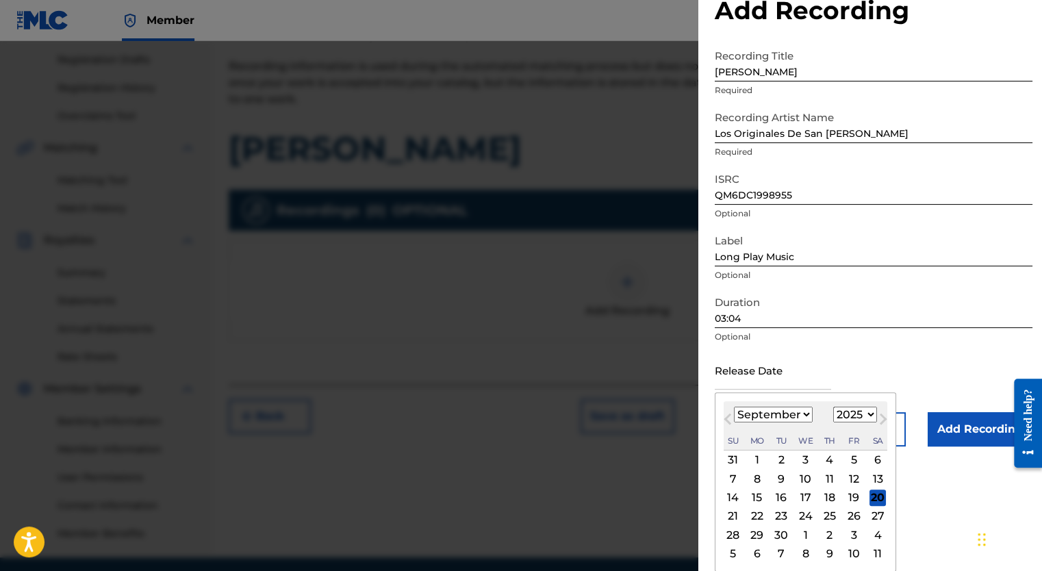
scroll to position [209, 0]
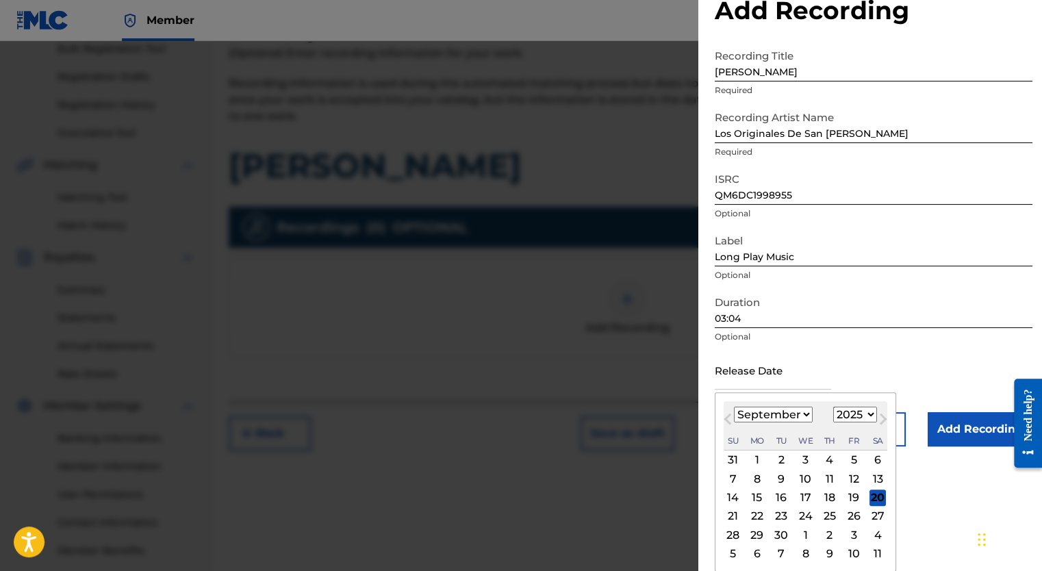
click at [869, 417] on select "1899 1900 1901 1902 1903 1904 1905 1906 1907 1908 1909 1910 1911 1912 1913 1914…" at bounding box center [855, 415] width 44 height 16
select select "2014"
click at [833, 407] on select "1899 1900 1901 1902 1903 1904 1905 1906 1907 1908 1909 1910 1911 1912 1913 1914…" at bounding box center [855, 415] width 44 height 16
click at [801, 409] on select "January February March April May June July August September October November De…" at bounding box center [773, 415] width 79 height 16
select select "0"
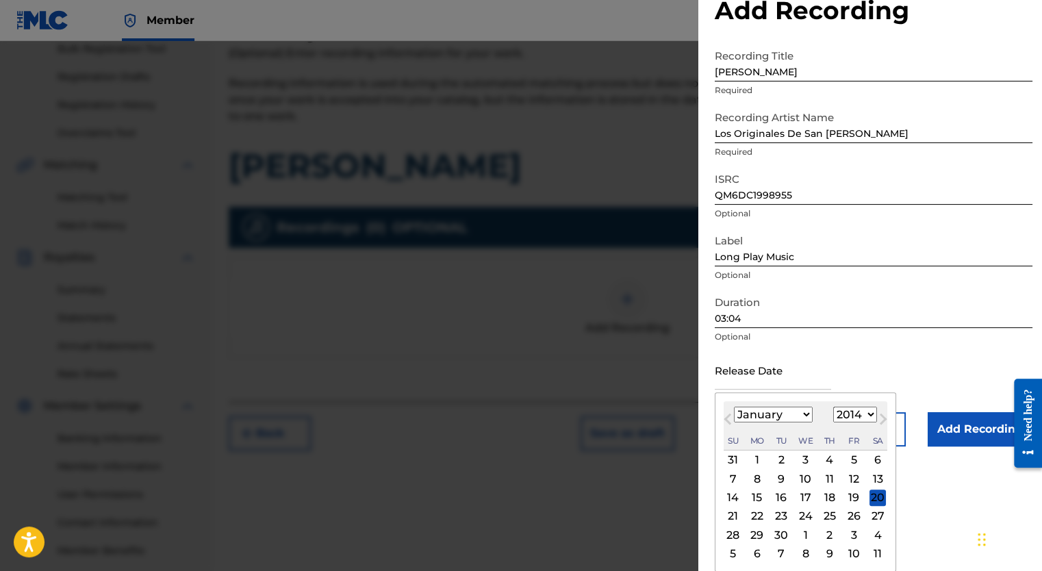
click at [734, 407] on select "January February March April May June July August September October November De…" at bounding box center [773, 415] width 79 height 16
click at [779, 511] on div "21" at bounding box center [781, 516] width 16 height 16
type input "[DATE]"
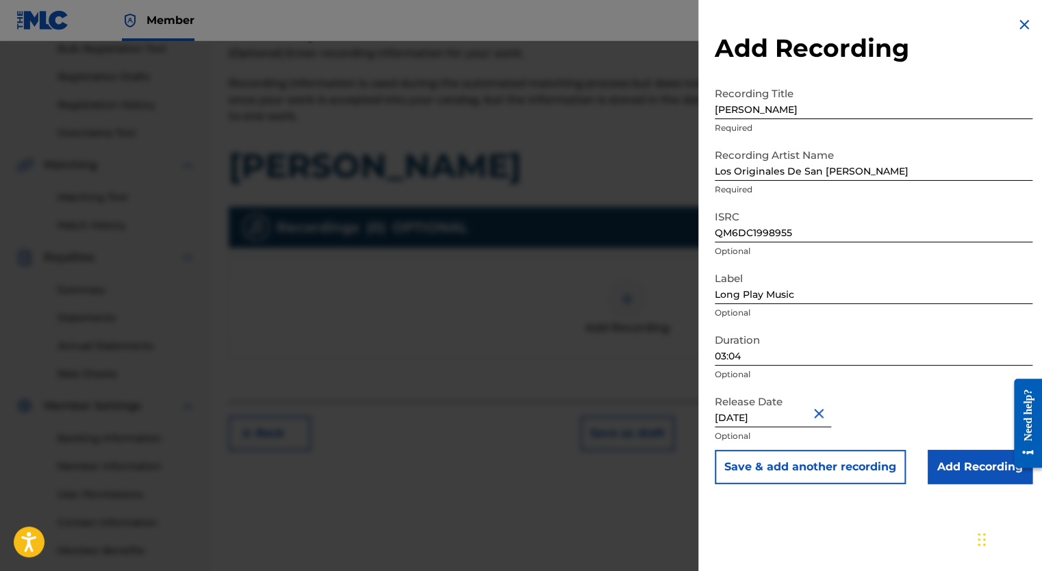
scroll to position [0, 0]
click at [959, 464] on input "Add Recording" at bounding box center [980, 467] width 105 height 34
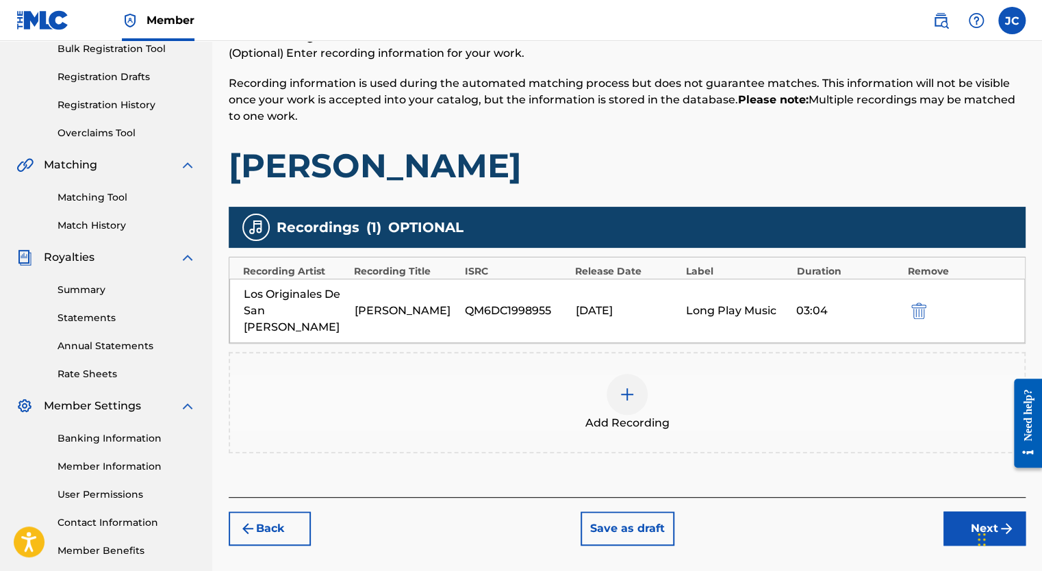
click at [963, 512] on button "Next" at bounding box center [985, 529] width 82 height 34
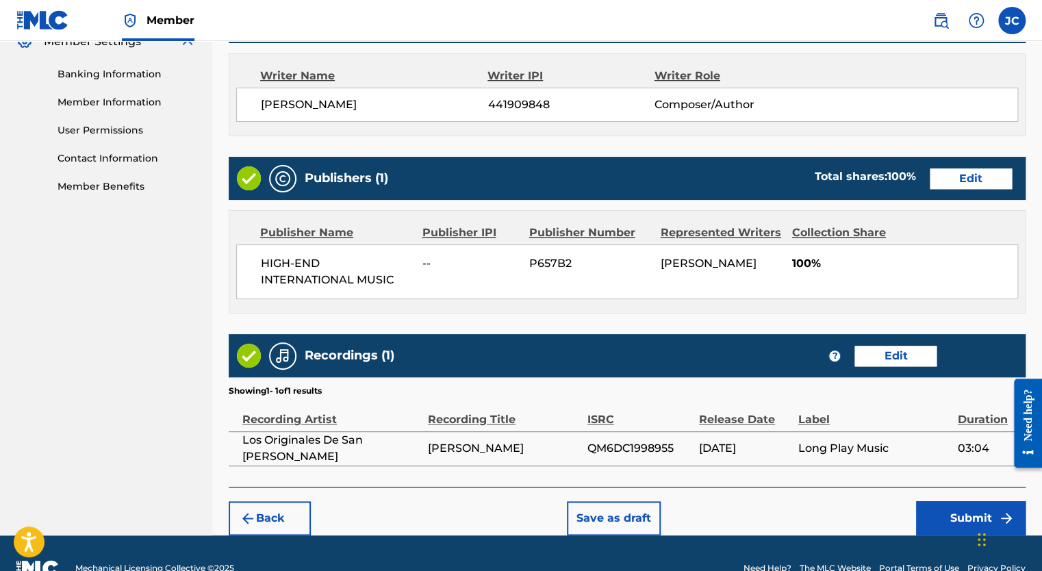
scroll to position [601, 0]
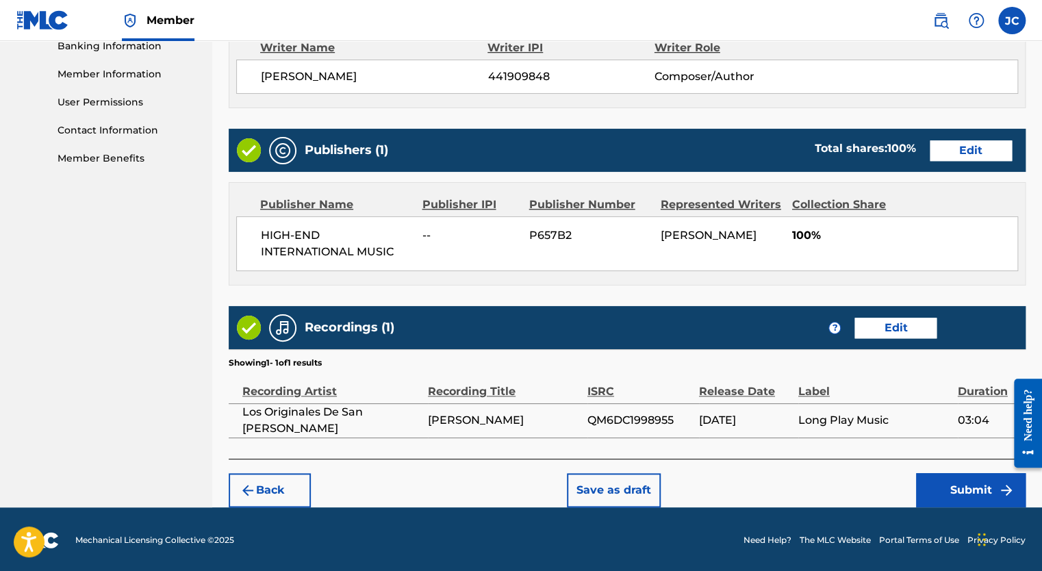
click at [969, 155] on button "Edit" at bounding box center [971, 150] width 82 height 21
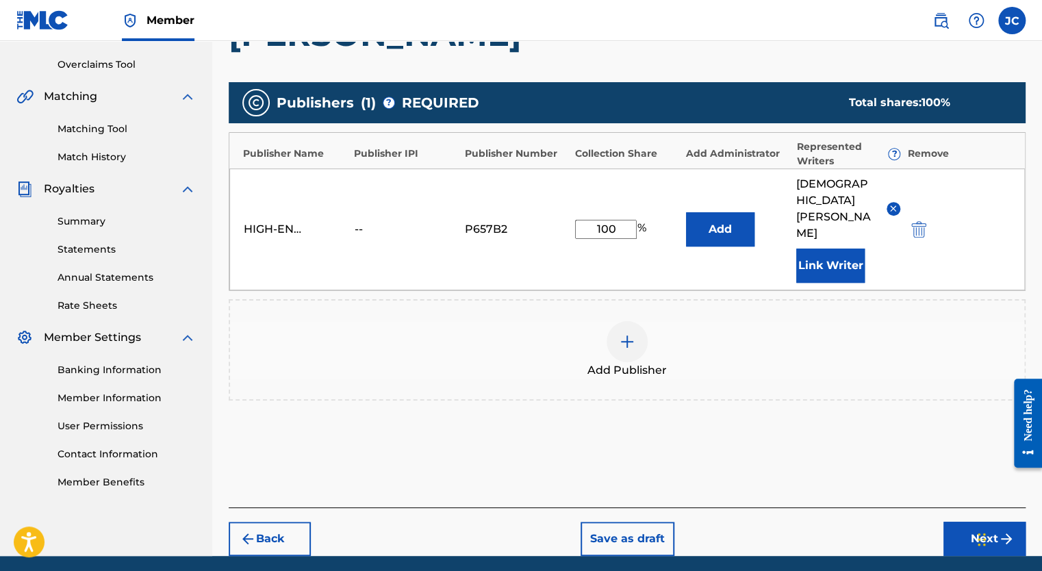
click at [889, 203] on img at bounding box center [893, 208] width 10 height 10
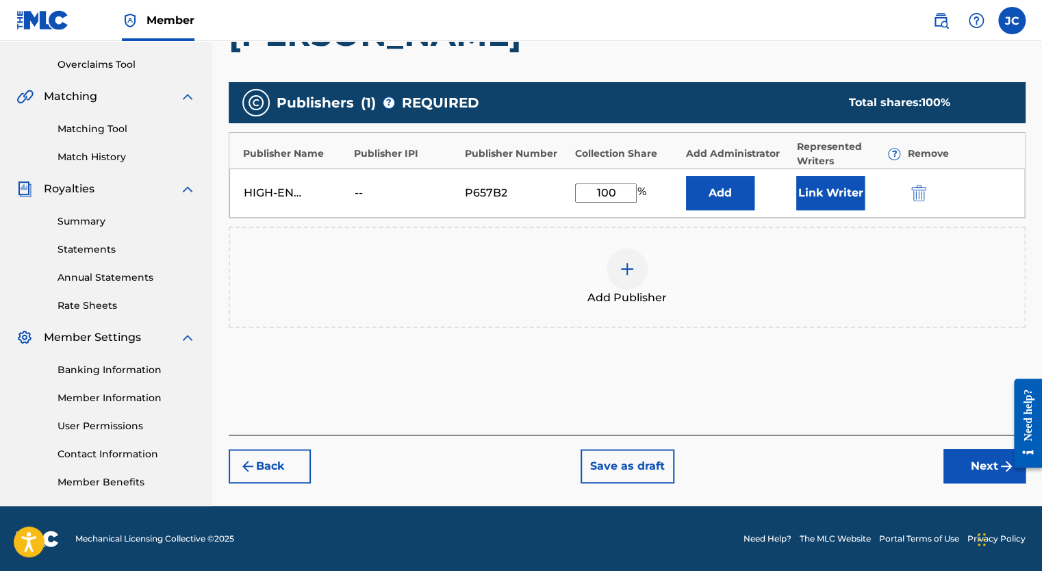
click at [976, 467] on button "Next" at bounding box center [985, 466] width 82 height 34
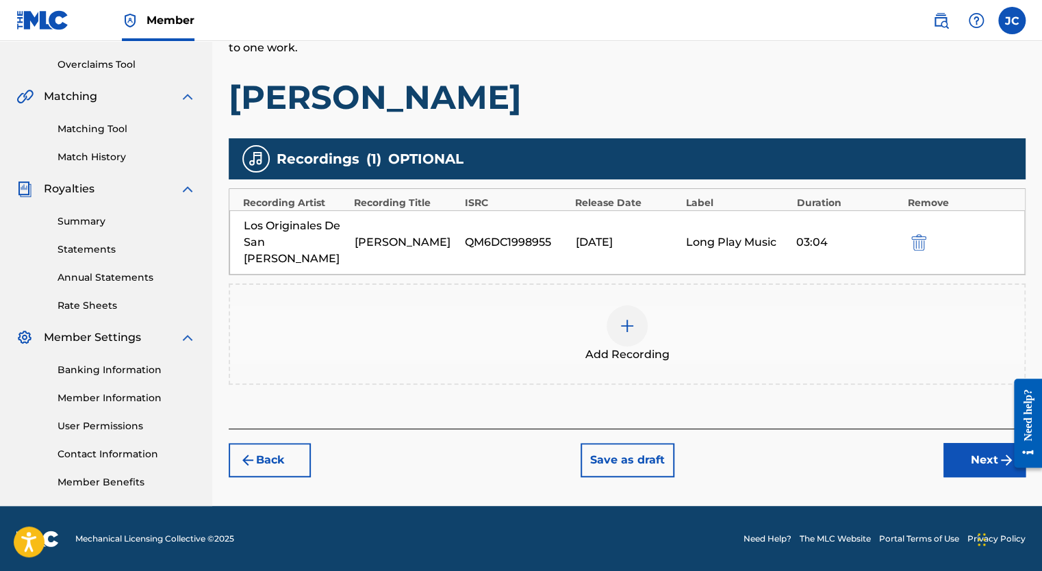
click at [971, 443] on button "Next" at bounding box center [985, 460] width 82 height 34
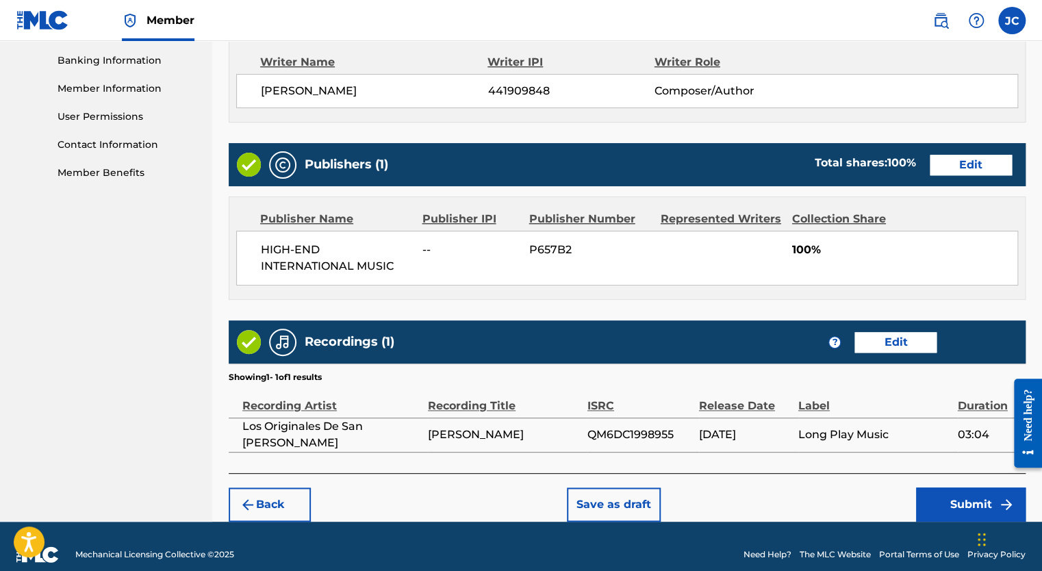
scroll to position [601, 0]
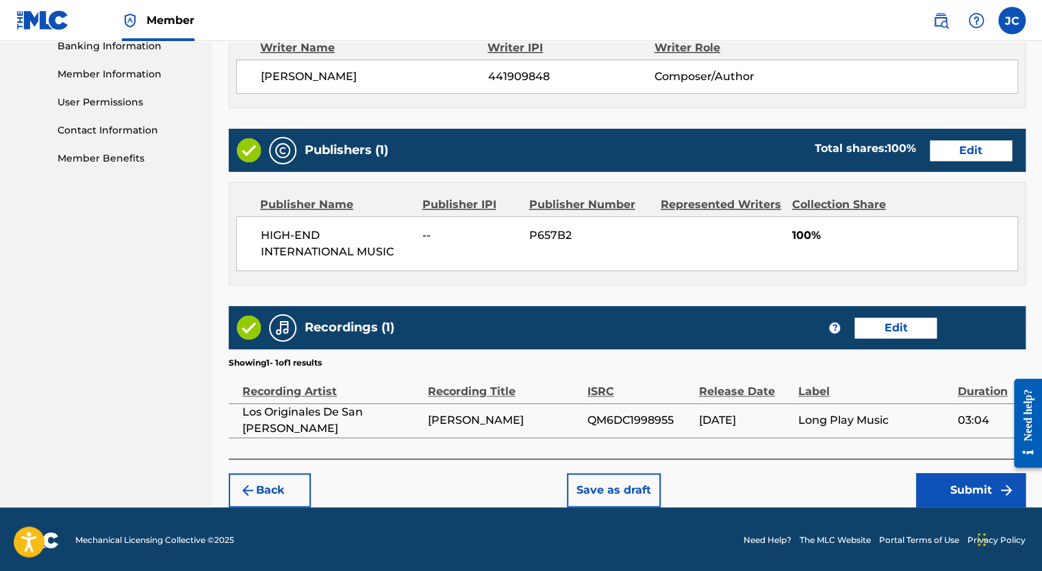
click at [944, 485] on button "Submit" at bounding box center [971, 490] width 110 height 34
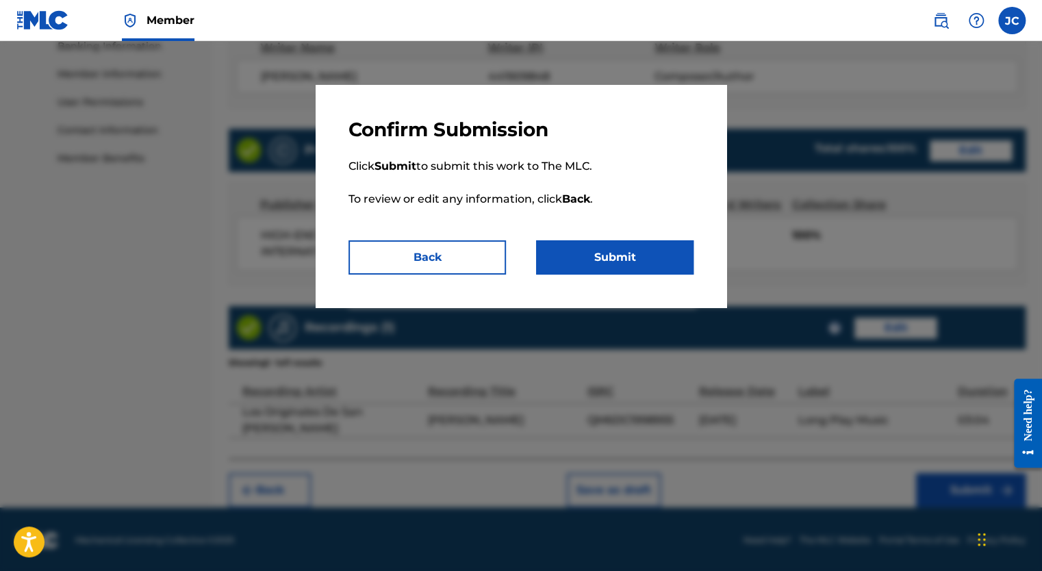
click at [631, 262] on button "Submit" at bounding box center [614, 257] width 157 height 34
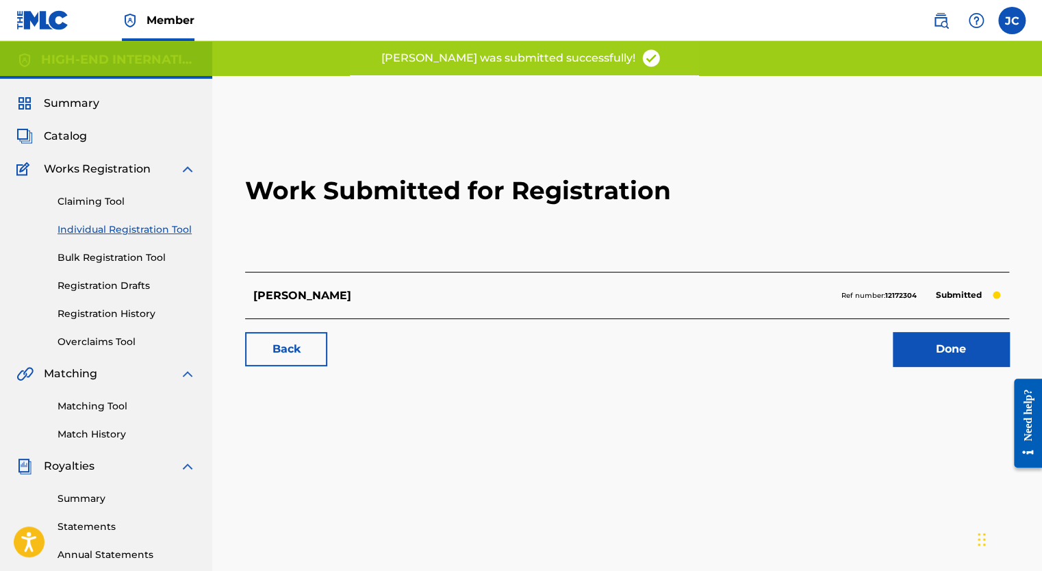
click at [924, 349] on link "Done" at bounding box center [951, 349] width 116 height 34
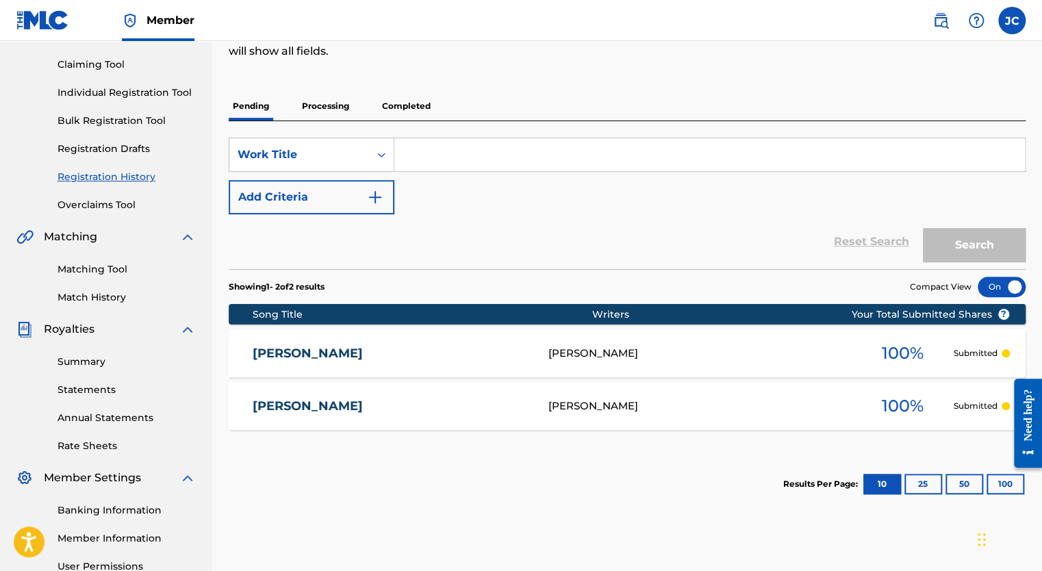
scroll to position [68, 0]
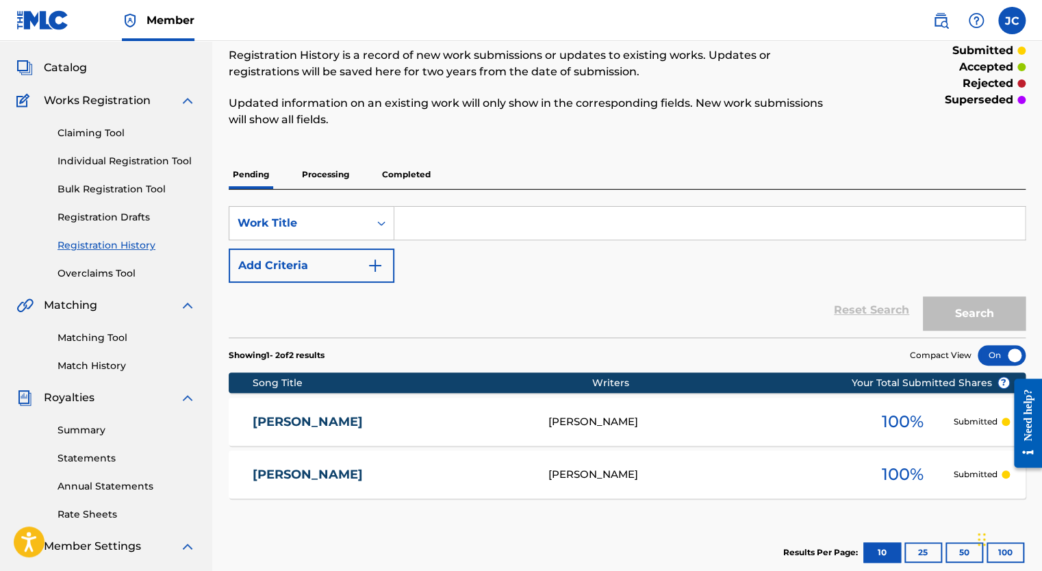
click at [337, 177] on p "Processing" at bounding box center [325, 174] width 55 height 29
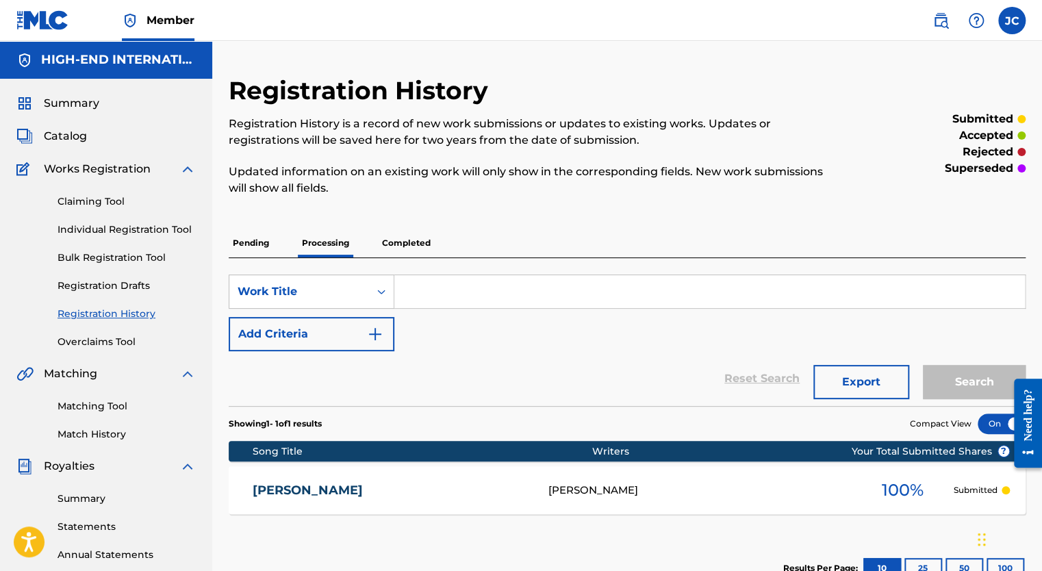
click at [257, 242] on p "Pending" at bounding box center [251, 243] width 45 height 29
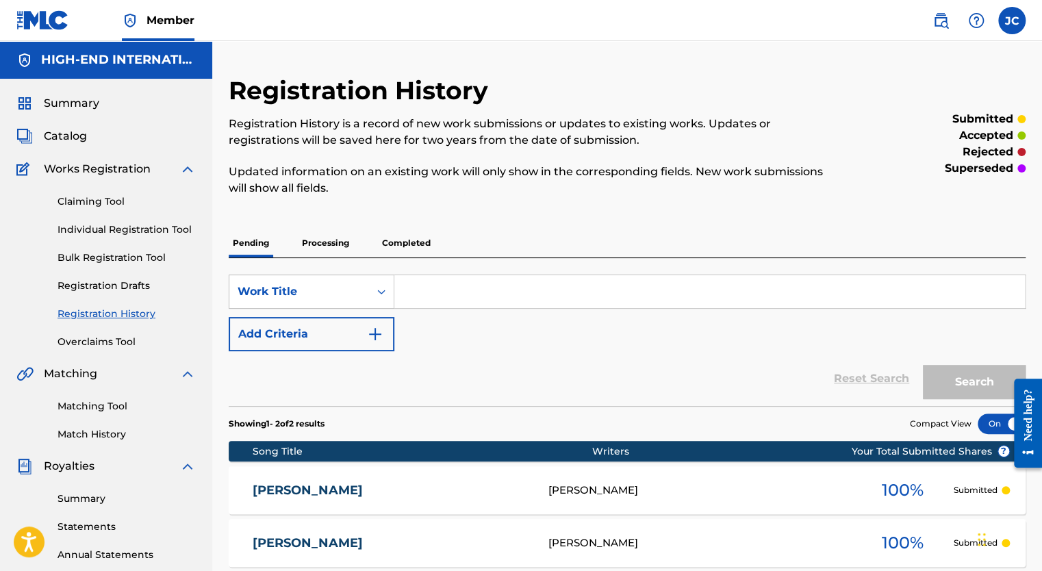
click at [415, 242] on p "Completed" at bounding box center [406, 243] width 57 height 29
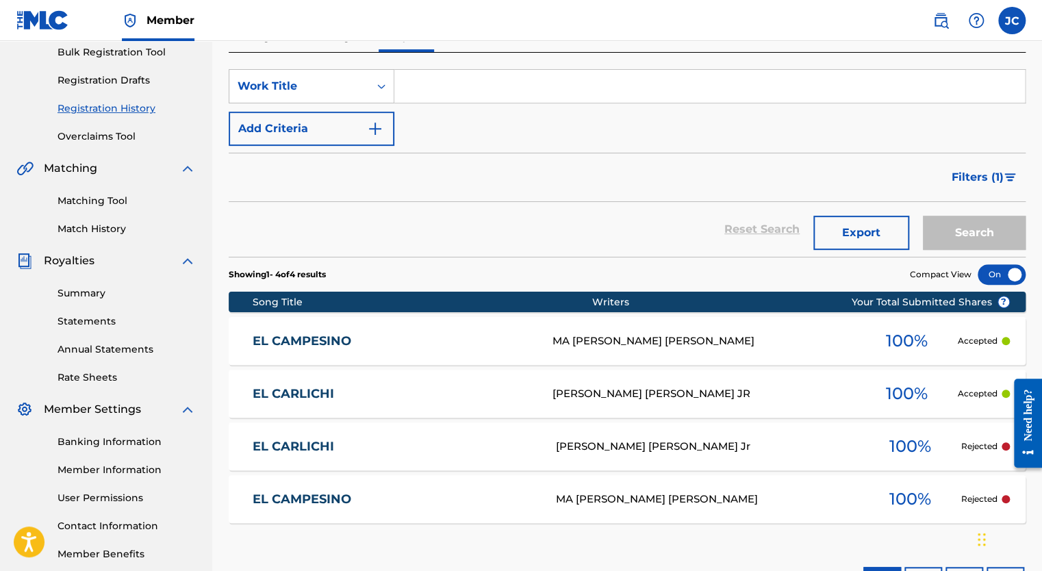
scroll to position [274, 0]
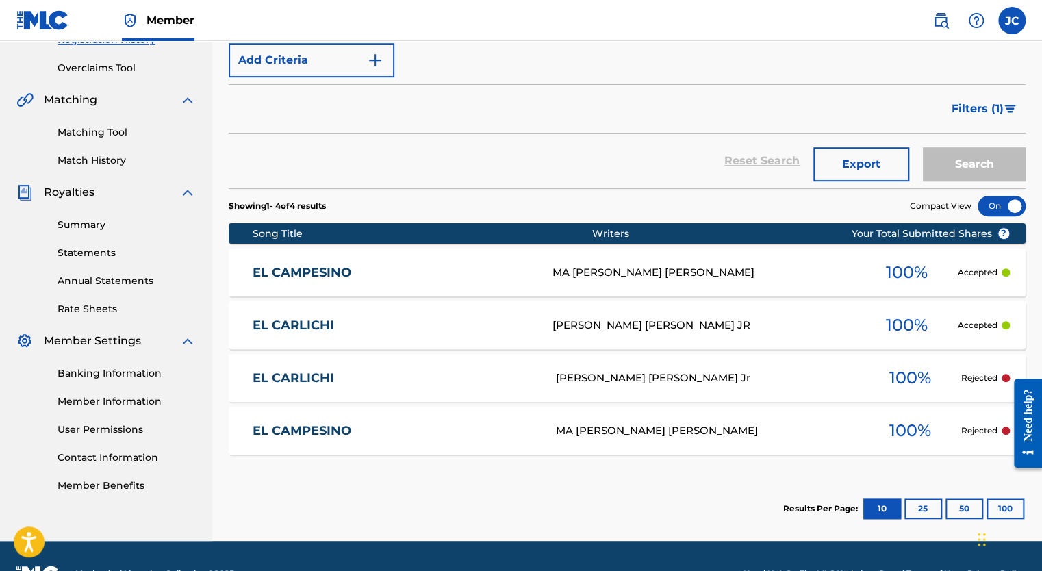
click at [116, 131] on link "Matching Tool" at bounding box center [127, 132] width 138 height 14
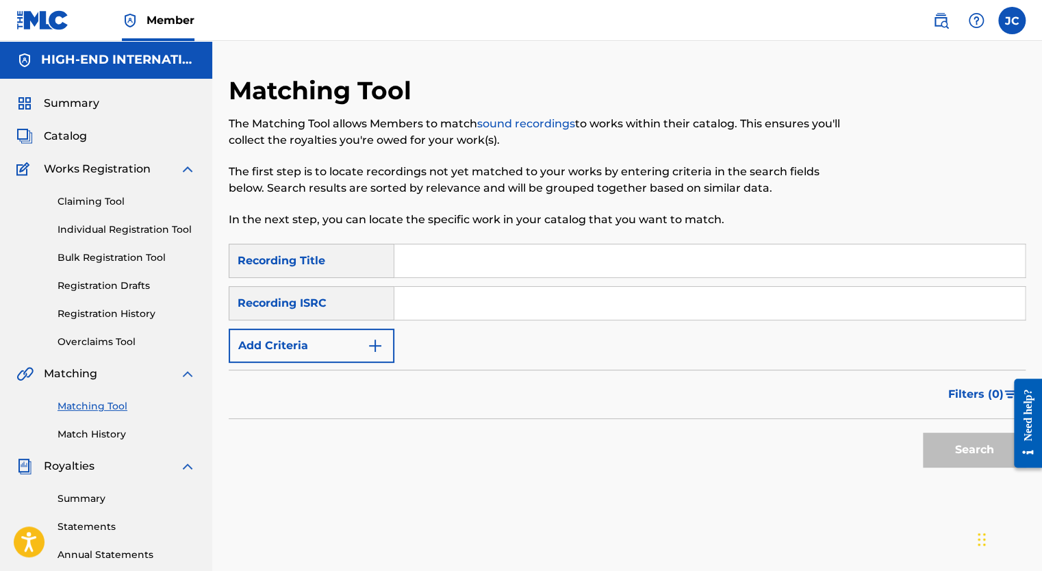
click at [129, 226] on link "Individual Registration Tool" at bounding box center [127, 230] width 138 height 14
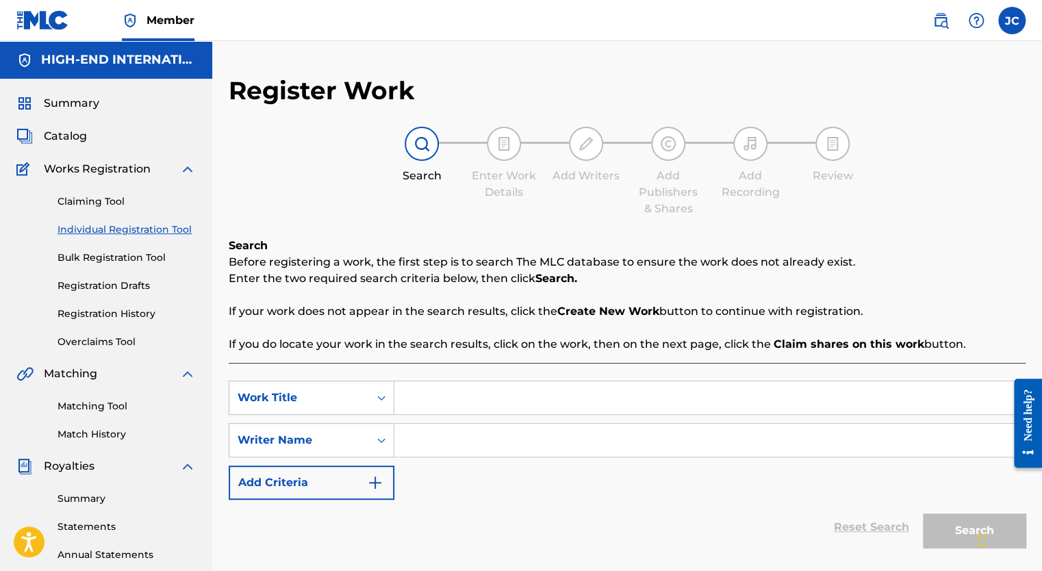
click at [416, 402] on input "Search Form" at bounding box center [709, 397] width 631 height 33
type input "El Dia Del Padre"
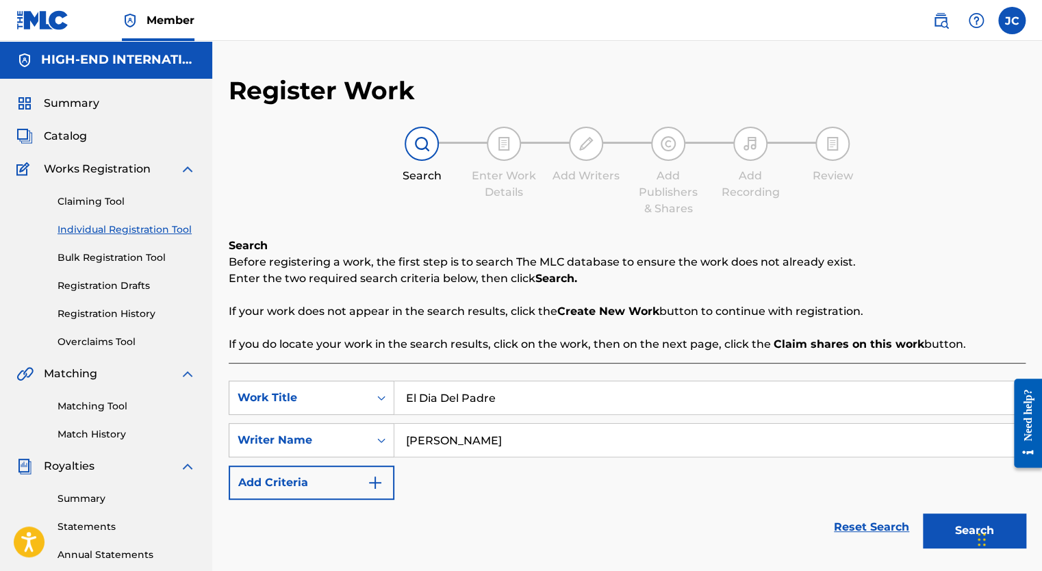
type input "[PERSON_NAME]"
click at [923, 514] on button "Search" at bounding box center [974, 531] width 103 height 34
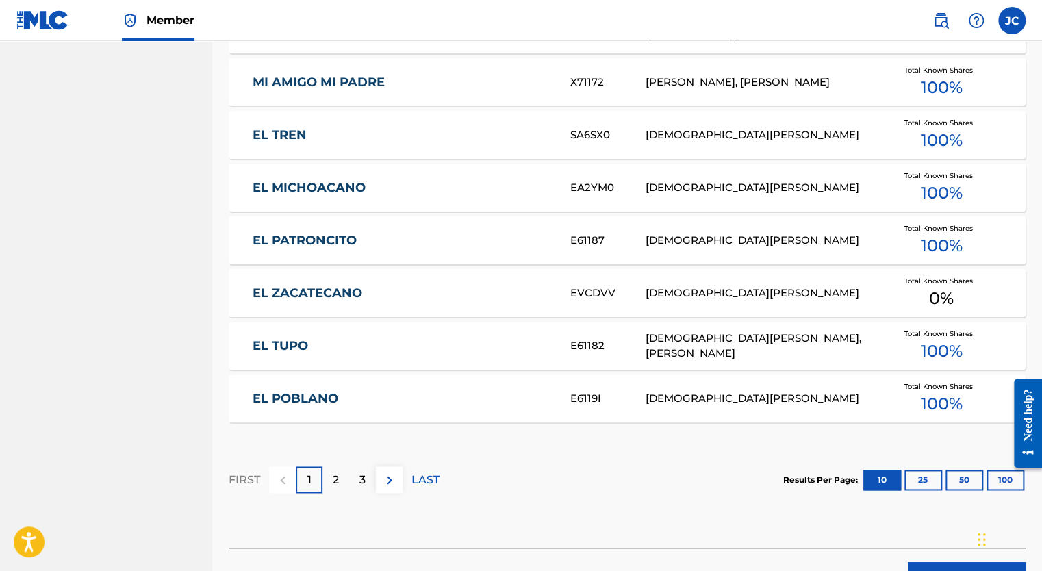
scroll to position [753, 0]
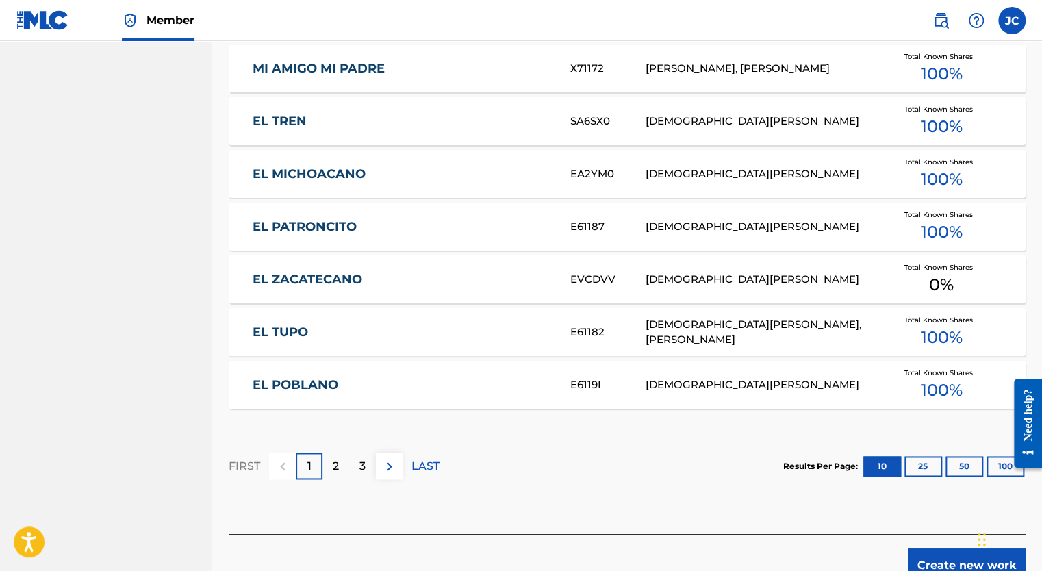
click at [341, 472] on div "2" at bounding box center [336, 466] width 27 height 27
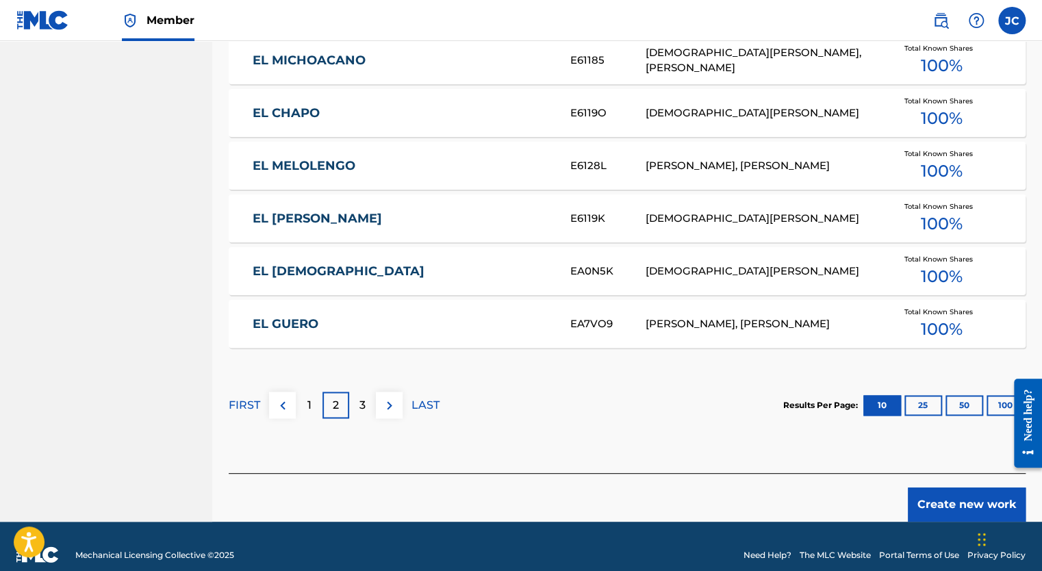
scroll to position [822, 0]
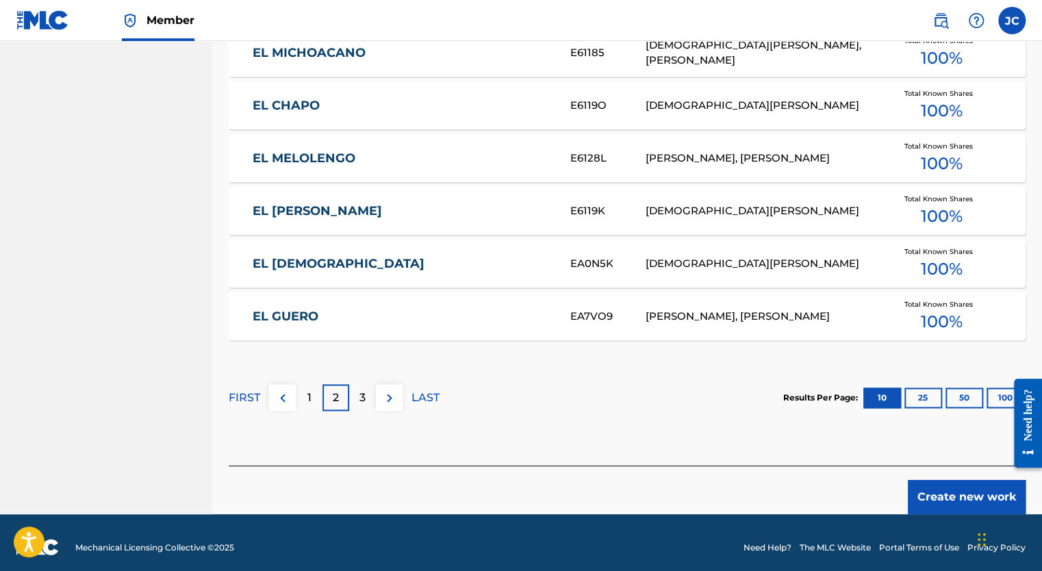
click at [363, 401] on p "3" at bounding box center [362, 398] width 6 height 16
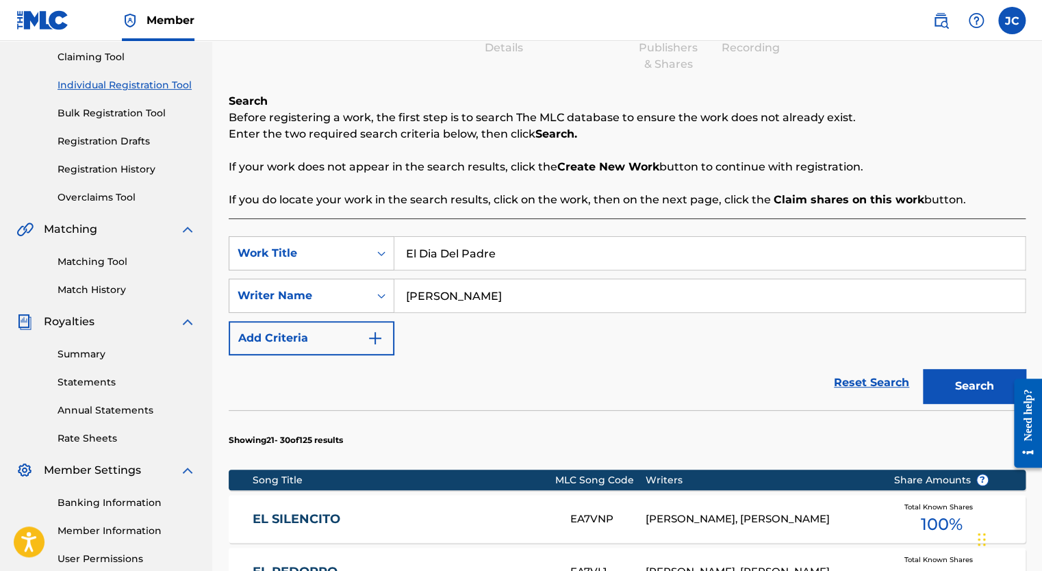
scroll to position [0, 0]
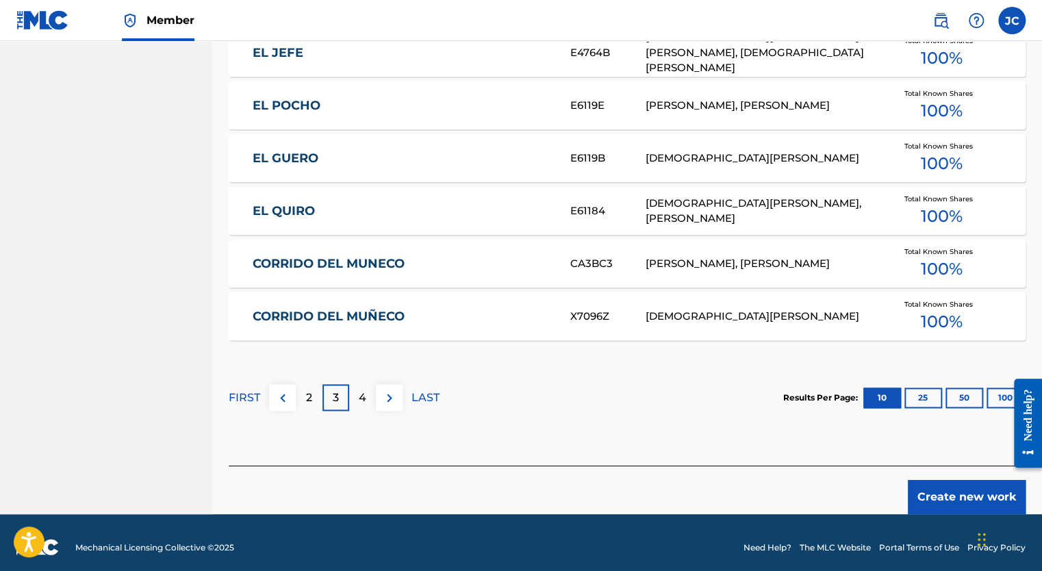
click at [942, 496] on button "Create new work" at bounding box center [967, 497] width 118 height 34
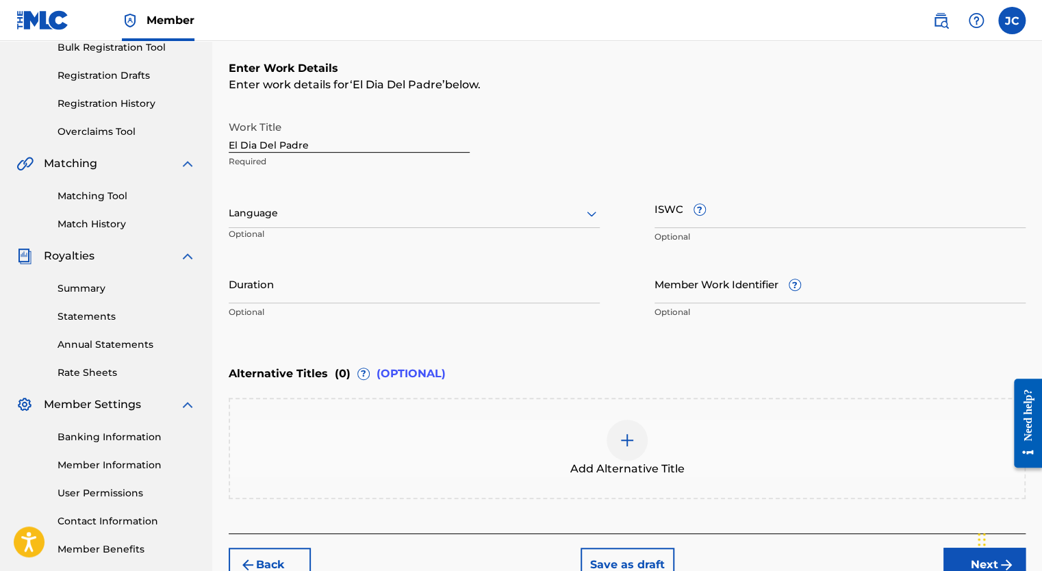
scroll to position [79, 0]
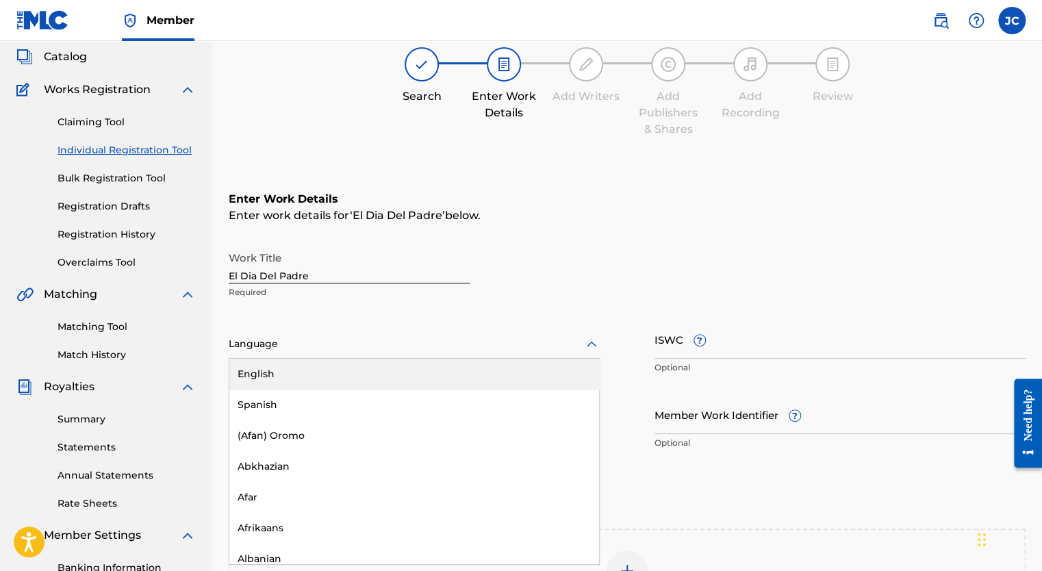
click at [325, 338] on div at bounding box center [414, 344] width 371 height 17
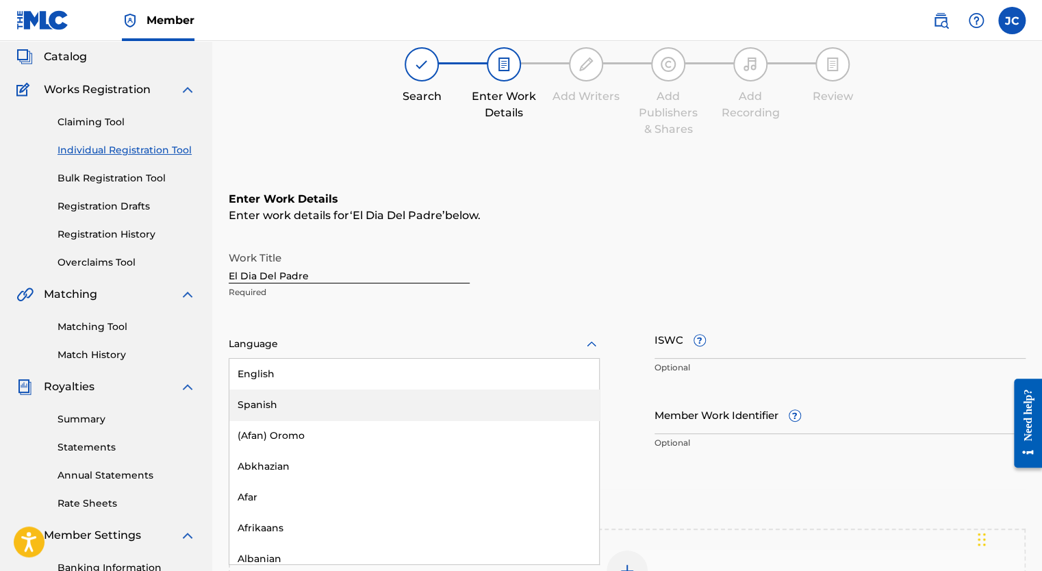
click at [304, 406] on div "Spanish" at bounding box center [414, 405] width 370 height 31
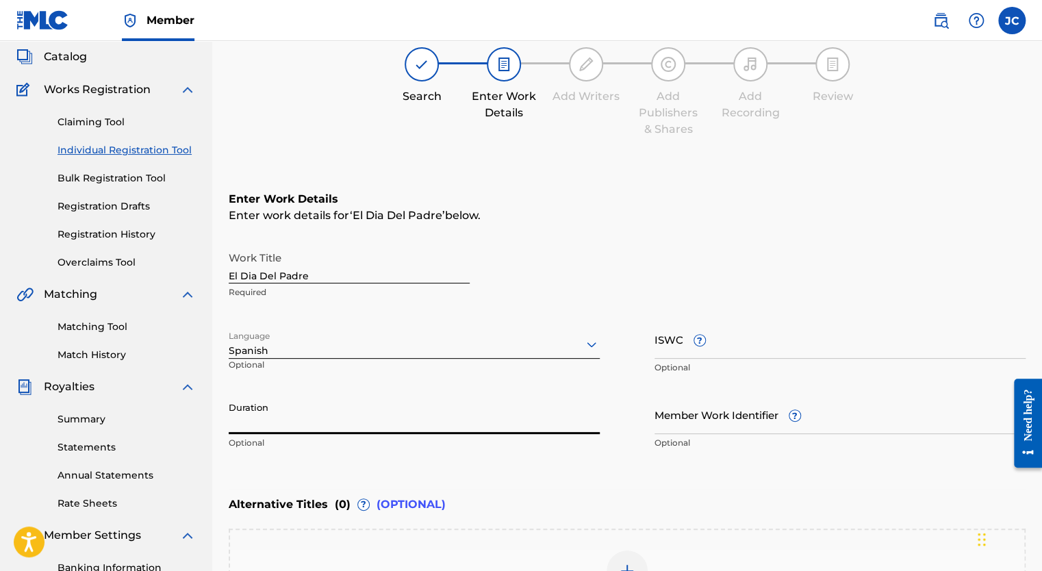
click at [317, 415] on input "Duration" at bounding box center [414, 414] width 371 height 39
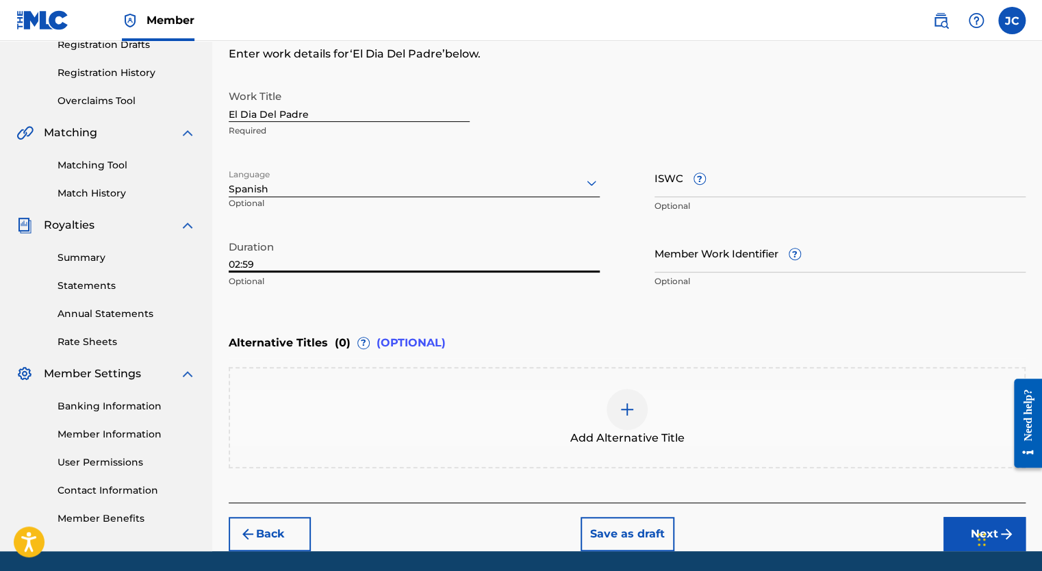
scroll to position [285, 0]
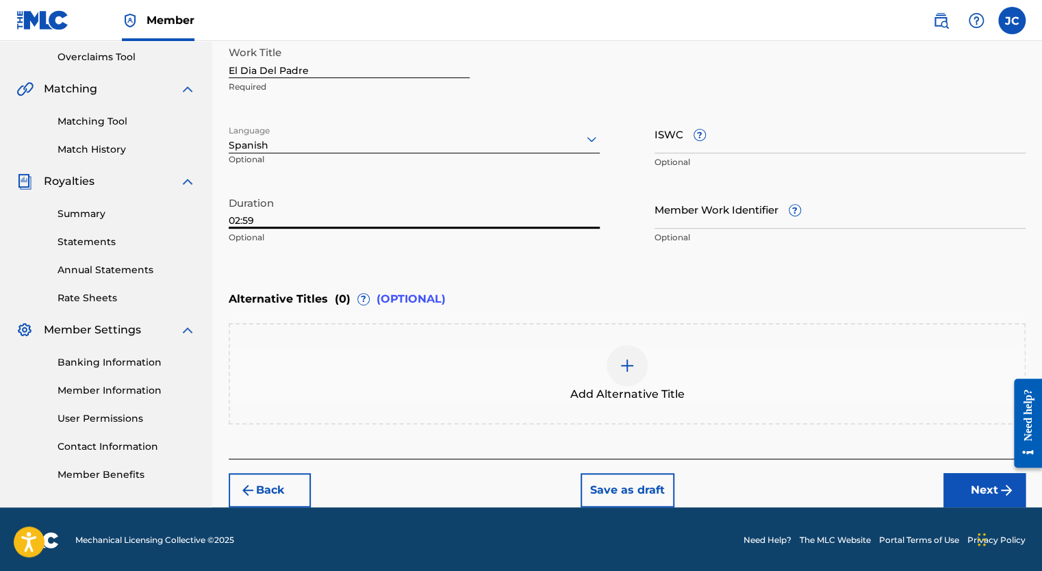
type input "02:59"
click at [983, 490] on button "Next" at bounding box center [985, 490] width 82 height 34
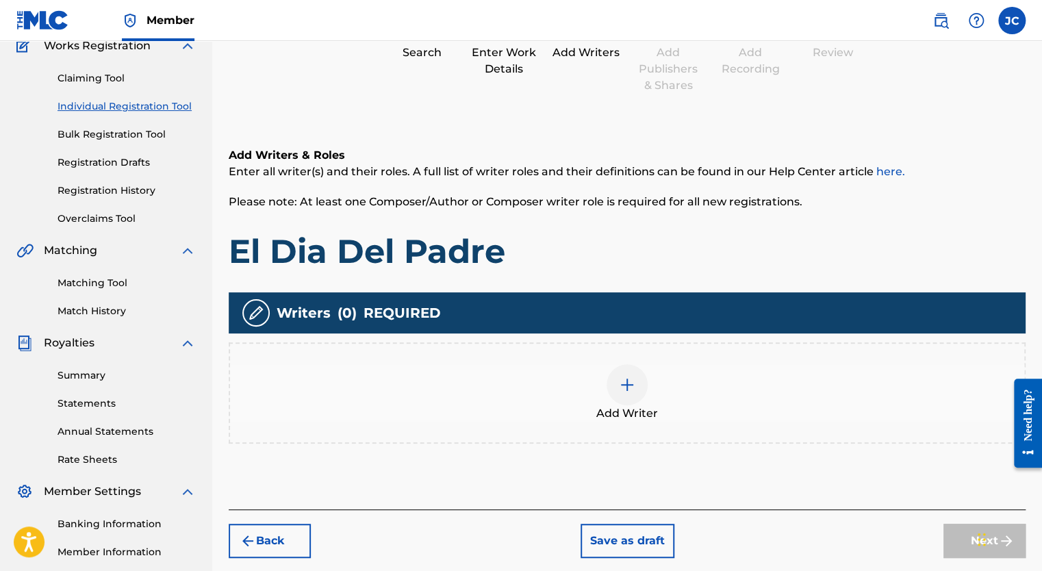
scroll to position [267, 0]
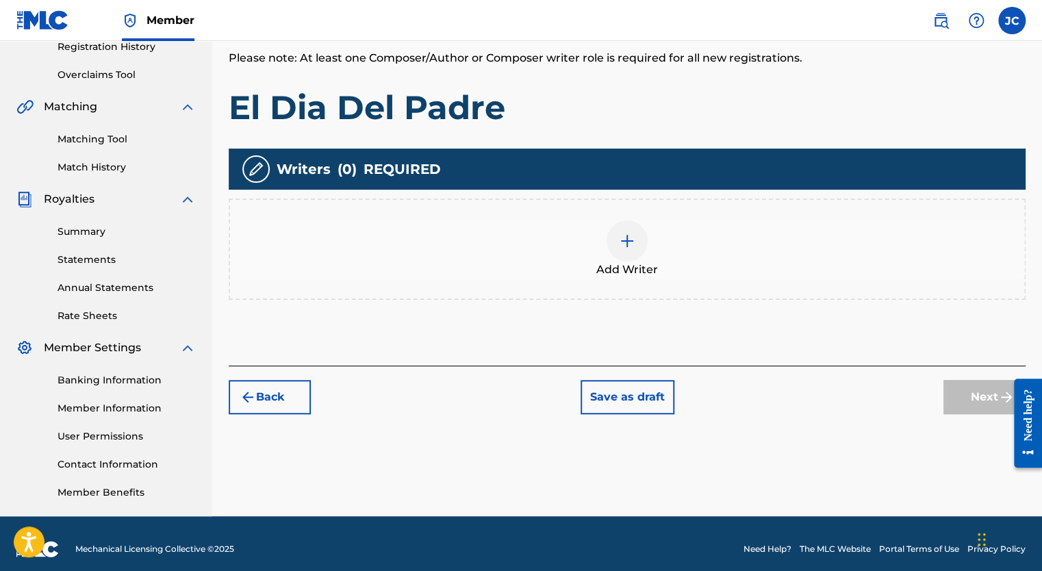
click at [622, 250] on div at bounding box center [627, 240] width 41 height 41
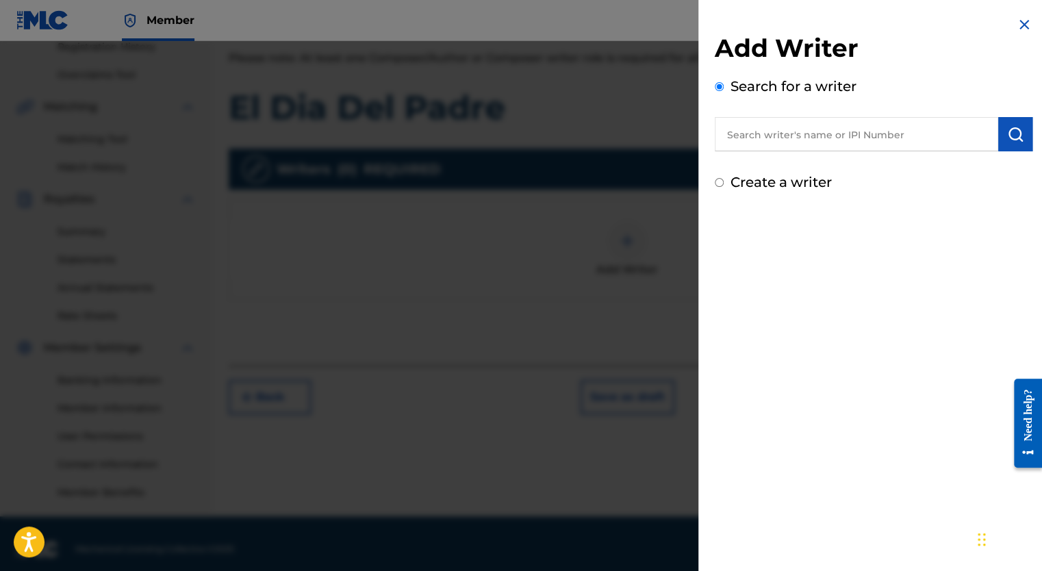
click at [717, 184] on input "Create a writer" at bounding box center [719, 182] width 9 height 9
radio input "false"
radio input "true"
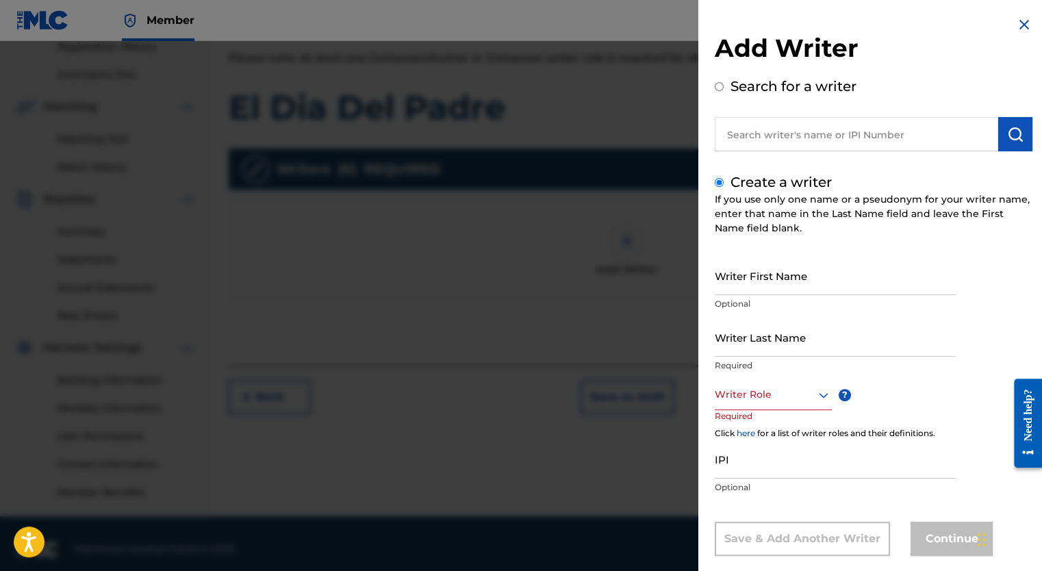
click at [755, 290] on input "Writer First Name" at bounding box center [835, 275] width 241 height 39
type input "[DEMOGRAPHIC_DATA]"
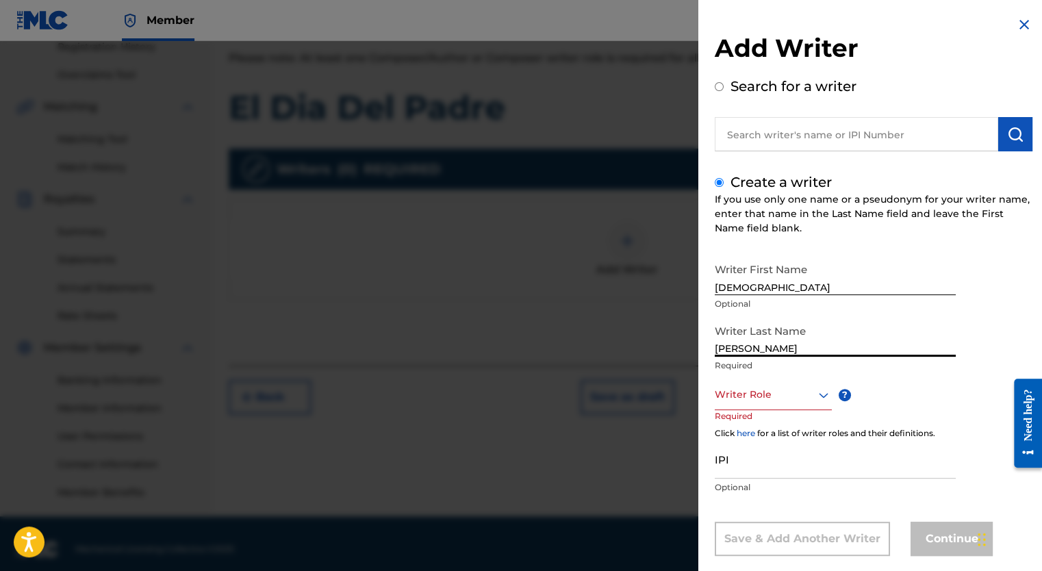
type input "[PERSON_NAME]"
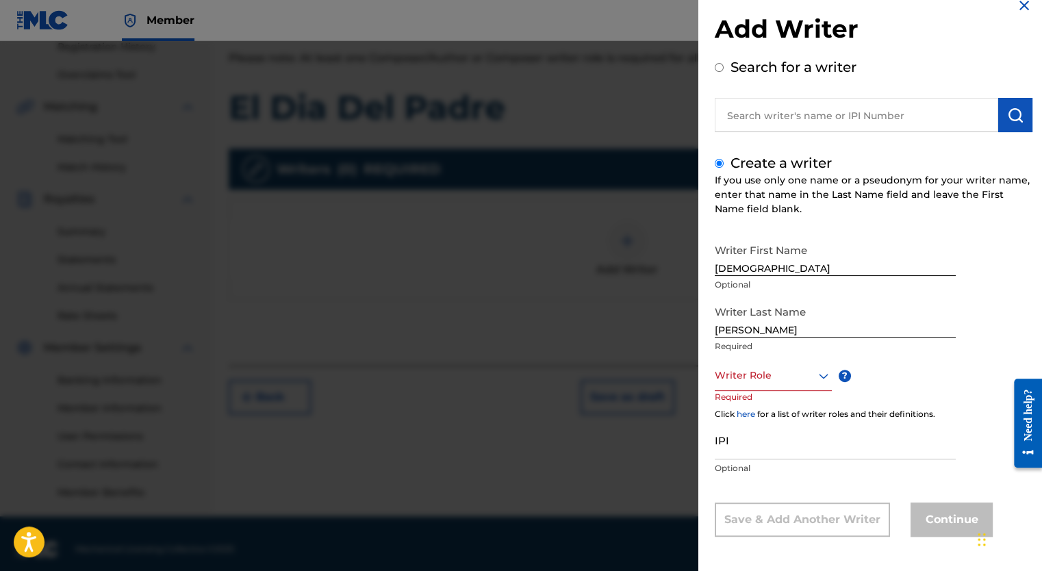
scroll to position [22, 0]
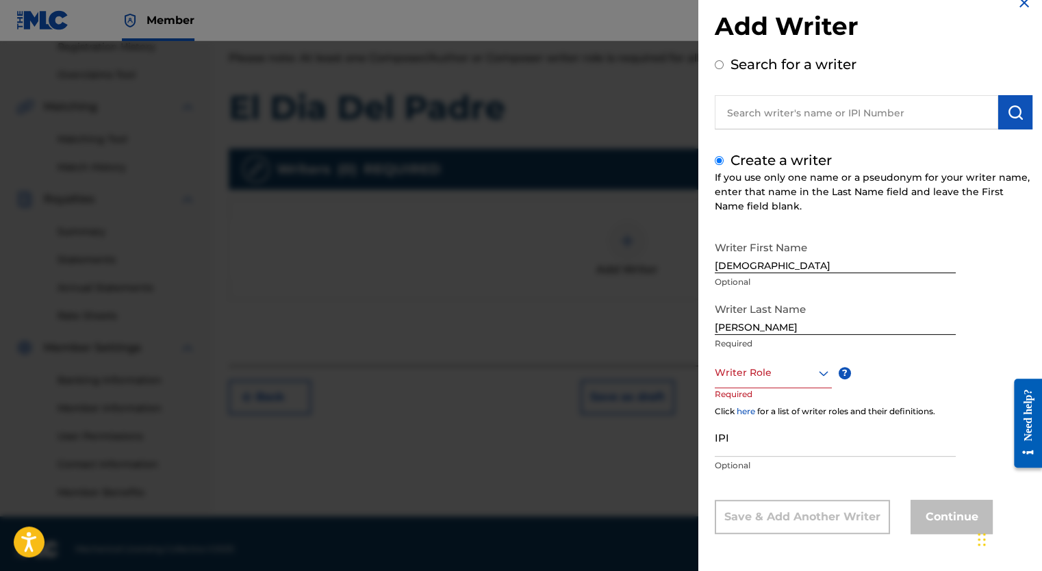
click at [876, 365] on div "Writer First Name [PERSON_NAME] Optional Writer Last Name [PERSON_NAME] Require…" at bounding box center [874, 384] width 318 height 300
click at [800, 372] on div at bounding box center [773, 372] width 117 height 17
click at [786, 400] on div "Composer/Author" at bounding box center [774, 403] width 116 height 31
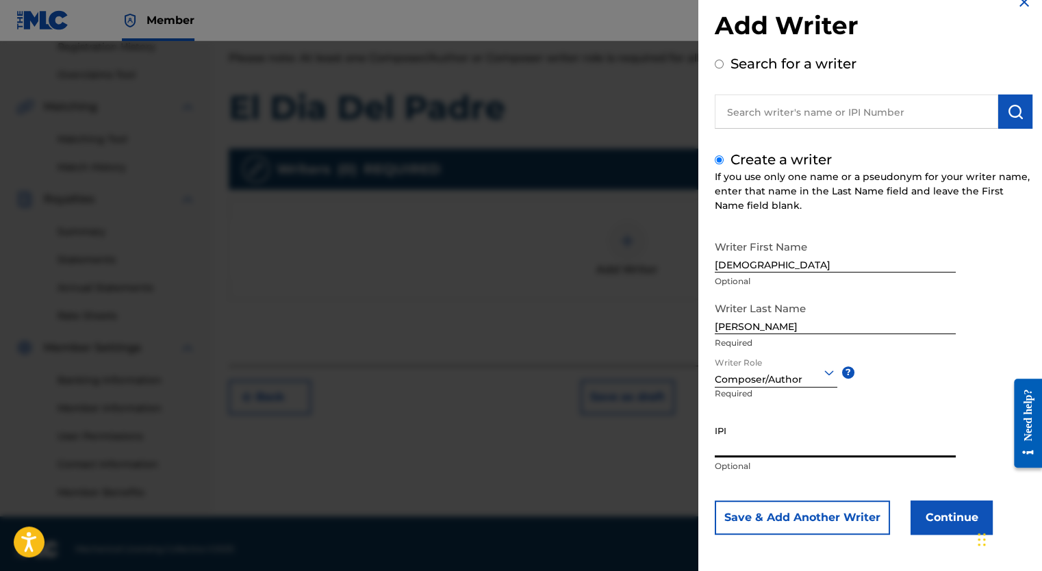
click at [750, 448] on input "IPI" at bounding box center [835, 437] width 241 height 39
drag, startPoint x: 750, startPoint y: 448, endPoint x: 728, endPoint y: 425, distance: 31.5
click at [728, 425] on input "IPI" at bounding box center [835, 437] width 241 height 39
paste input "441909848"
type input "441909848"
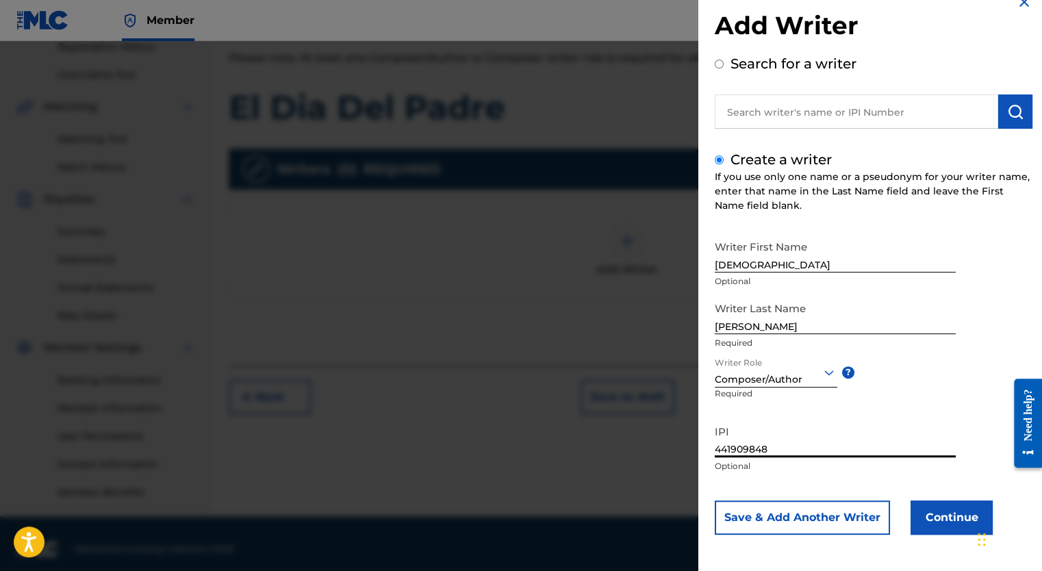
click at [948, 528] on button "Continue" at bounding box center [952, 518] width 82 height 34
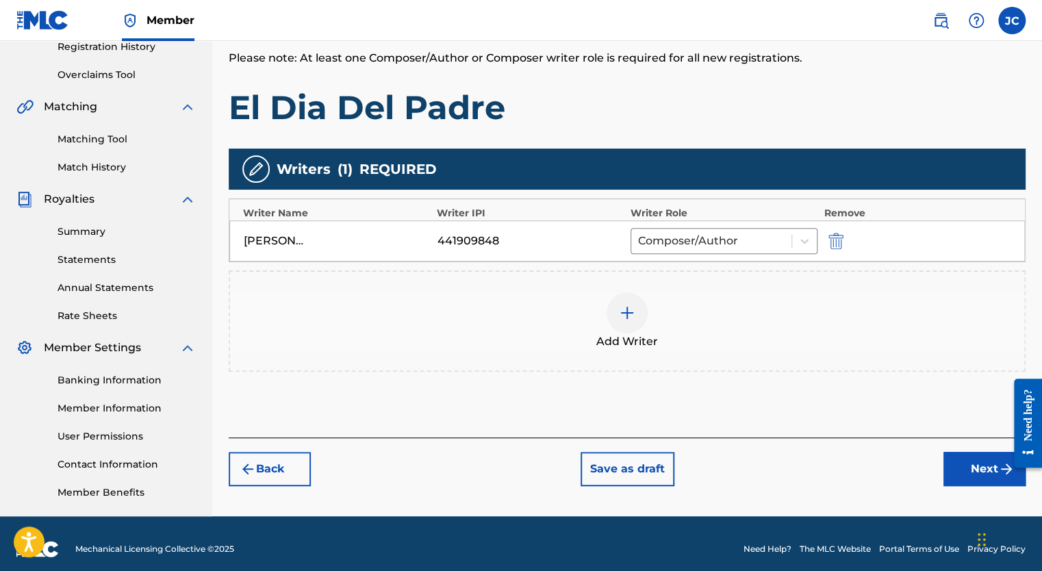
click at [968, 465] on button "Next" at bounding box center [985, 469] width 82 height 34
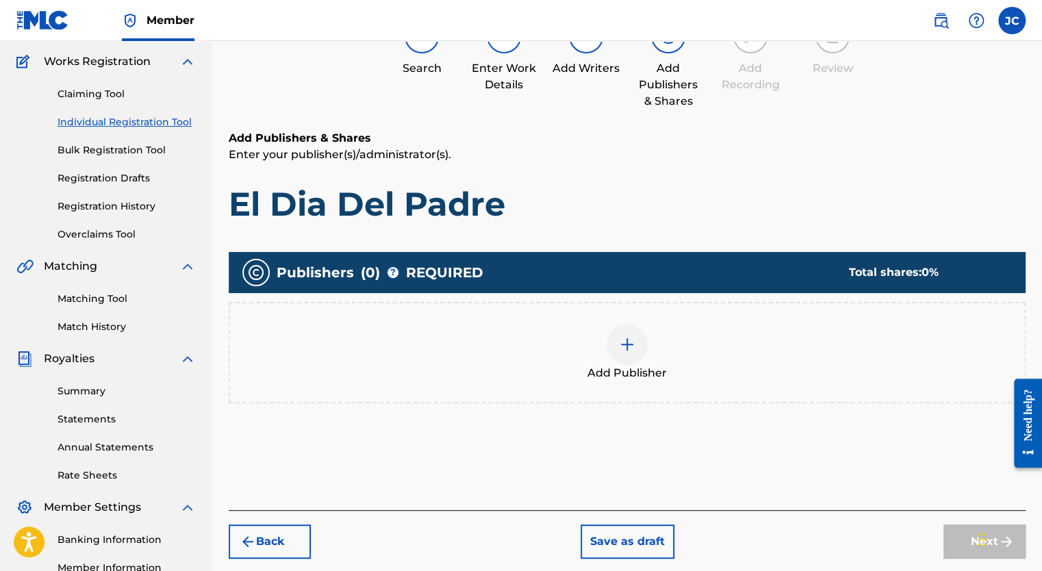
scroll to position [62, 0]
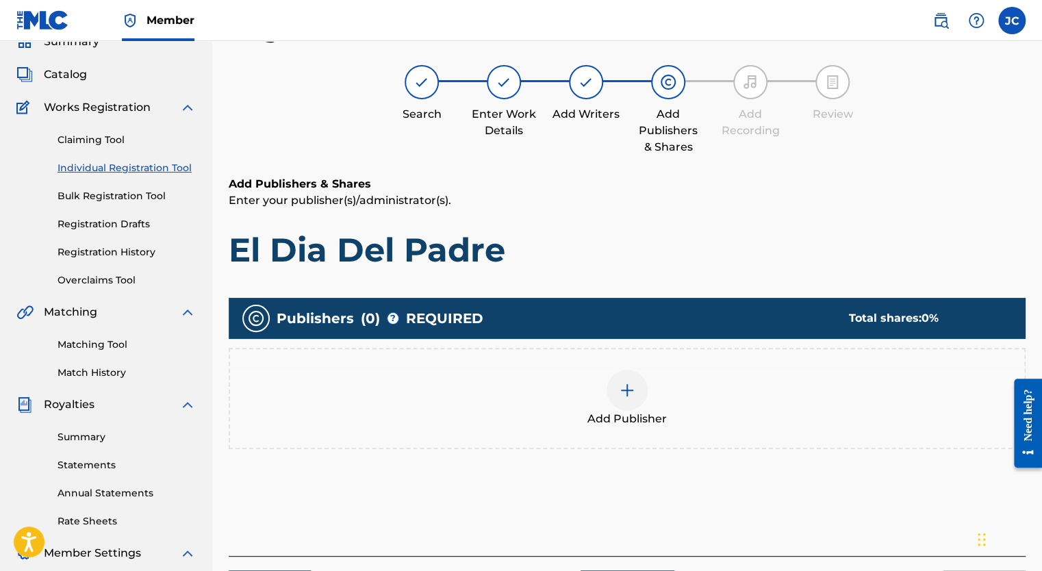
click at [640, 380] on div at bounding box center [627, 390] width 41 height 41
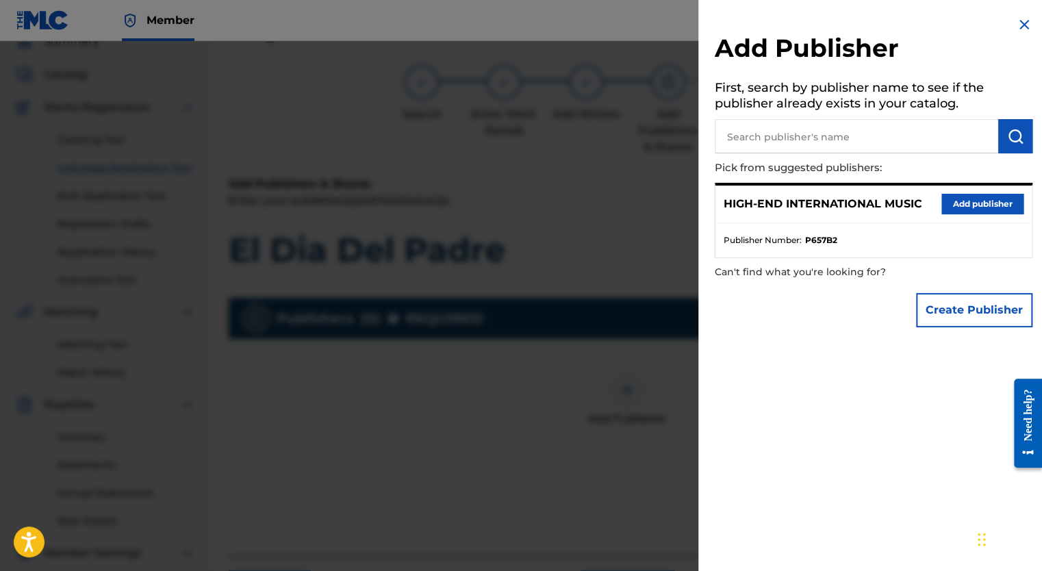
click at [959, 207] on button "Add publisher" at bounding box center [983, 204] width 82 height 21
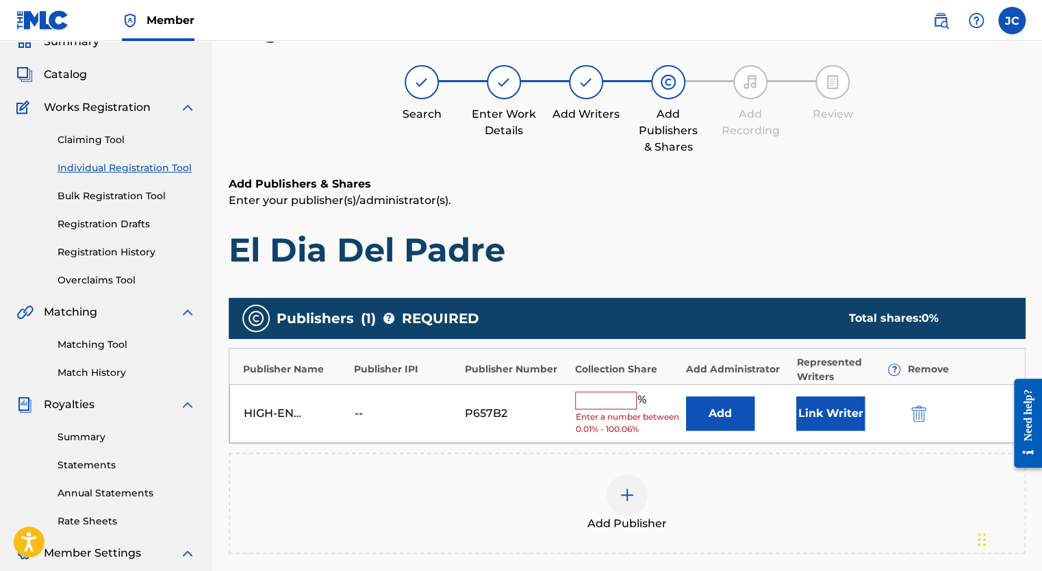
click at [611, 396] on input "text" at bounding box center [606, 401] width 62 height 18
type input "100"
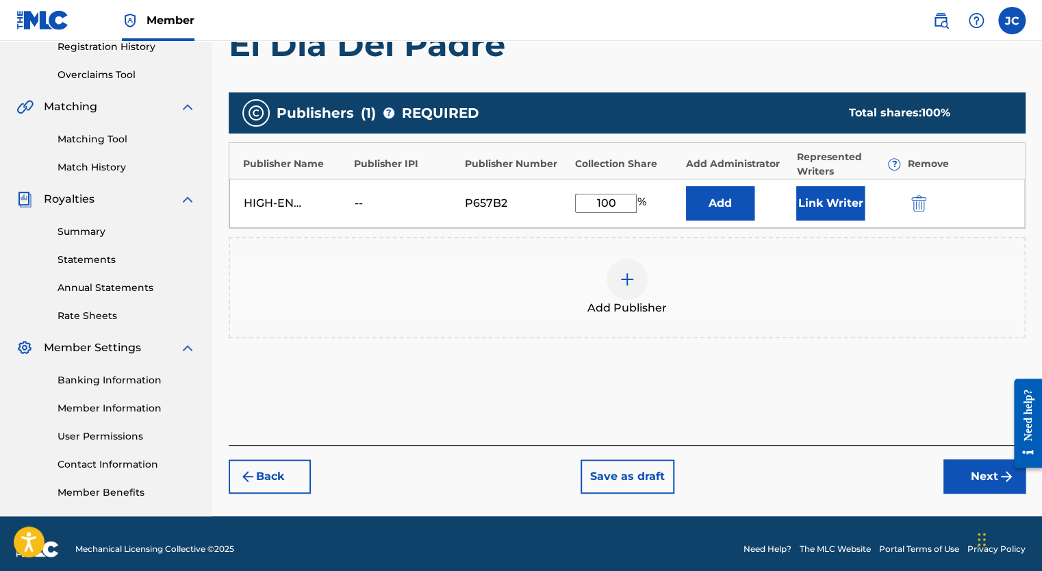
click at [972, 470] on button "Next" at bounding box center [985, 476] width 82 height 34
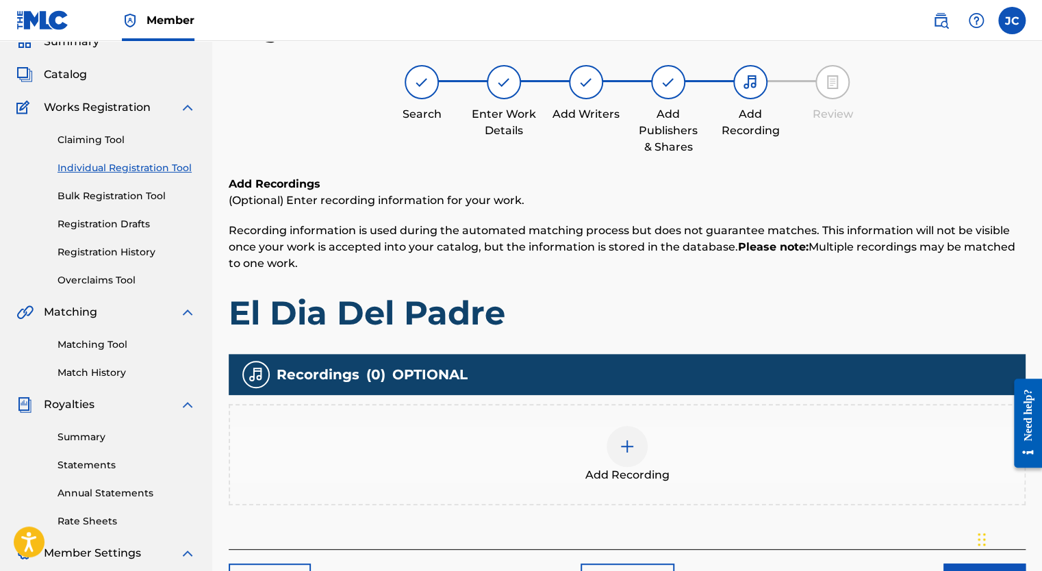
click at [620, 440] on img at bounding box center [627, 446] width 16 height 16
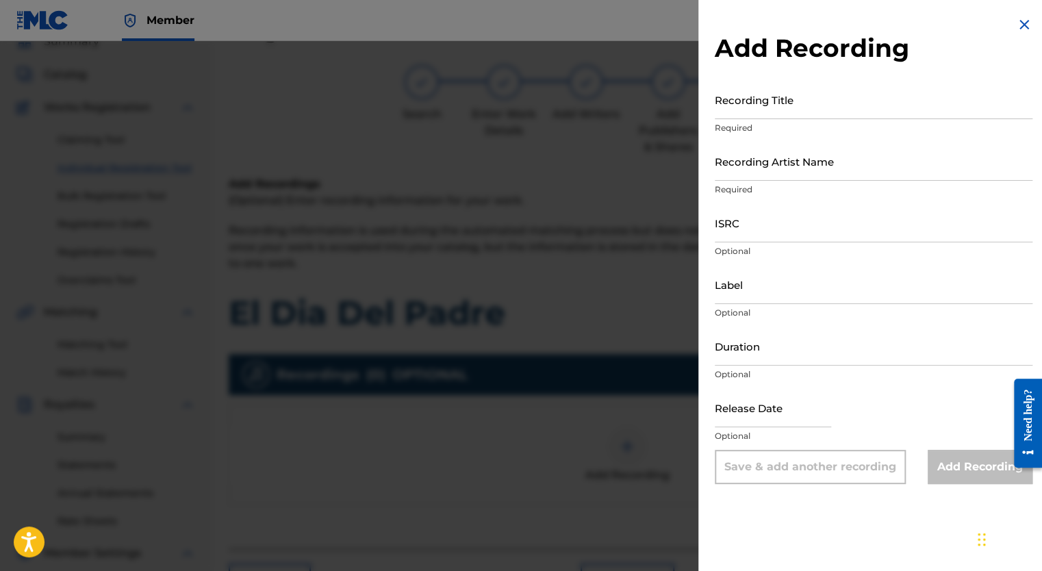
click at [770, 110] on input "Recording Title" at bounding box center [874, 99] width 318 height 39
type input "El Dia Del Padre"
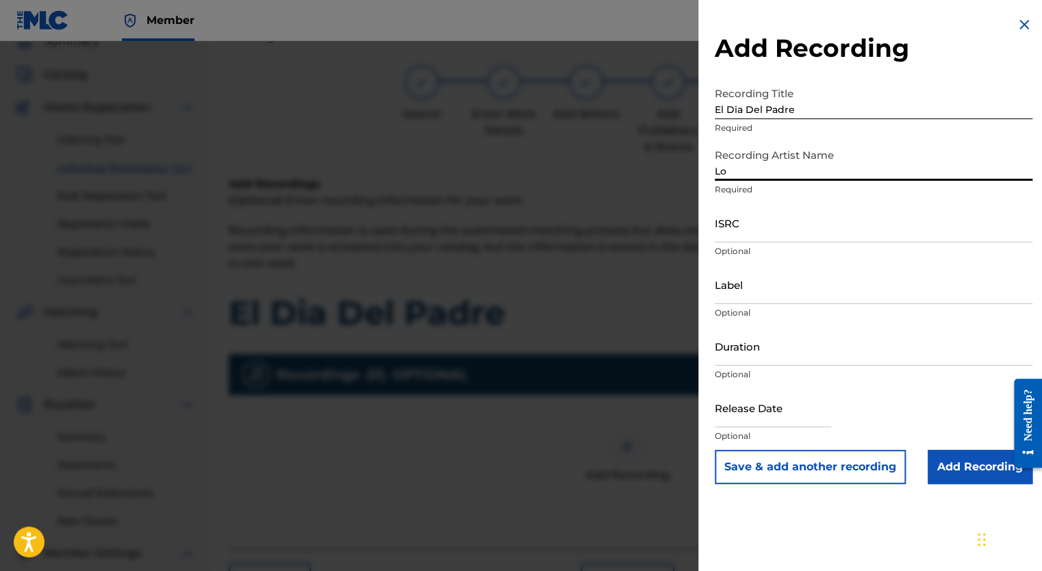
type input "Los Originales De San [PERSON_NAME]"
type input "Enoch Records"
click at [775, 233] on input "ISRC" at bounding box center [874, 222] width 318 height 39
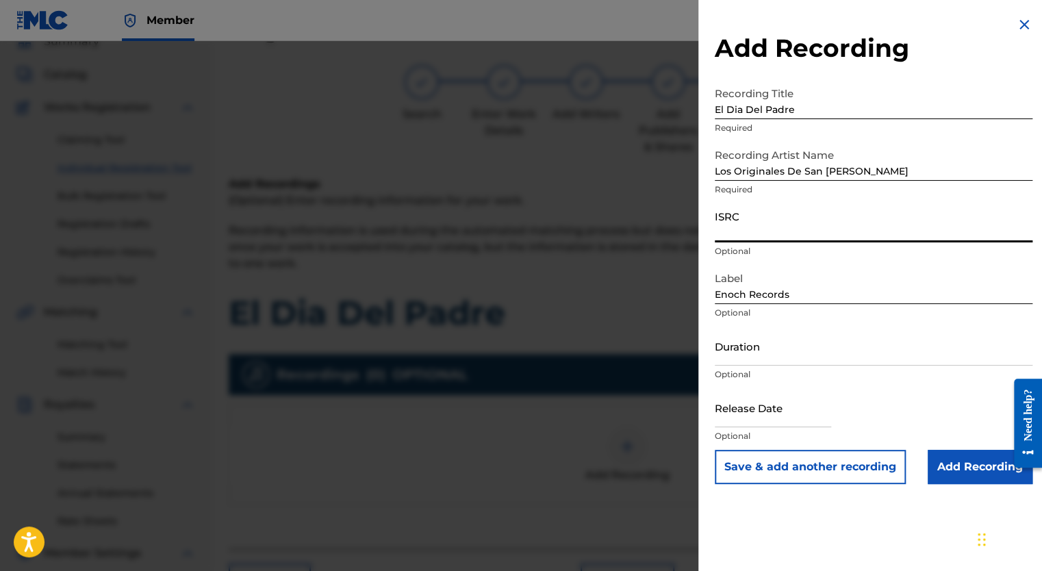
paste input "QM6DC1868682, QZXLZ2521522"
type input "QM6DC1868682"
drag, startPoint x: 797, startPoint y: 290, endPoint x: 711, endPoint y: 277, distance: 87.4
click at [711, 277] on div "Add Recording Recording Title El Dia Del Padre Required Recording Artist Name L…" at bounding box center [873, 250] width 351 height 501
type input "Enoch Records"
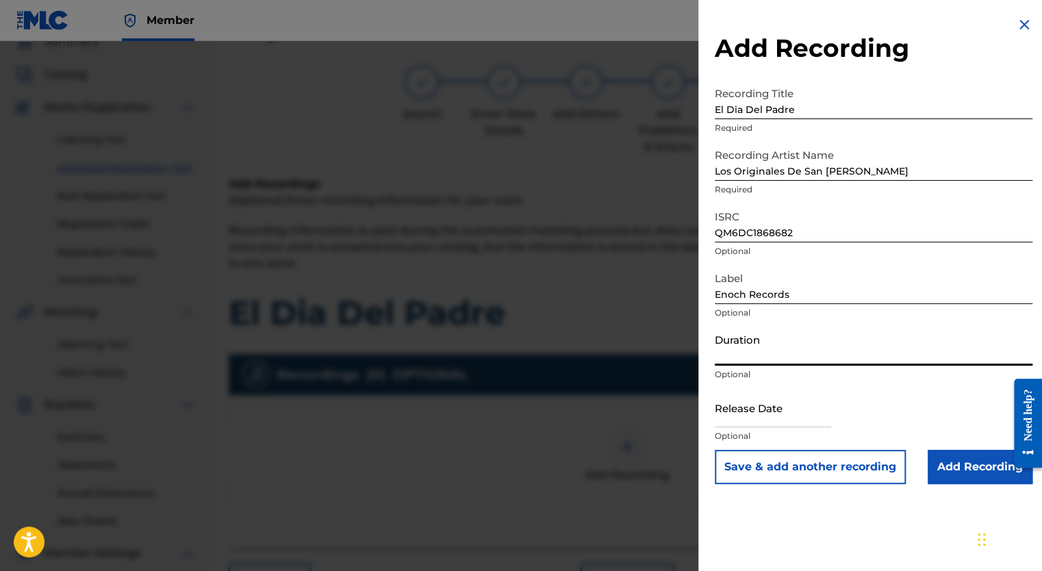
click at [764, 358] on input "Duration" at bounding box center [874, 346] width 318 height 39
click at [766, 357] on input "Duration" at bounding box center [874, 346] width 318 height 39
type input "02:59"
click at [750, 423] on input "text" at bounding box center [773, 407] width 116 height 39
select select "8"
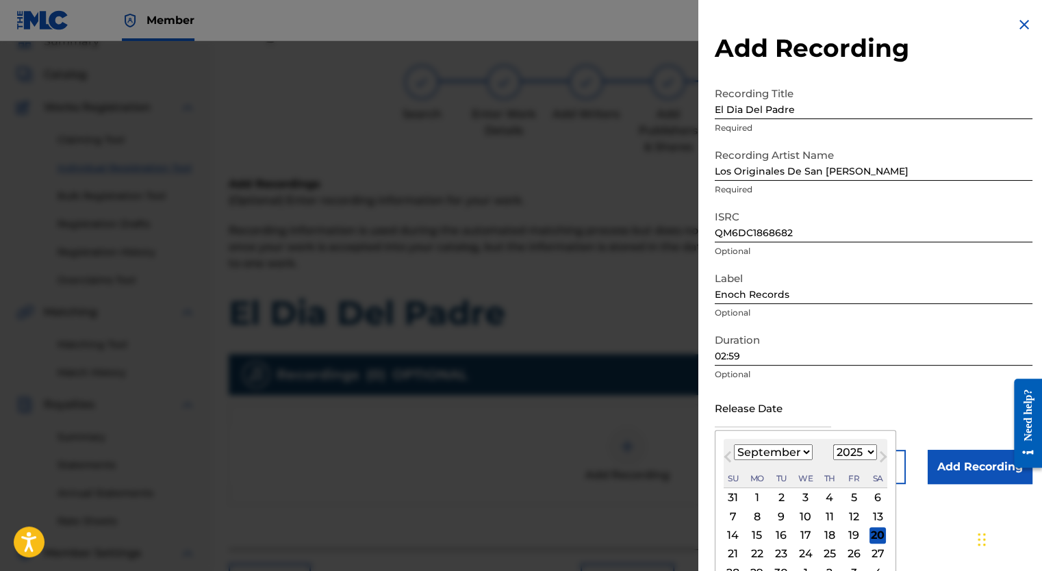
click at [868, 453] on select "1899 1900 1901 1902 1903 1904 1905 1906 1907 1908 1909 1910 1911 1912 1913 1914…" at bounding box center [855, 452] width 44 height 16
select select "2018"
click at [833, 444] on select "1899 1900 1901 1902 1903 1904 1905 1906 1907 1908 1909 1910 1911 1912 1913 1914…" at bounding box center [855, 452] width 44 height 16
click at [774, 451] on select "January February March April May June July August September October November De…" at bounding box center [773, 452] width 79 height 16
select select "3"
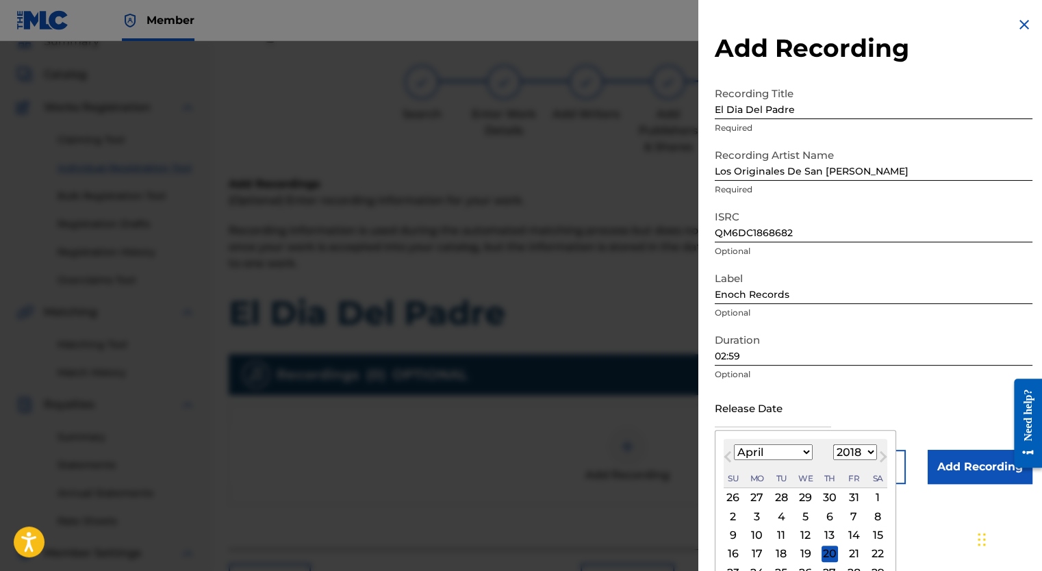
click at [734, 444] on select "January February March April May June July August September October November De…" at bounding box center [773, 452] width 79 height 16
click at [852, 555] on div "27" at bounding box center [854, 554] width 16 height 16
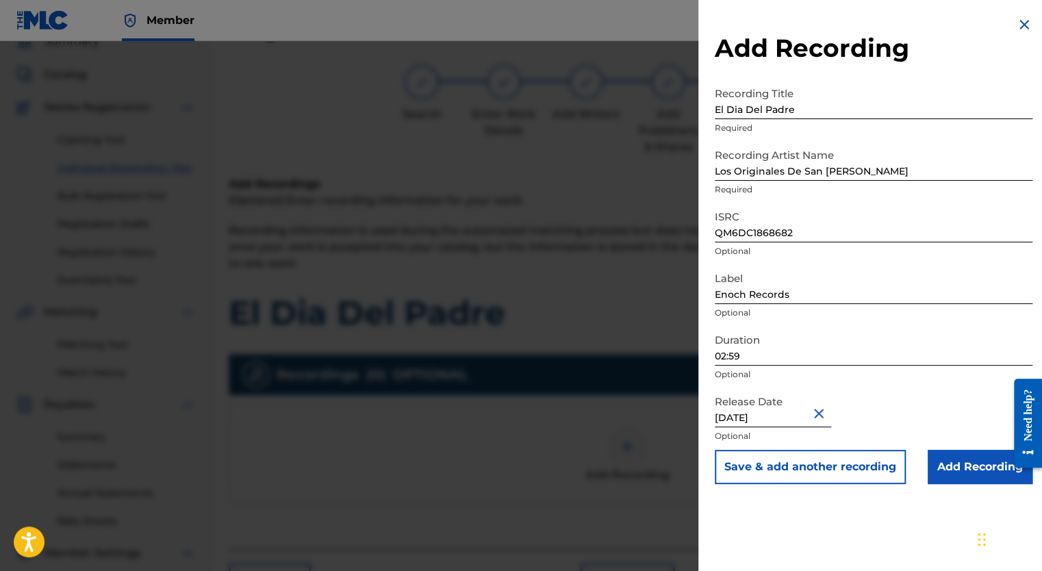
type input "[DATE]"
click at [943, 460] on input "Add Recording" at bounding box center [980, 467] width 105 height 34
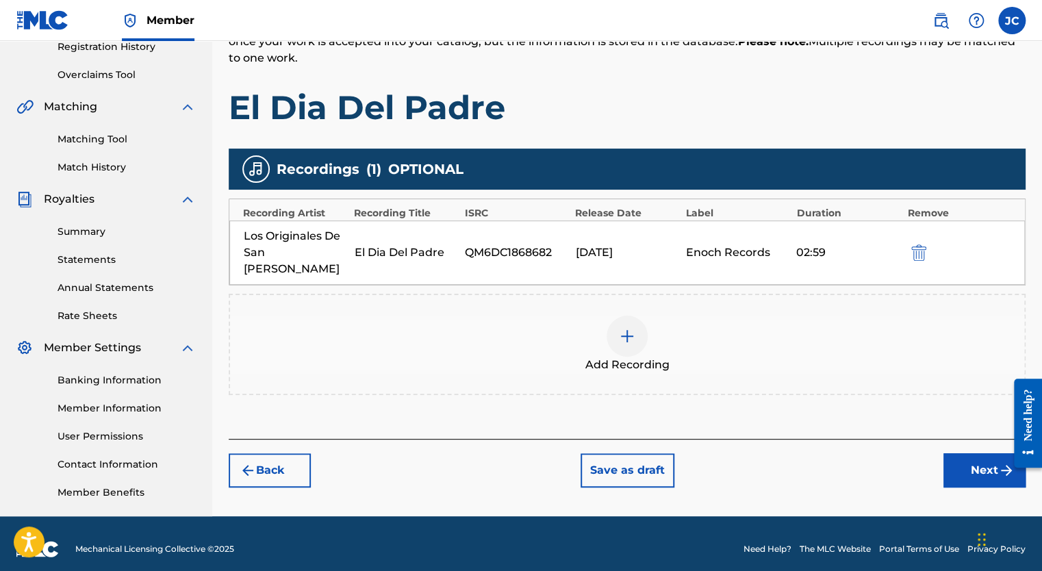
click at [959, 462] on button "Next" at bounding box center [985, 470] width 82 height 34
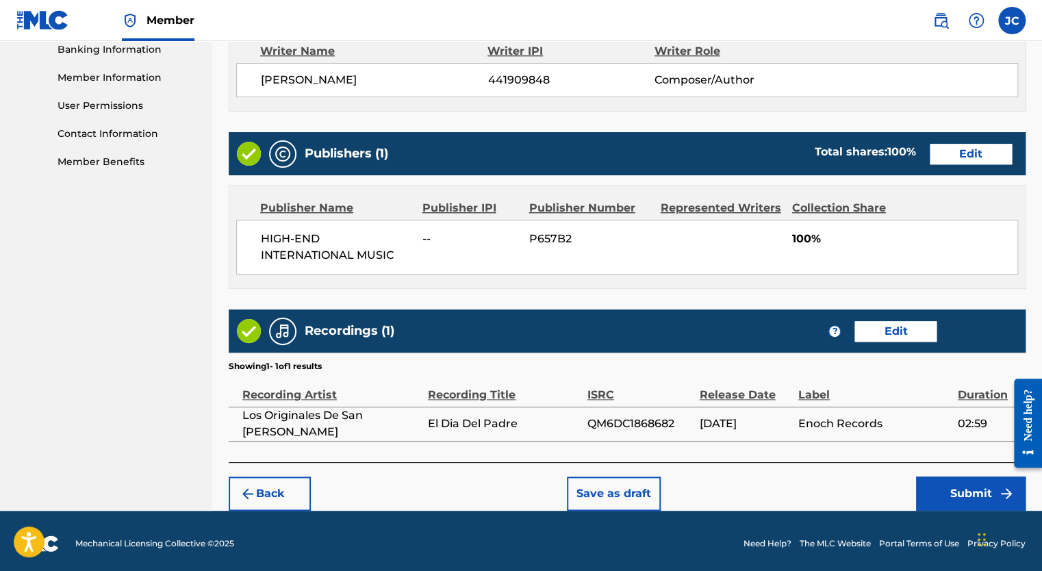
scroll to position [601, 0]
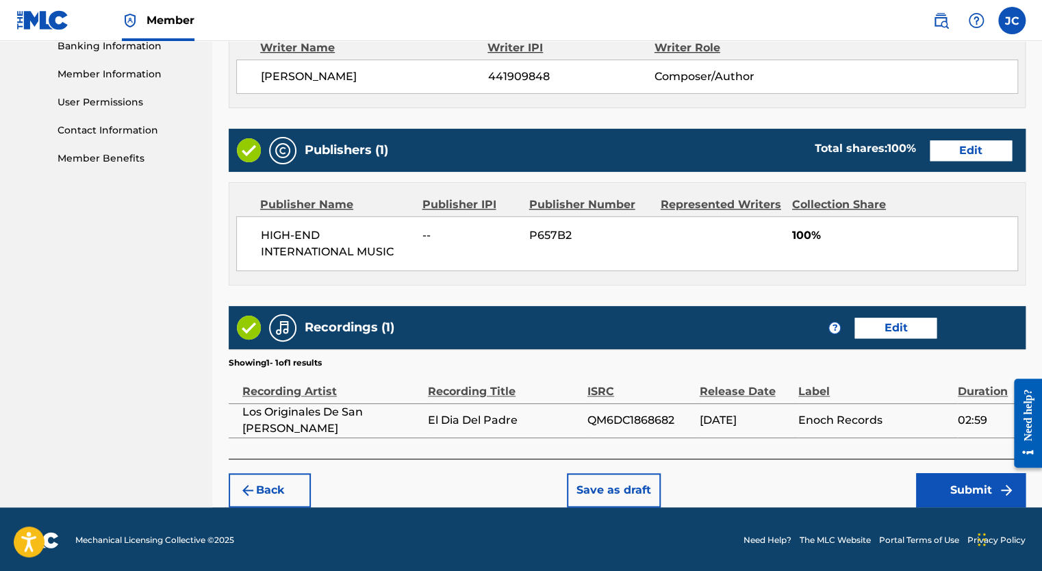
click at [957, 481] on button "Submit" at bounding box center [971, 490] width 110 height 34
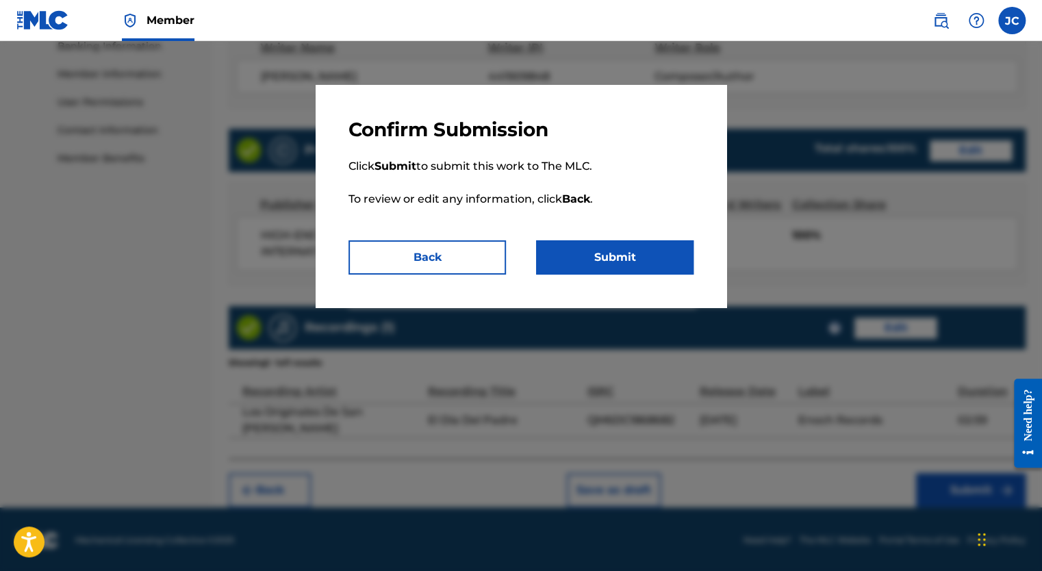
click at [586, 252] on button "Submit" at bounding box center [614, 257] width 157 height 34
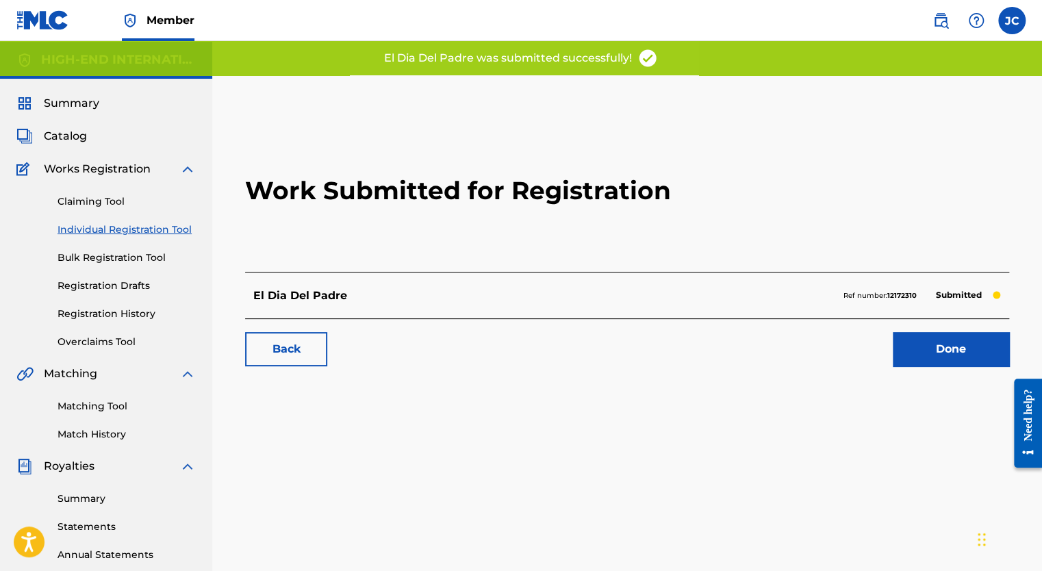
click at [922, 359] on link "Done" at bounding box center [951, 349] width 116 height 34
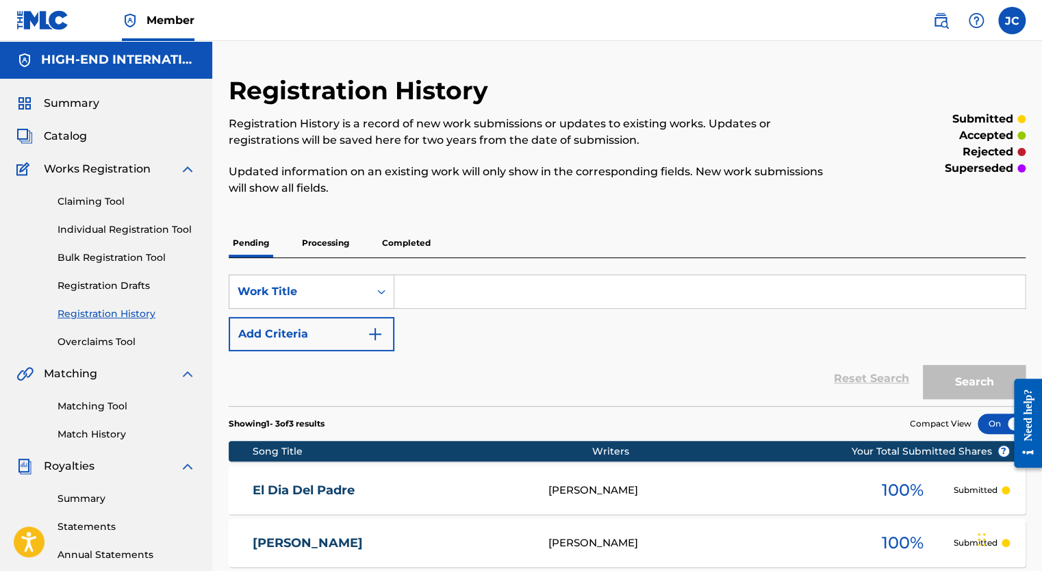
click at [110, 201] on link "Claiming Tool" at bounding box center [127, 201] width 138 height 14
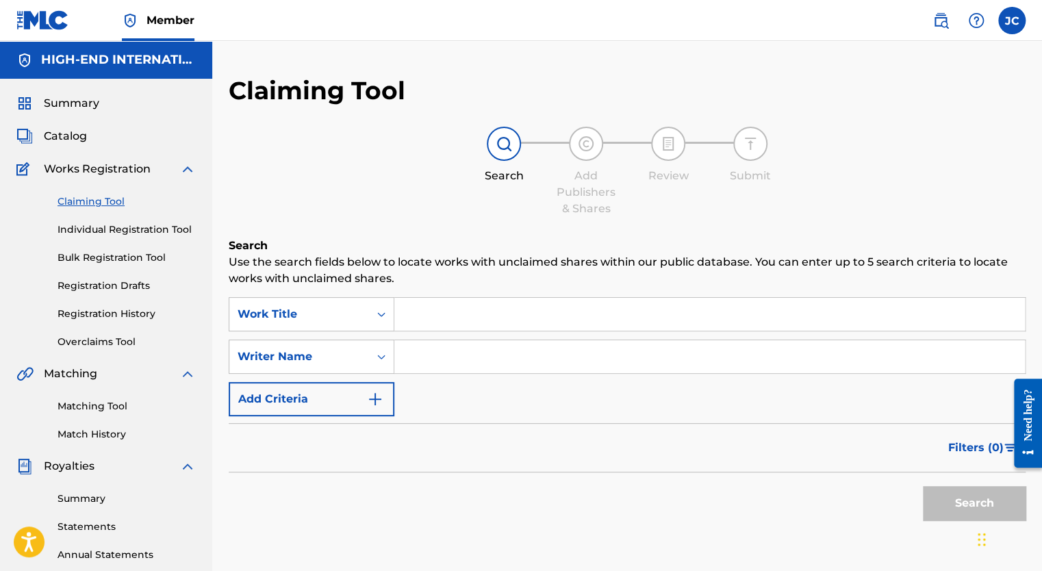
click at [124, 227] on link "Individual Registration Tool" at bounding box center [127, 230] width 138 height 14
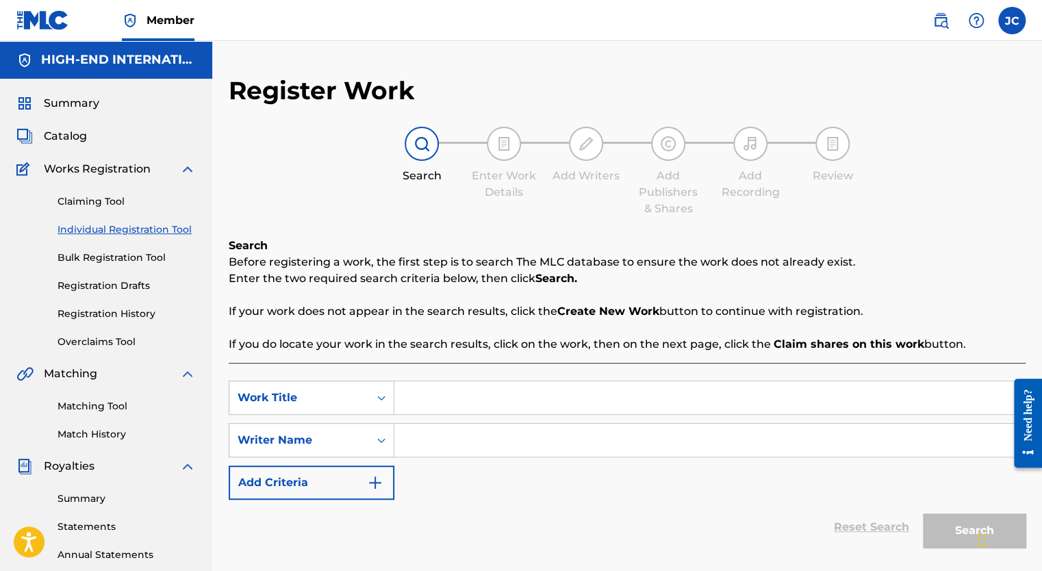
click at [462, 401] on input "Search Form" at bounding box center [709, 397] width 631 height 33
type input "[PERSON_NAME]"
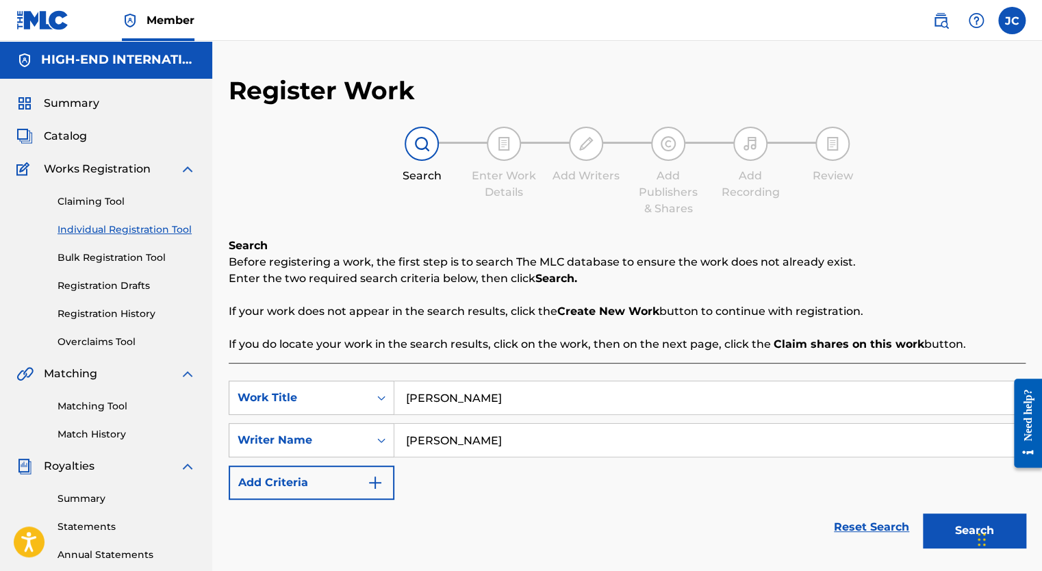
type input "[PERSON_NAME]"
click at [923, 514] on button "Search" at bounding box center [974, 531] width 103 height 34
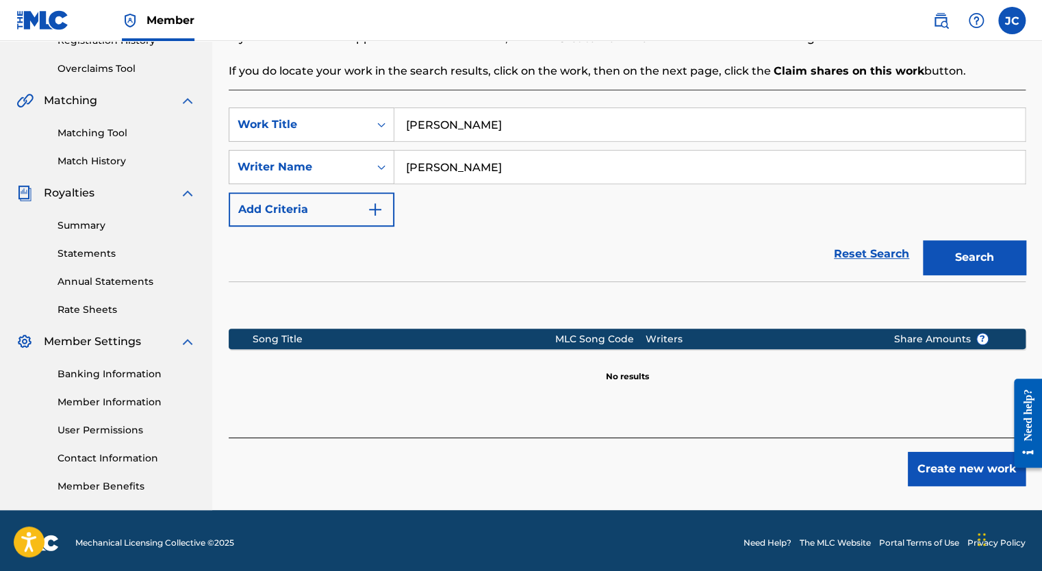
scroll to position [274, 0]
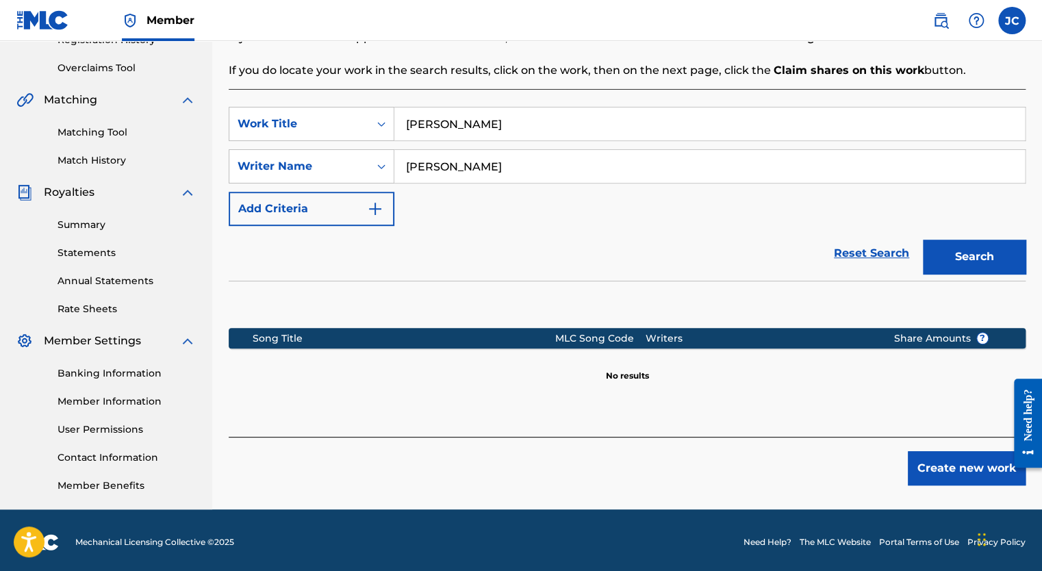
click at [931, 462] on button "Create new work" at bounding box center [967, 468] width 118 height 34
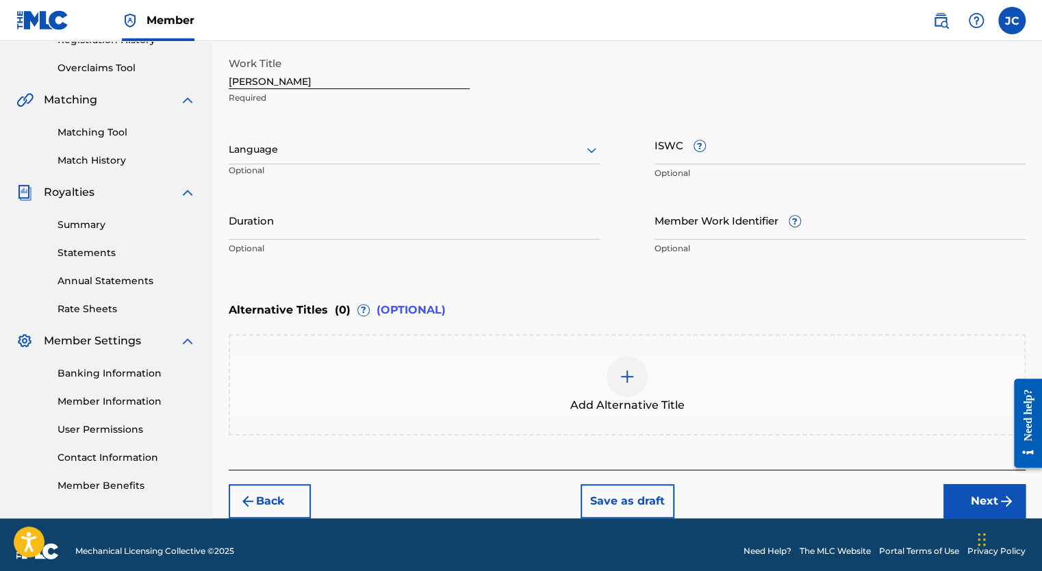
click at [592, 149] on icon at bounding box center [592, 150] width 10 height 5
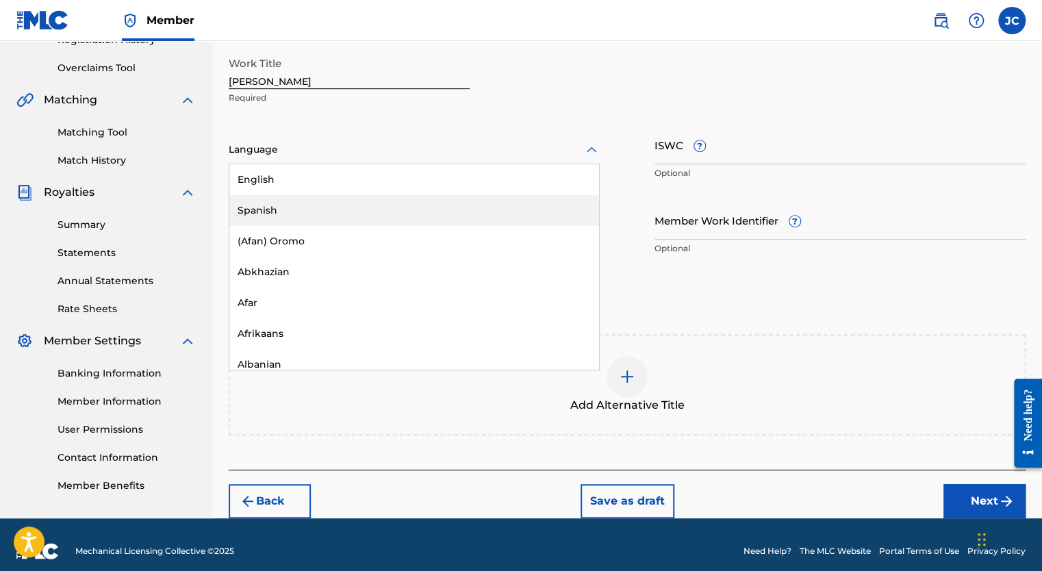
click at [405, 212] on div "Spanish" at bounding box center [414, 210] width 370 height 31
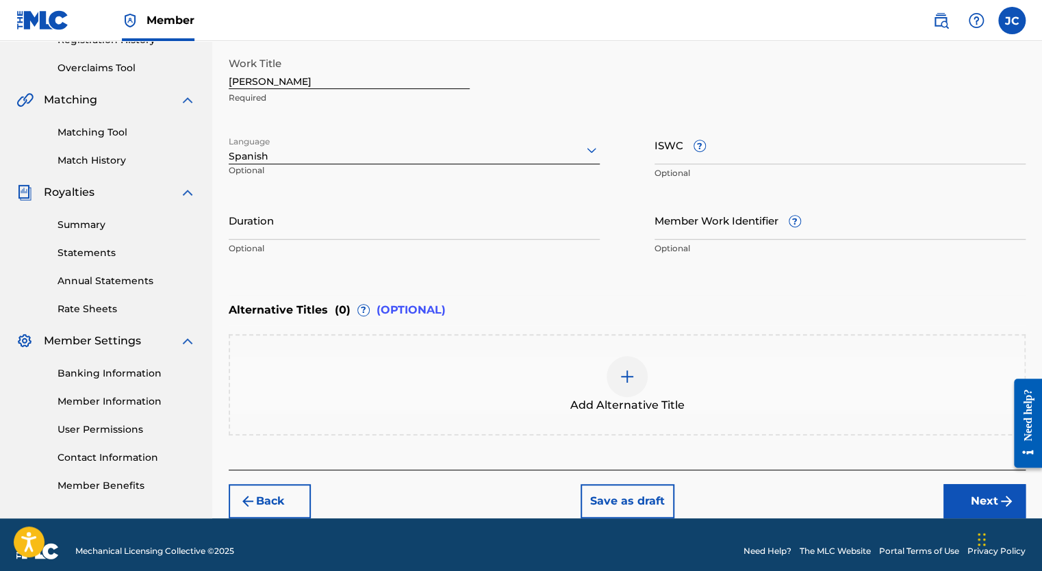
click at [383, 228] on input "Duration" at bounding box center [414, 220] width 371 height 39
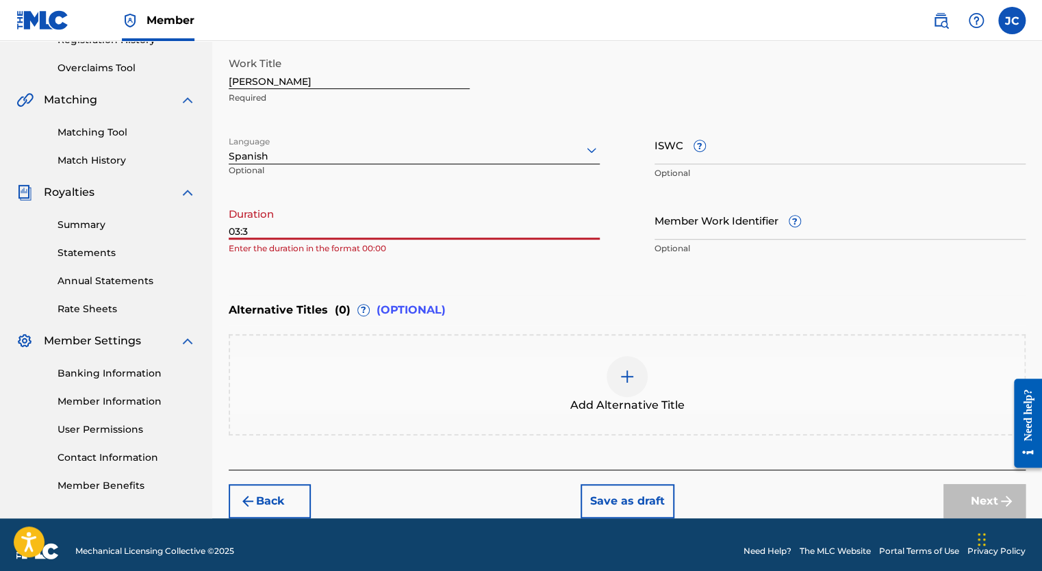
type input "03:30"
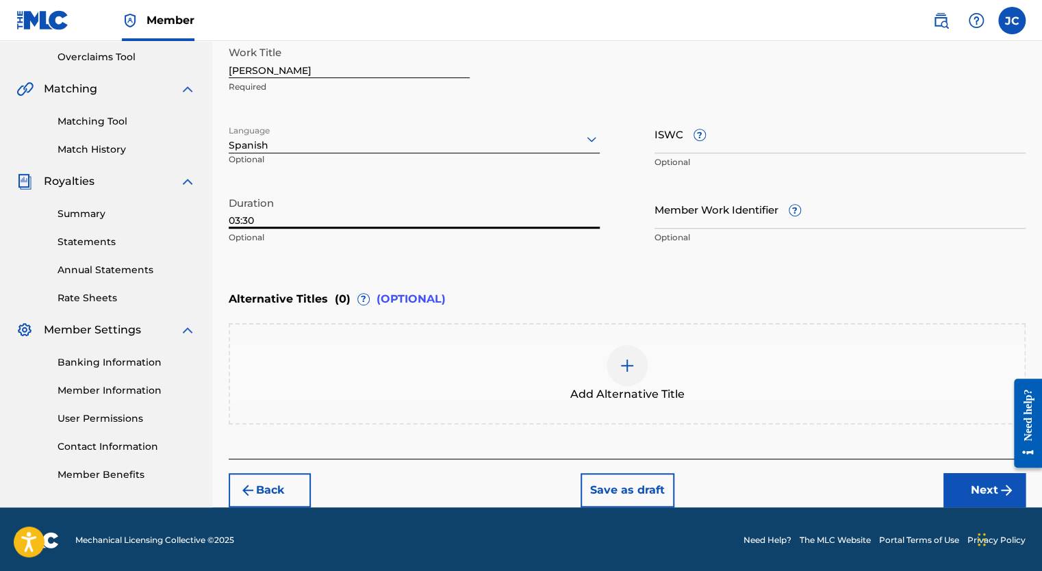
click at [969, 488] on button "Next" at bounding box center [985, 490] width 82 height 34
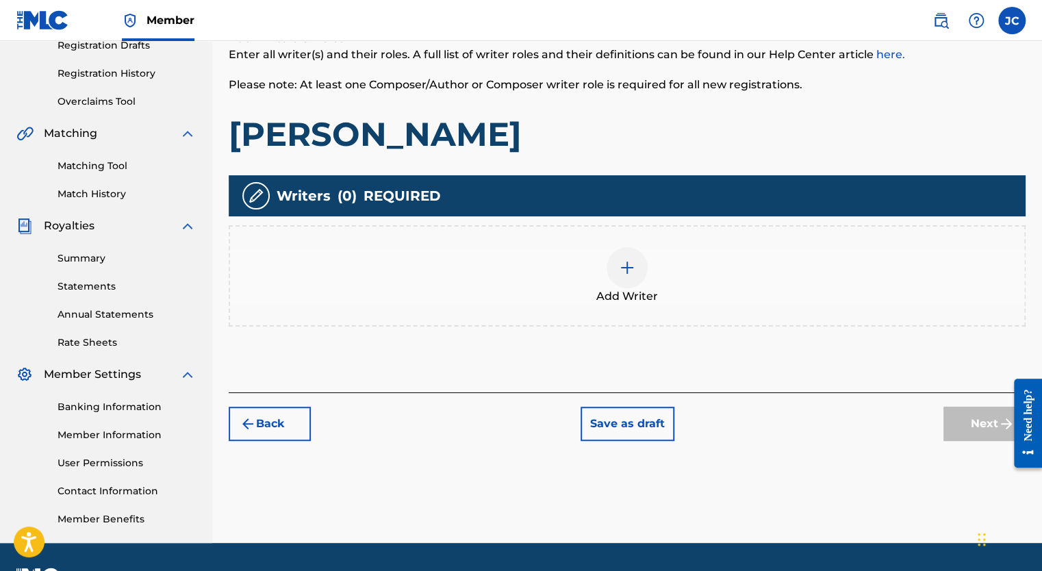
scroll to position [277, 0]
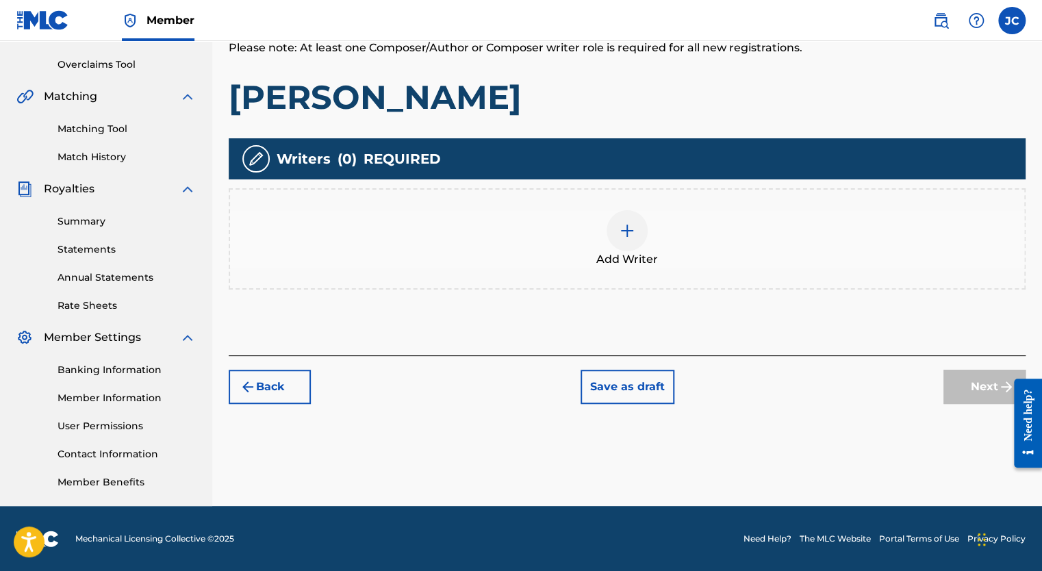
click at [620, 235] on img at bounding box center [627, 231] width 16 height 16
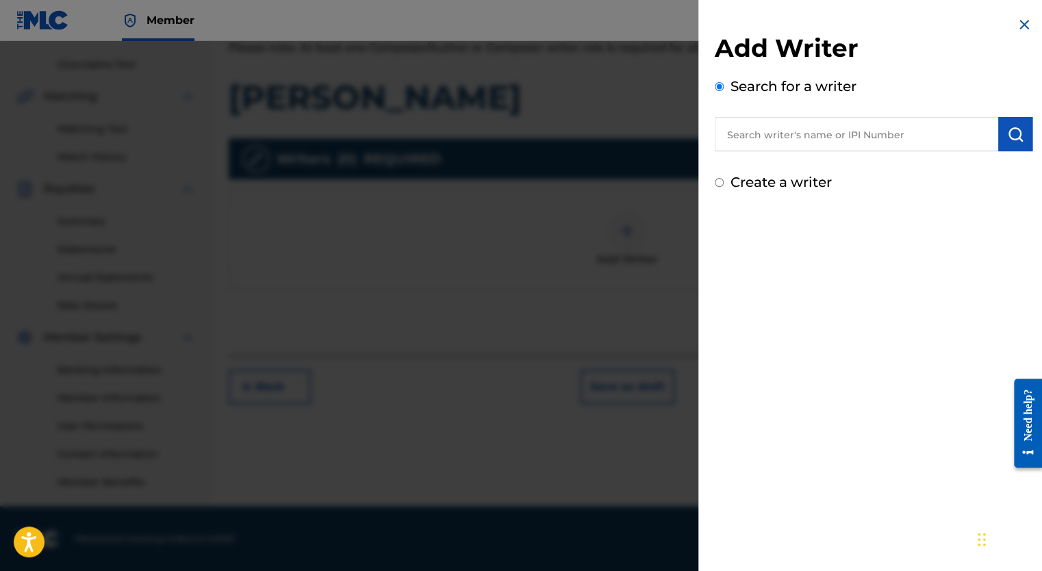
click at [717, 182] on input "Create a writer" at bounding box center [719, 182] width 9 height 9
radio input "false"
radio input "true"
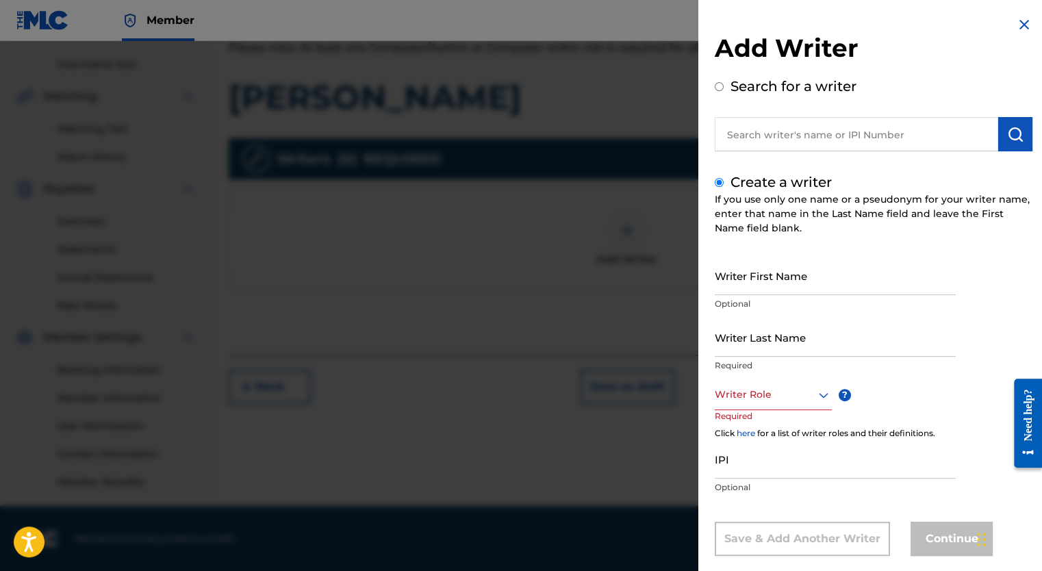
click at [741, 286] on input "Writer First Name" at bounding box center [835, 275] width 241 height 39
type input "[DEMOGRAPHIC_DATA]"
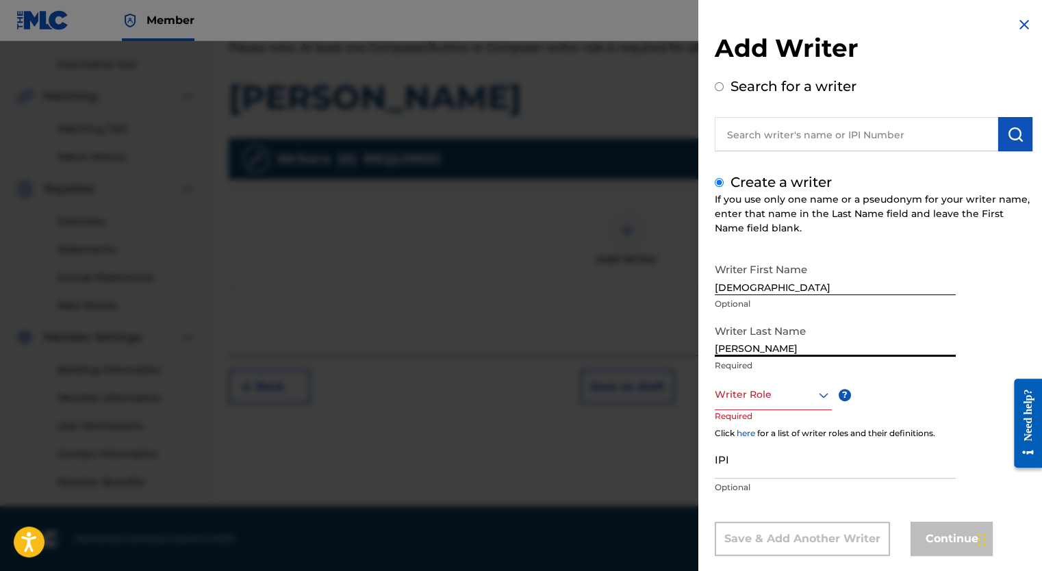
type input "[PERSON_NAME]"
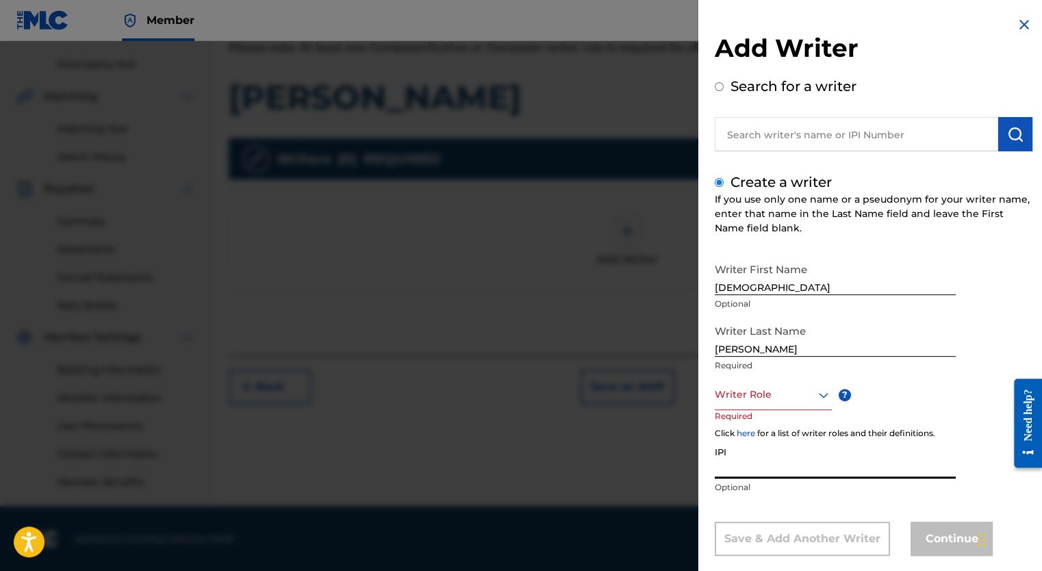
click at [767, 406] on div "Writer Role" at bounding box center [773, 394] width 117 height 31
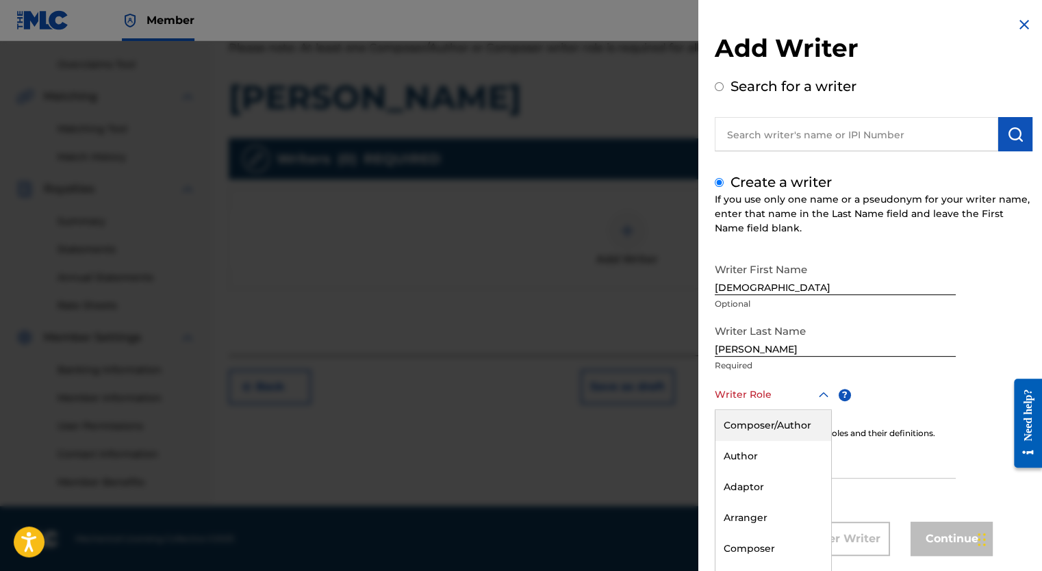
scroll to position [22, 0]
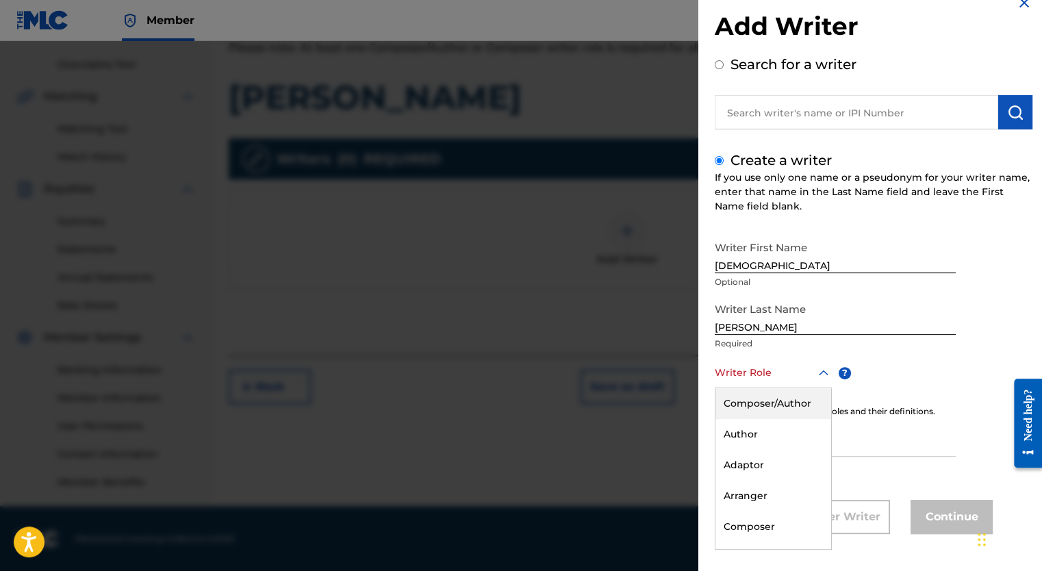
click at [767, 406] on div "Composer/Author" at bounding box center [774, 403] width 116 height 31
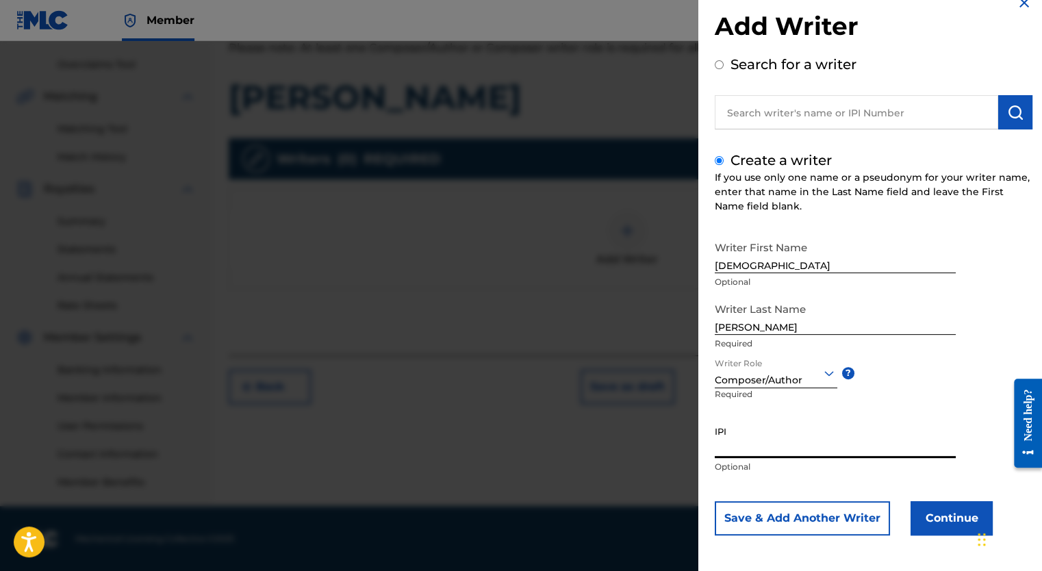
click at [763, 442] on input "IPI" at bounding box center [835, 438] width 241 height 39
paste input "441909848"
type input "441909848"
click at [940, 522] on button "Continue" at bounding box center [952, 518] width 82 height 34
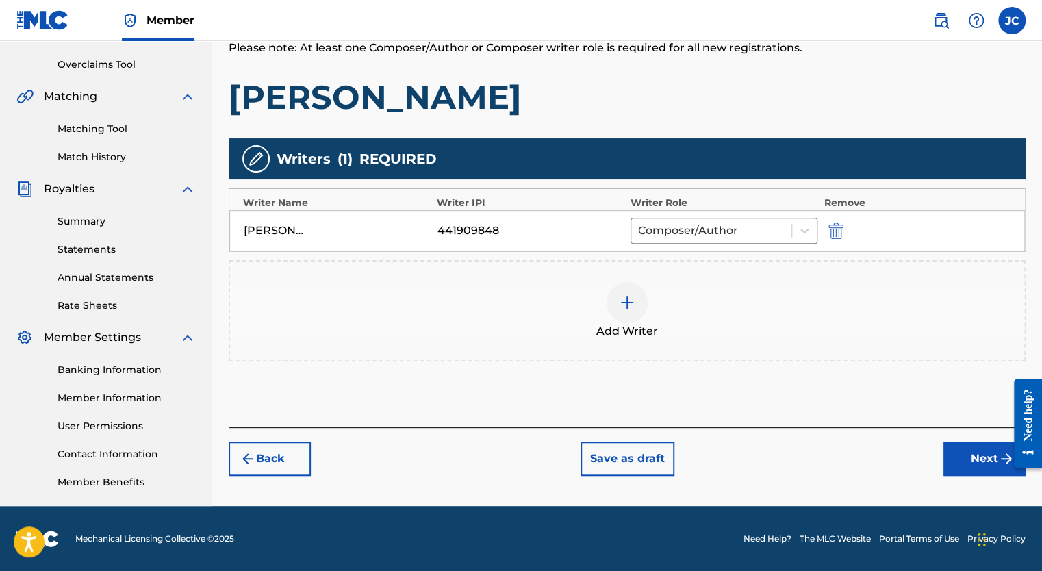
click at [959, 462] on button "Next" at bounding box center [985, 459] width 82 height 34
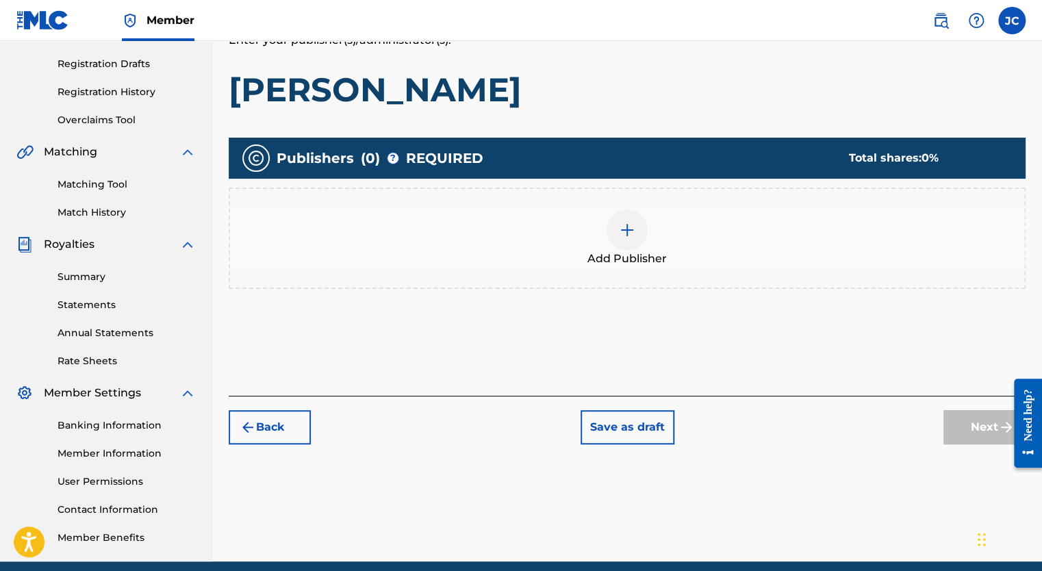
scroll to position [62, 0]
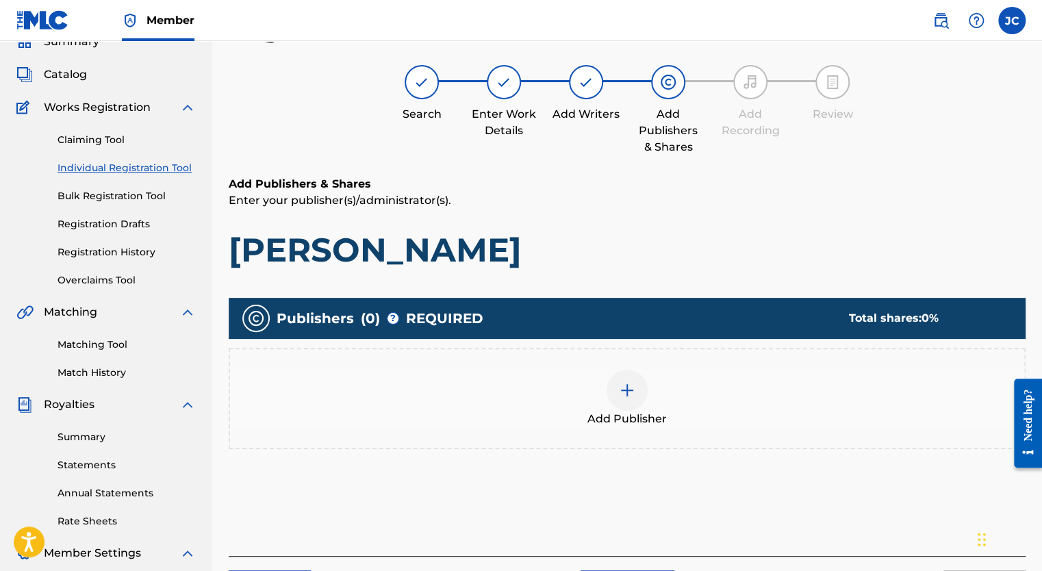
click at [620, 388] on img at bounding box center [627, 390] width 16 height 16
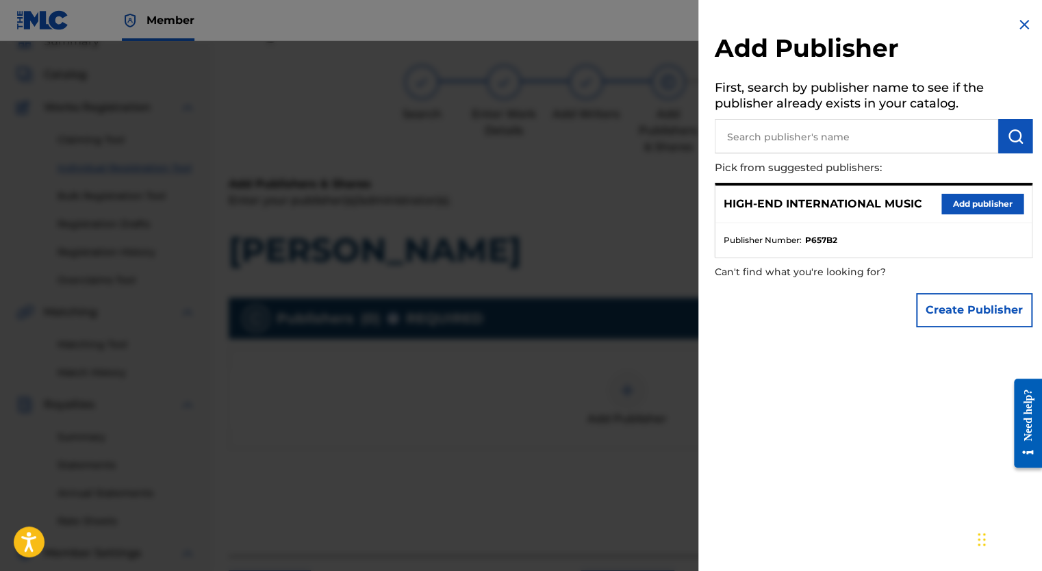
click at [953, 206] on button "Add publisher" at bounding box center [983, 204] width 82 height 21
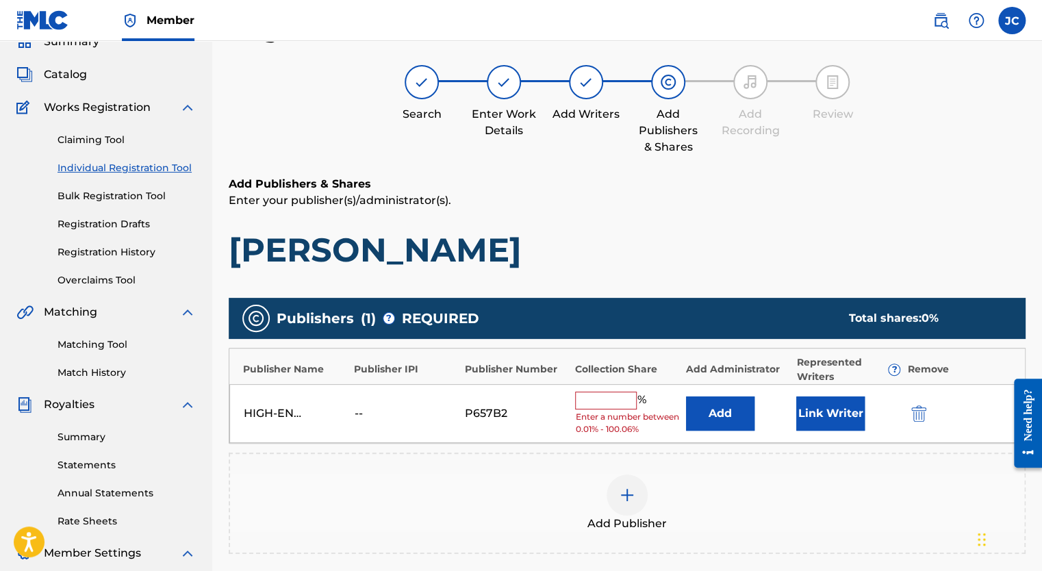
click at [594, 395] on input "text" at bounding box center [606, 401] width 62 height 18
type input "100"
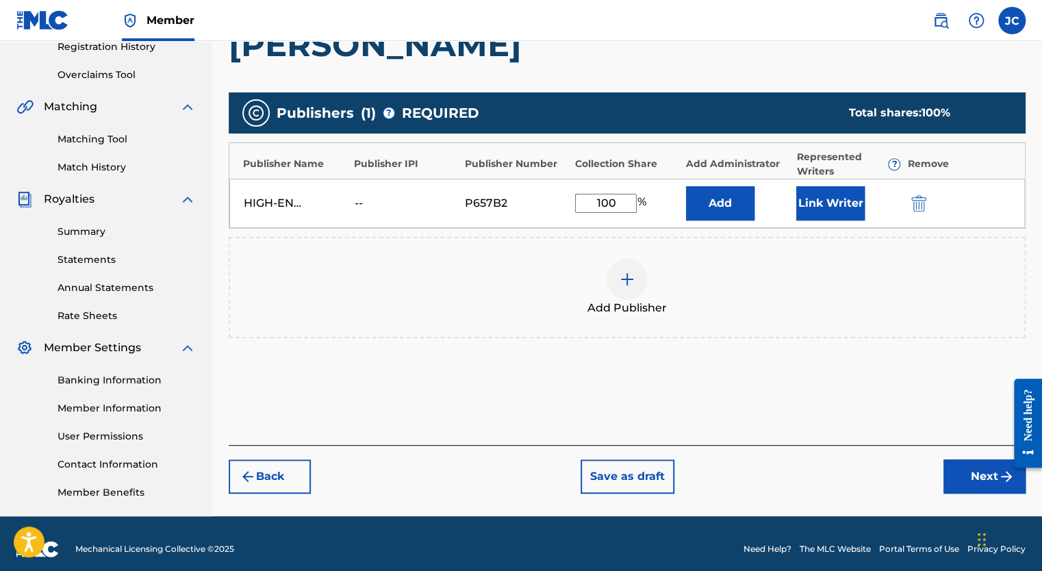
click at [970, 475] on button "Next" at bounding box center [985, 476] width 82 height 34
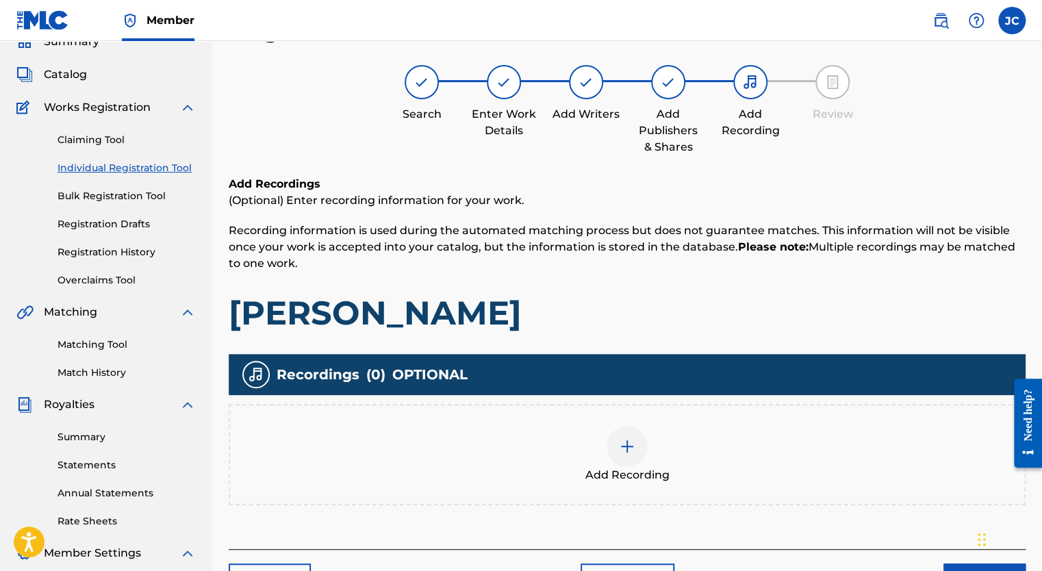
click at [630, 447] on img at bounding box center [627, 446] width 16 height 16
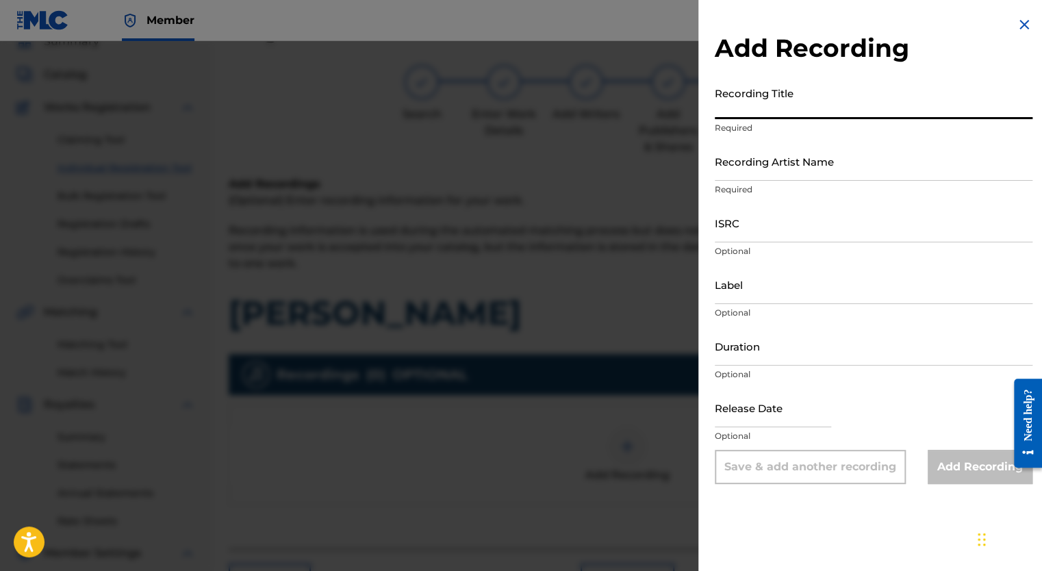
click at [822, 111] on input "Recording Title" at bounding box center [874, 99] width 318 height 39
type input "[PERSON_NAME]"
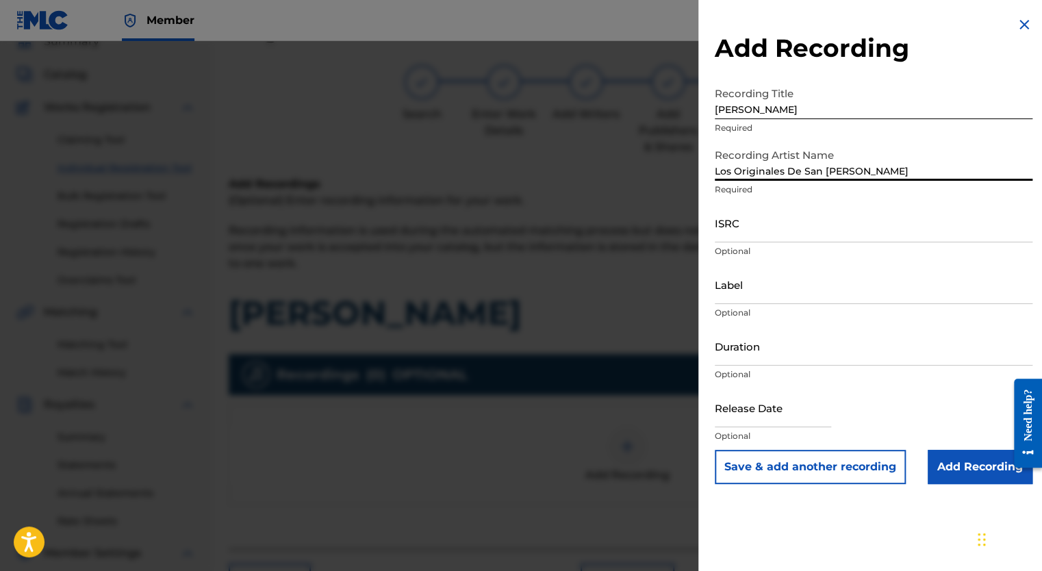
type input "Los Originales De San [PERSON_NAME]"
paste input "QM6DC1994679, QZXLZ2521468, QZXLZ2521645, US3DF2546510"
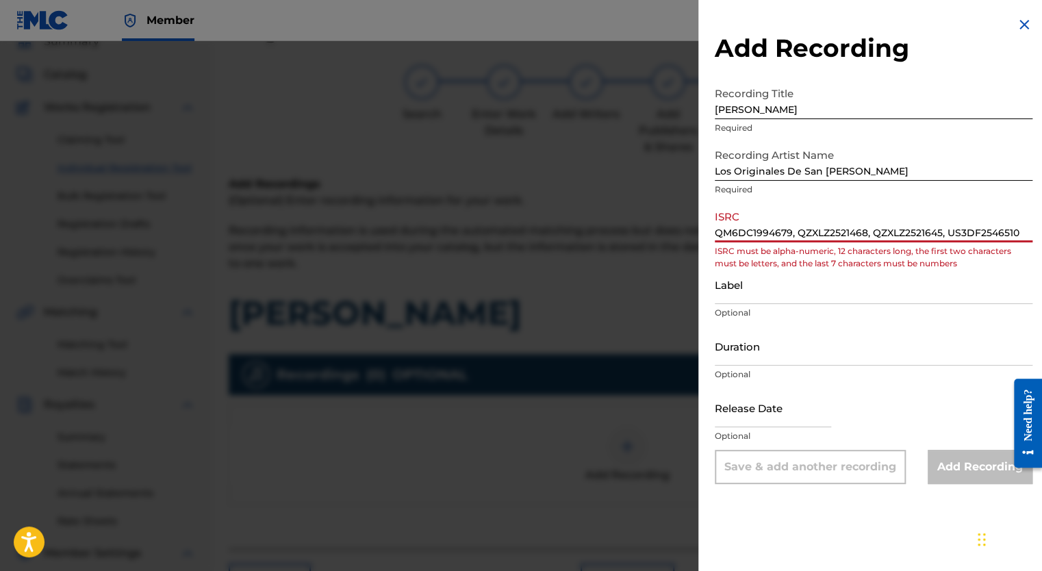
drag, startPoint x: 1022, startPoint y: 230, endPoint x: 792, endPoint y: 235, distance: 230.1
click at [792, 235] on input "QM6DC1994679, QZXLZ2521468, QZXLZ2521645, US3DF2546510" at bounding box center [874, 222] width 318 height 39
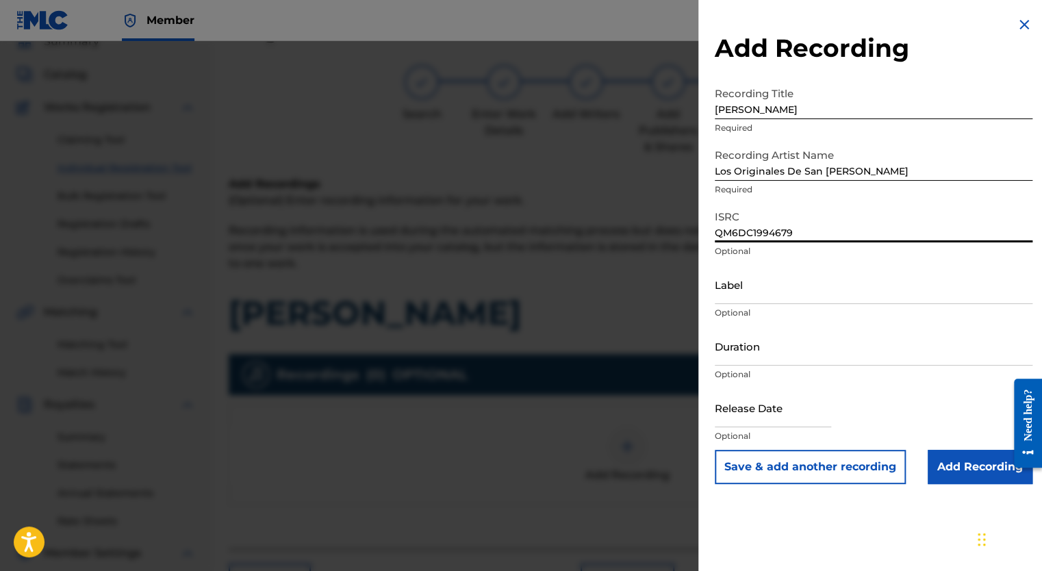
type input "QM6DC1994679"
click at [792, 296] on input "Label" at bounding box center [874, 284] width 318 height 39
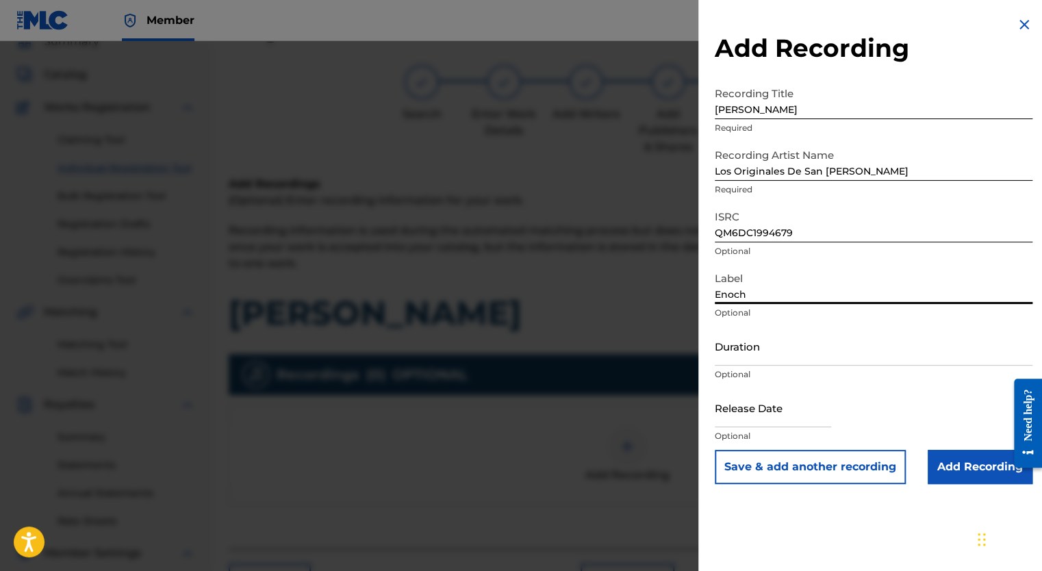
type input "Enoch Records"
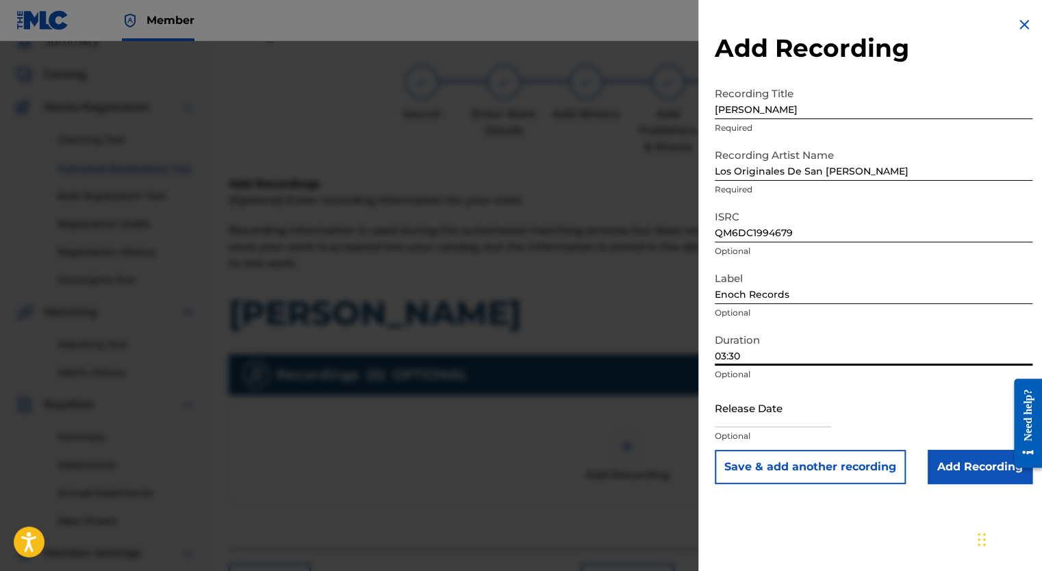
type input "03:30"
type input "[DATE]"
click at [818, 346] on input "03:30" at bounding box center [874, 346] width 318 height 39
click at [792, 418] on input "[DATE]" at bounding box center [773, 407] width 116 height 39
select select "8"
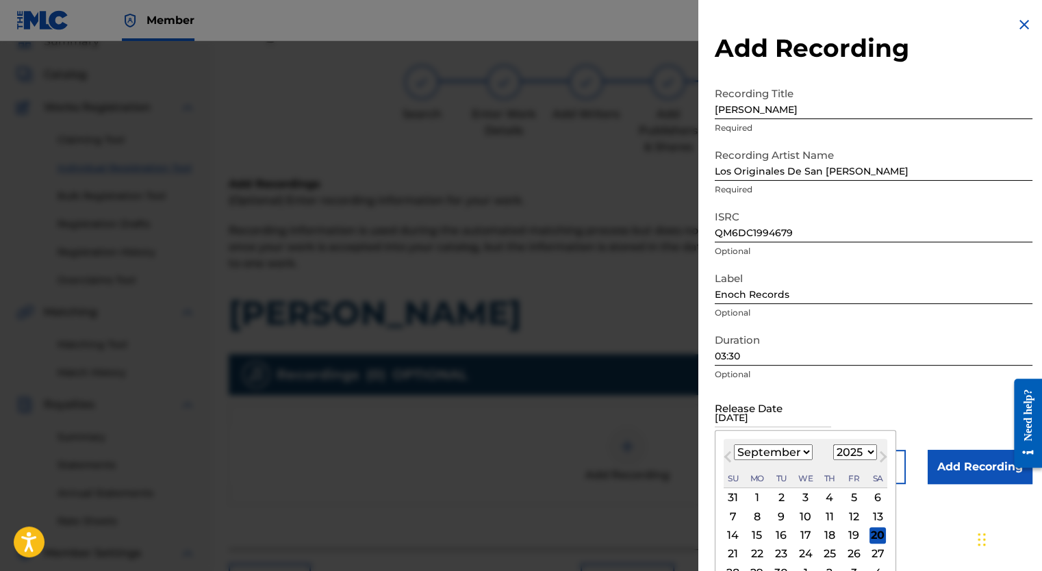
click at [866, 455] on select "1899 1900 1901 1902 1903 1904 1905 1906 1907 1908 1909 1910 1911 1912 1913 1914…" at bounding box center [855, 452] width 44 height 16
select select "2009"
click at [833, 444] on select "1899 1900 1901 1902 1903 1904 1905 1906 1907 1908 1909 1910 1911 1912 1913 1914…" at bounding box center [855, 452] width 44 height 16
click at [761, 455] on select "January February March April May June July August September October November De…" at bounding box center [773, 452] width 79 height 16
select select "0"
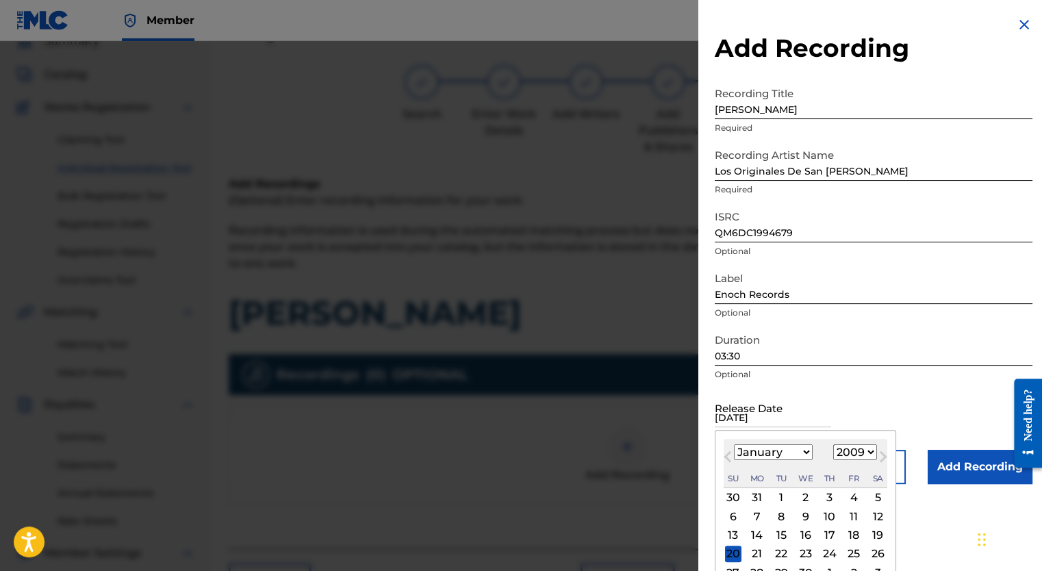
click at [734, 444] on select "January February March April May June July August September October November De…" at bounding box center [773, 452] width 79 height 16
click at [835, 500] on div "1" at bounding box center [830, 498] width 16 height 16
type input "[DATE]"
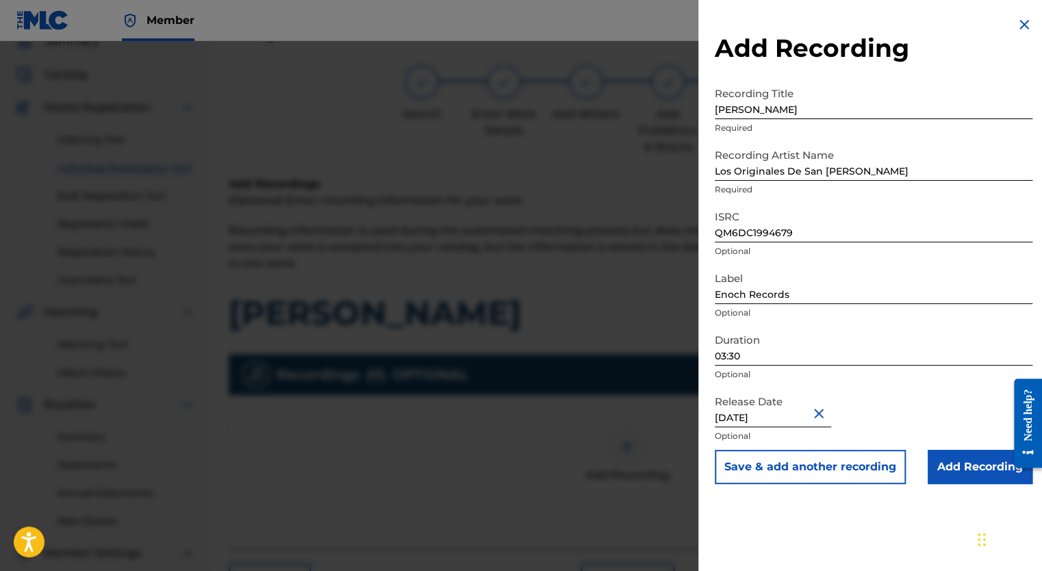
click at [957, 475] on input "Add Recording" at bounding box center [980, 467] width 105 height 34
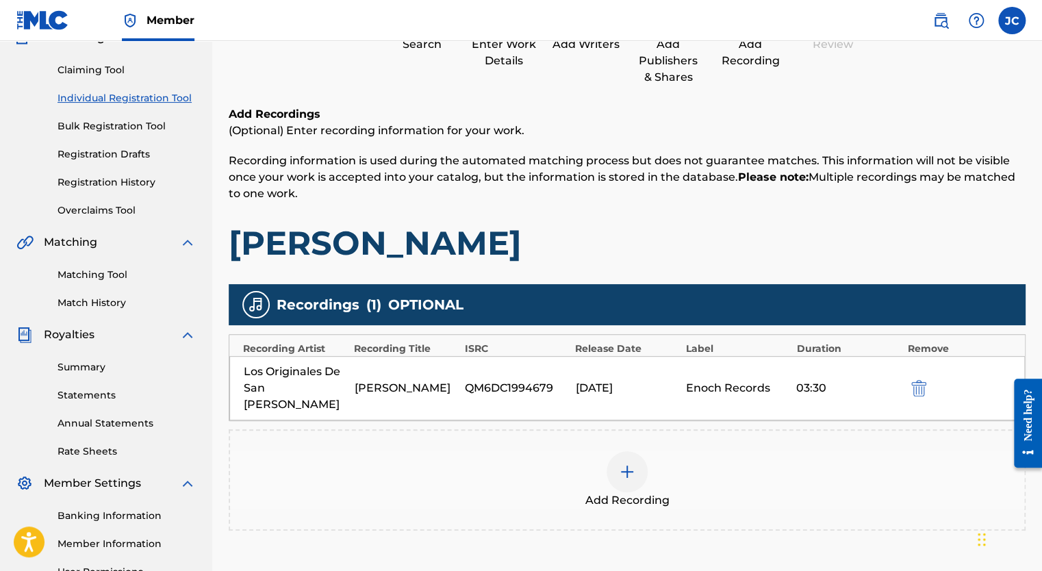
scroll to position [277, 0]
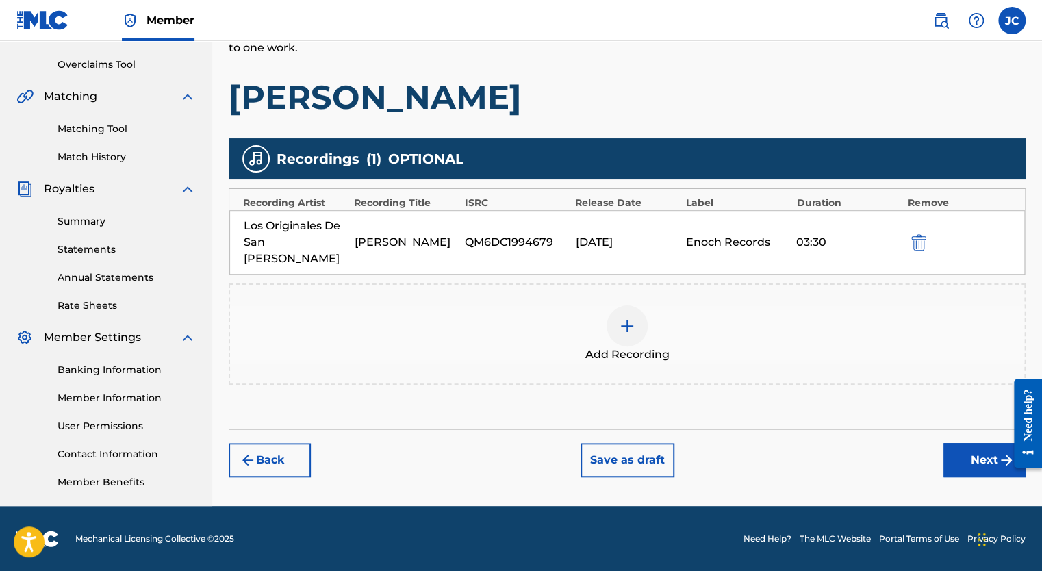
click at [968, 443] on button "Next" at bounding box center [985, 460] width 82 height 34
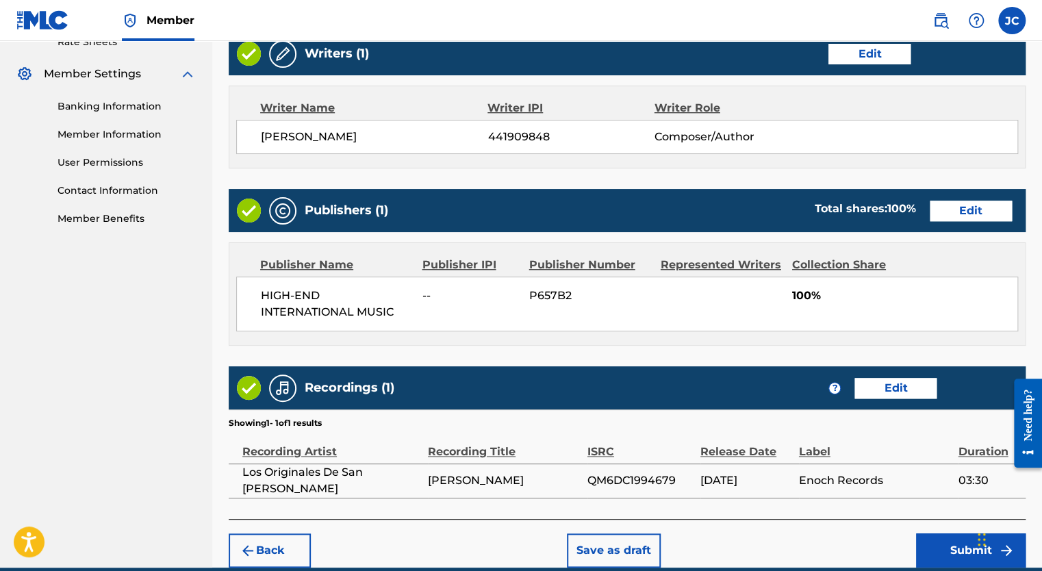
scroll to position [601, 0]
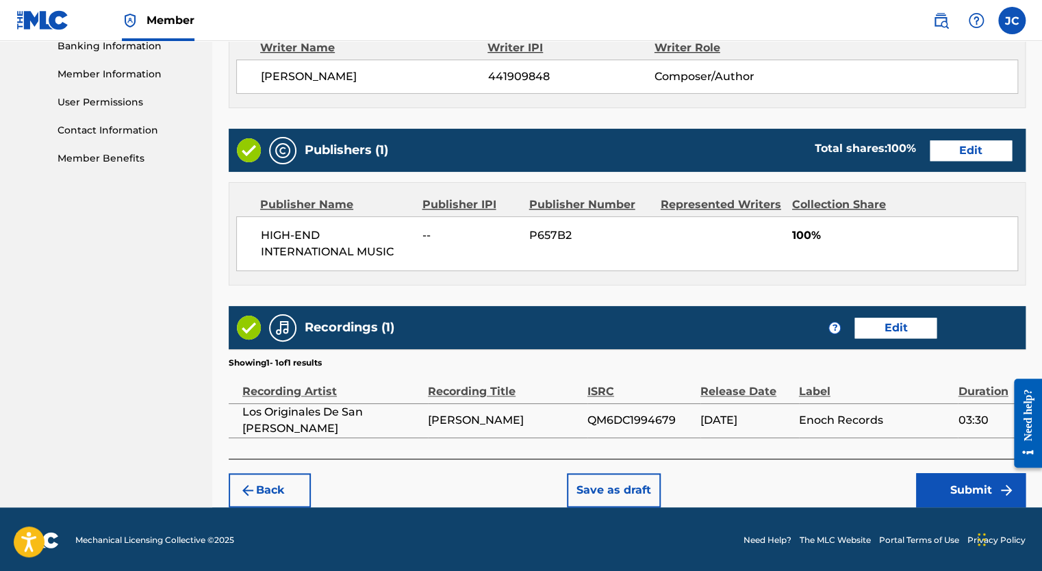
click at [953, 489] on button "Submit" at bounding box center [971, 490] width 110 height 34
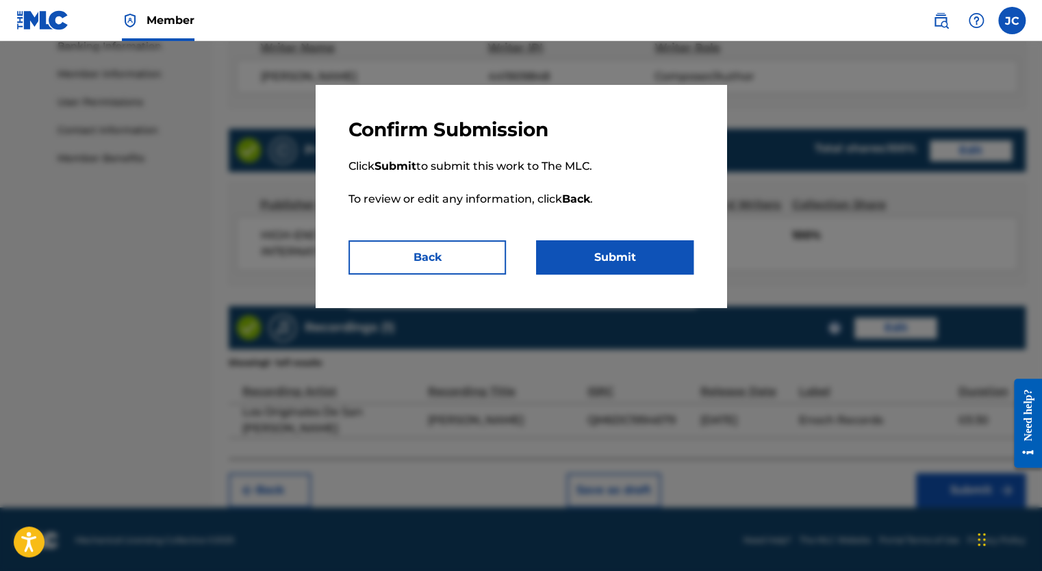
click at [623, 264] on button "Submit" at bounding box center [614, 257] width 157 height 34
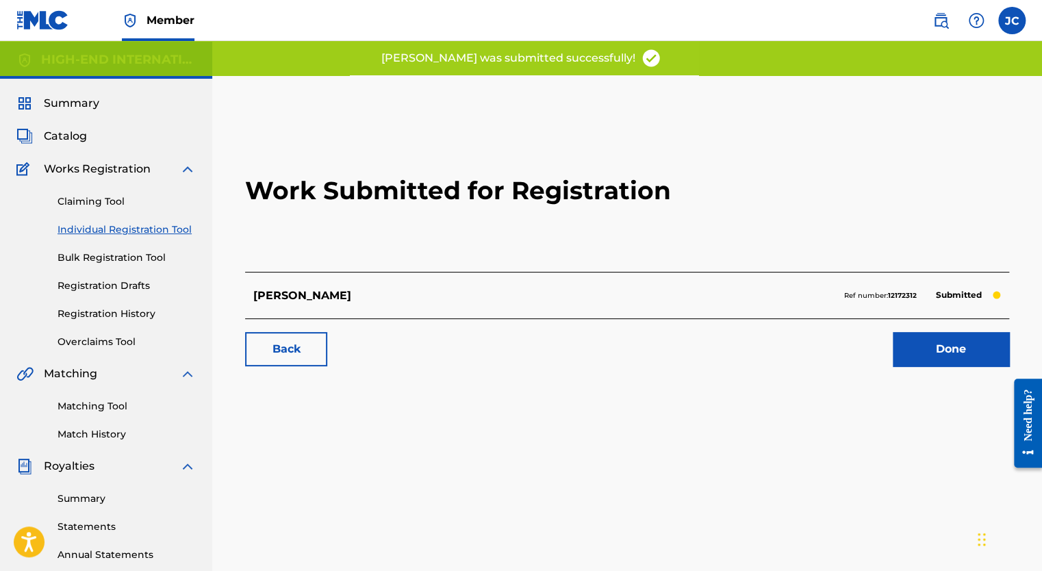
click at [917, 340] on link "Done" at bounding box center [951, 349] width 116 height 34
